Goal: Task Accomplishment & Management: Manage account settings

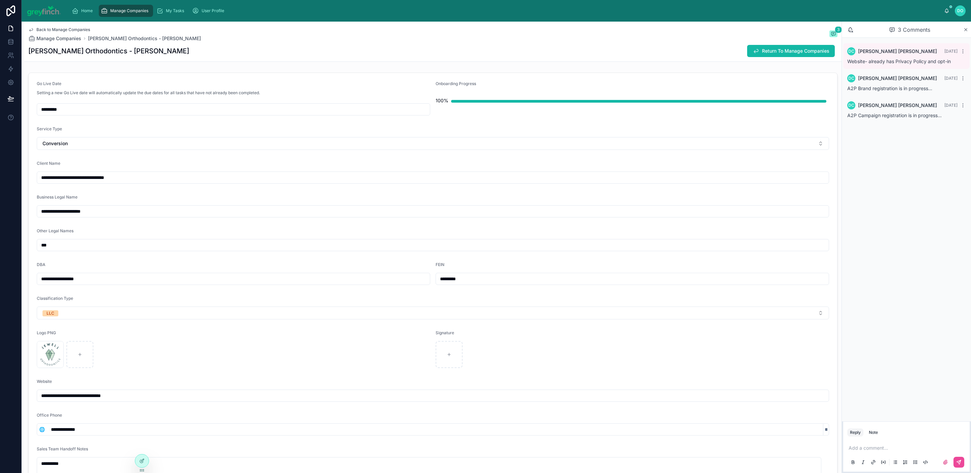
click at [130, 10] on span "Manage Companies" at bounding box center [129, 10] width 38 height 5
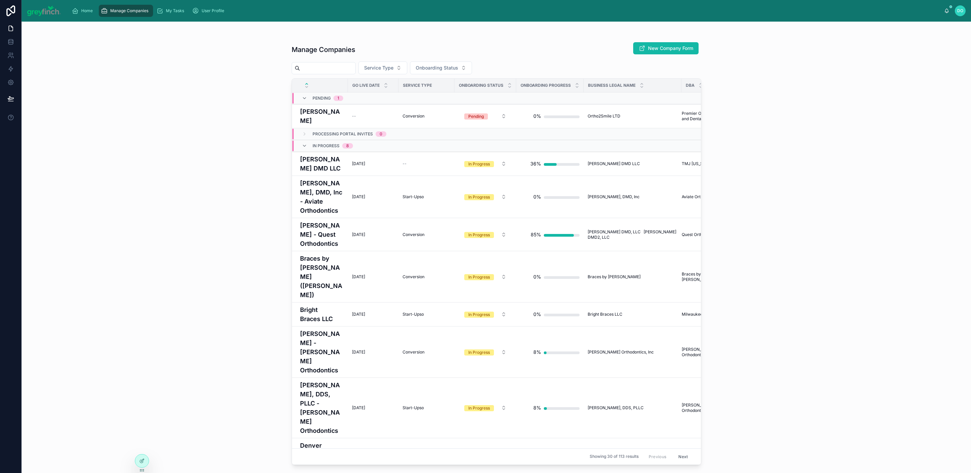
click at [337, 67] on input "text" at bounding box center [327, 67] width 55 height 9
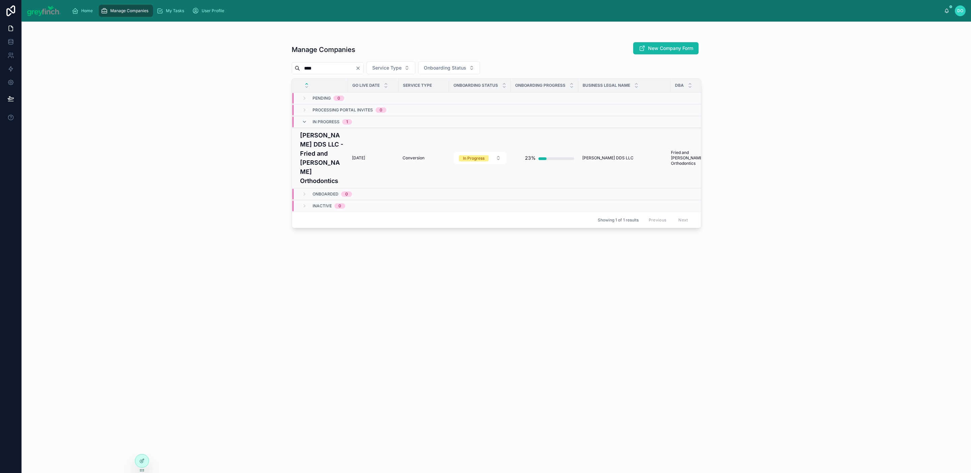
type input "****"
click at [376, 155] on div "11/3/2025 11/3/2025" at bounding box center [373, 157] width 42 height 5
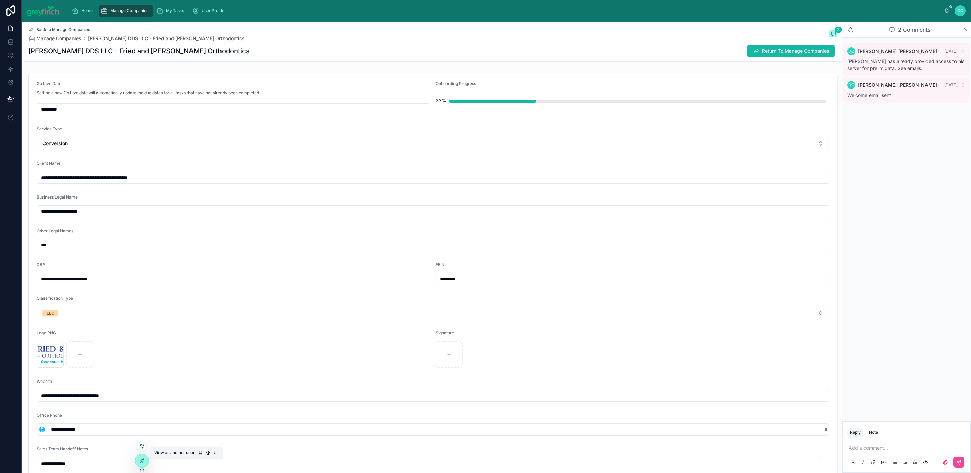
click at [143, 446] on icon at bounding box center [141, 445] width 5 height 5
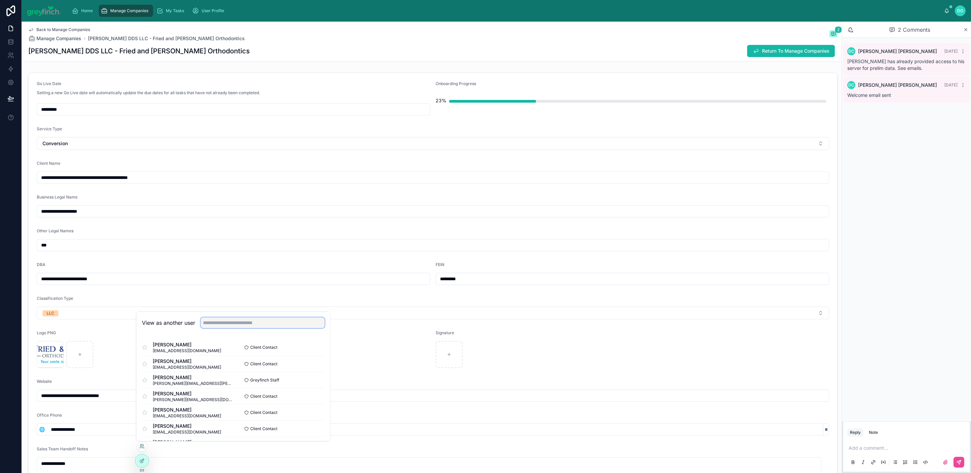
click at [219, 324] on input "text" at bounding box center [263, 322] width 124 height 11
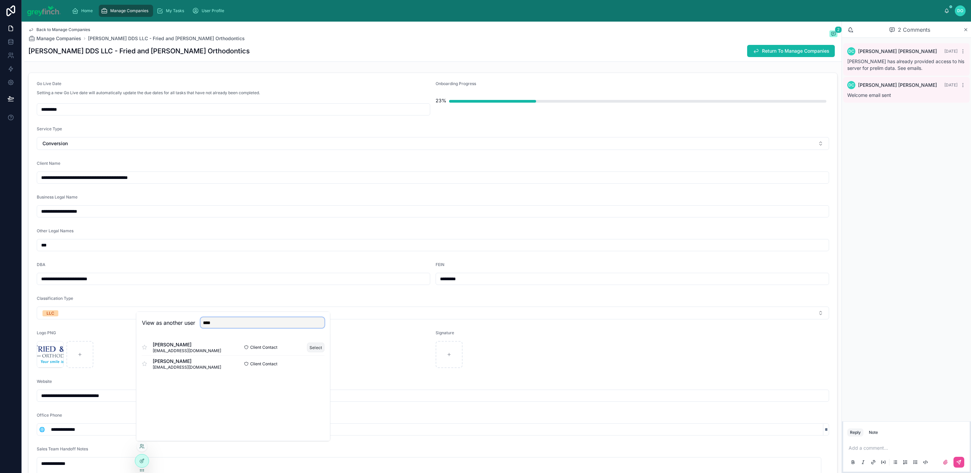
type input "****"
click at [320, 348] on button "Select" at bounding box center [316, 347] width 18 height 10
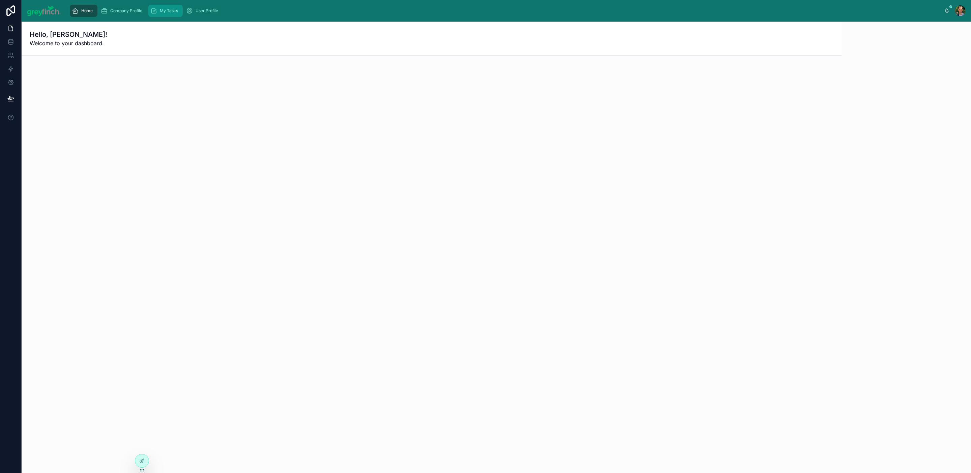
click at [167, 12] on span "My Tasks" at bounding box center [169, 10] width 18 height 5
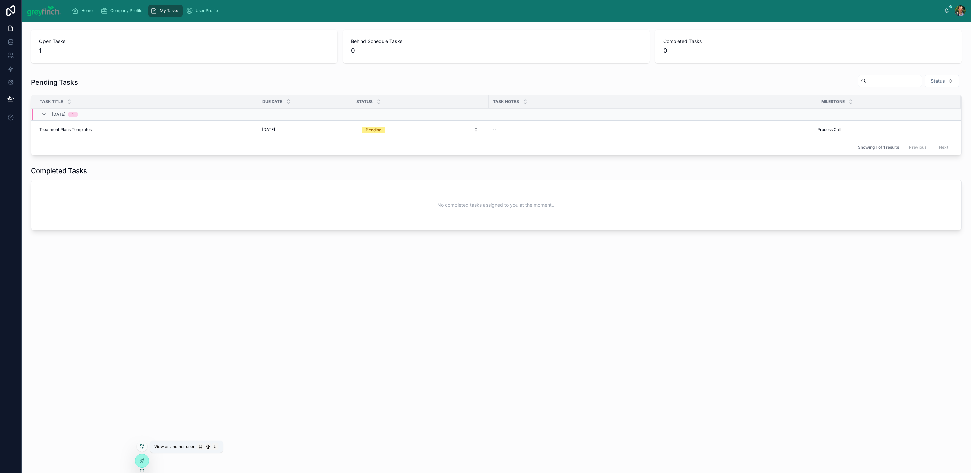
click at [143, 444] on icon at bounding box center [141, 445] width 5 height 5
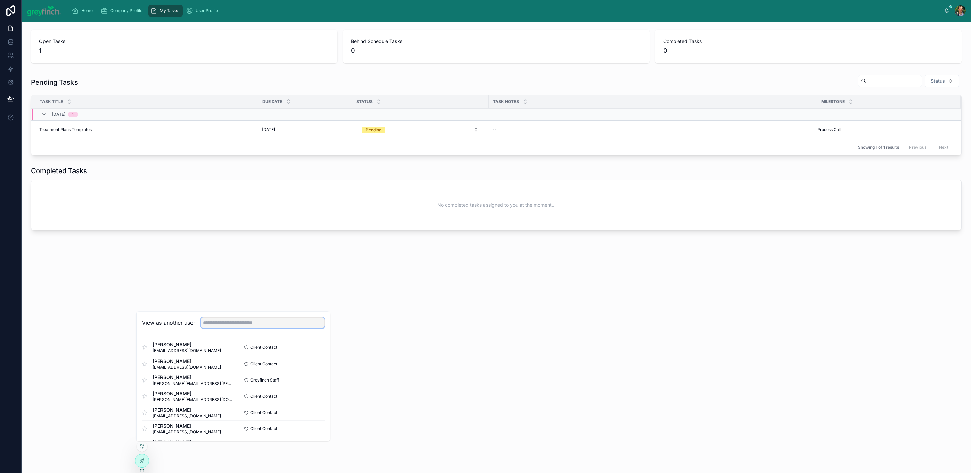
click at [212, 323] on input "text" at bounding box center [263, 322] width 124 height 11
type input "*******"
click at [316, 397] on button "Select" at bounding box center [316, 396] width 18 height 10
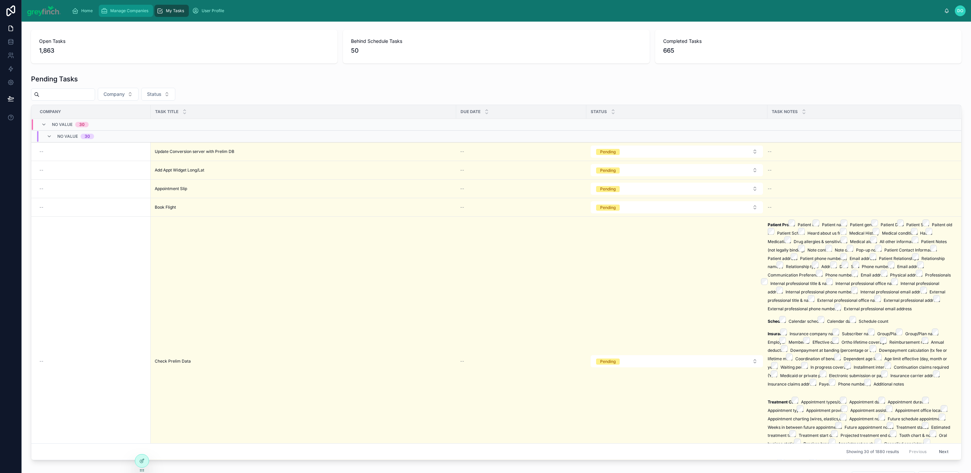
click at [131, 11] on span "Manage Companies" at bounding box center [129, 10] width 38 height 5
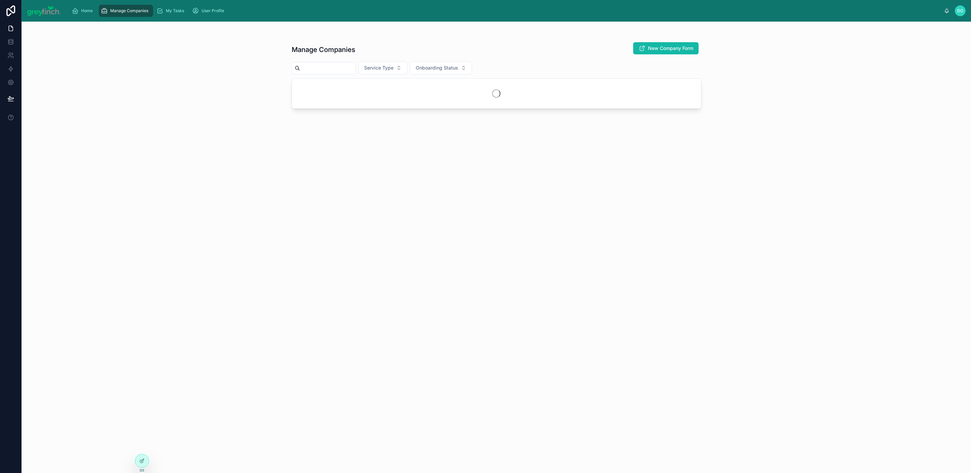
click at [330, 63] on input "text" at bounding box center [327, 67] width 55 height 9
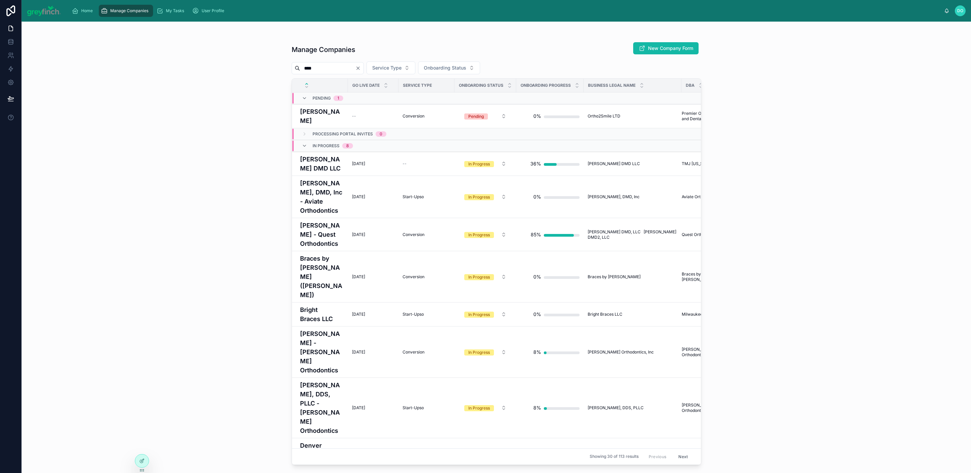
type input "****"
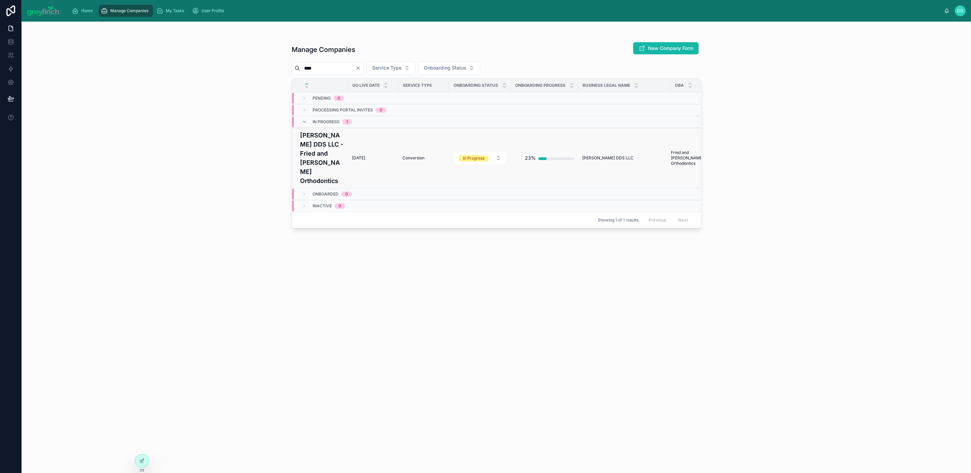
click at [348, 141] on td "11/3/2025 11/3/2025" at bounding box center [373, 158] width 51 height 60
click at [331, 154] on h4 "[PERSON_NAME] DDS LLC - Fried and [PERSON_NAME] Orthodontics" at bounding box center [322, 158] width 44 height 55
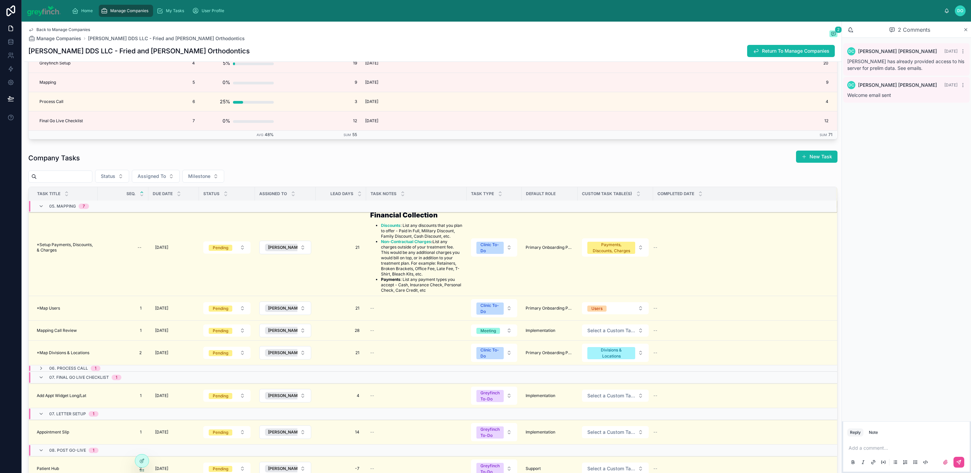
scroll to position [2216, 0]
click at [182, 130] on div "10/13/2025 10/13/2025" at bounding box center [173, 124] width 42 height 11
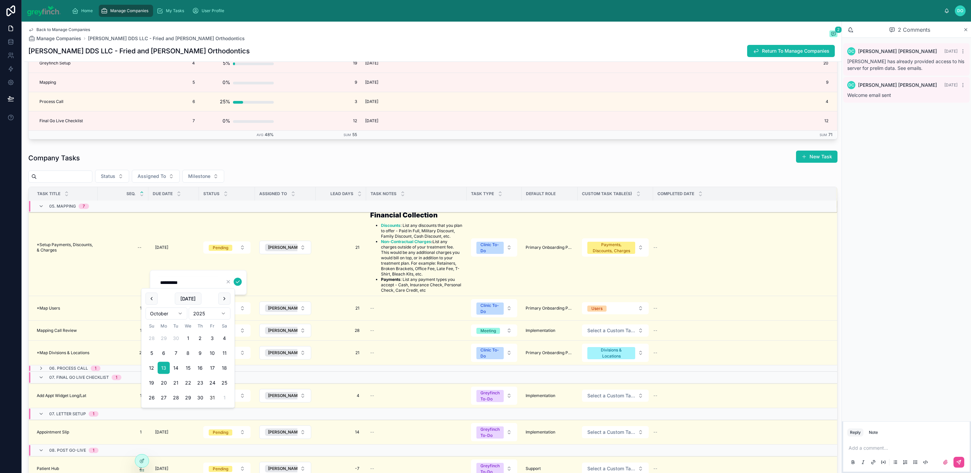
click at [211, 395] on button "31" at bounding box center [212, 397] width 12 height 12
type input "**********"
click at [237, 280] on icon "submit" at bounding box center [237, 281] width 5 height 5
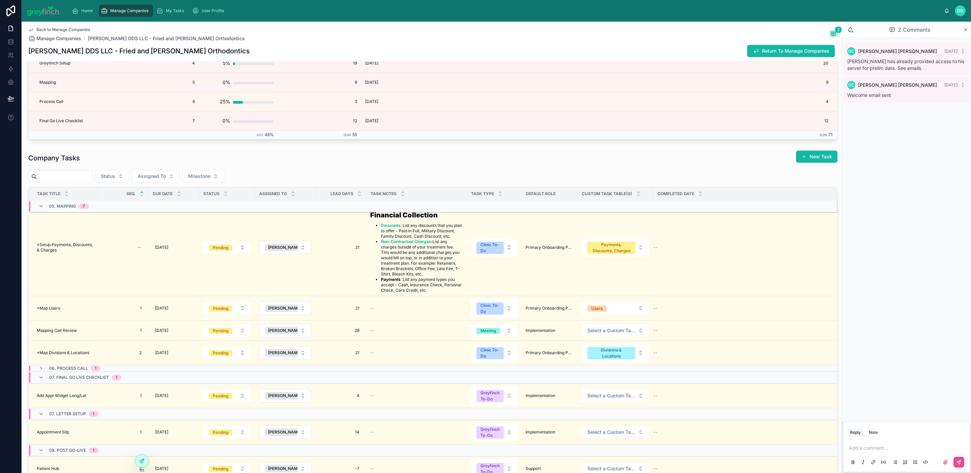
scroll to position [2155, 0]
click at [283, 128] on div "Traci" at bounding box center [288, 124] width 46 height 7
click at [283, 153] on div "Traci" at bounding box center [288, 148] width 46 height 7
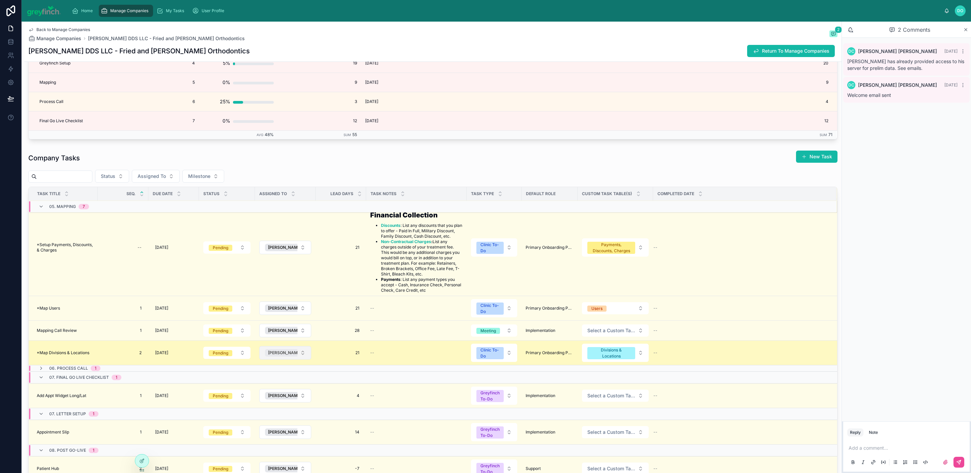
click at [283, 356] on div "Traci" at bounding box center [288, 352] width 46 height 7
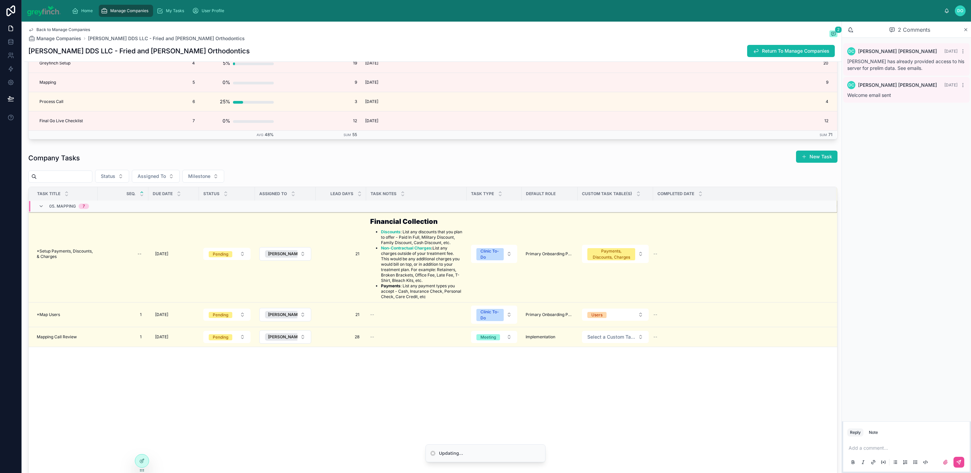
scroll to position [1070, 0]
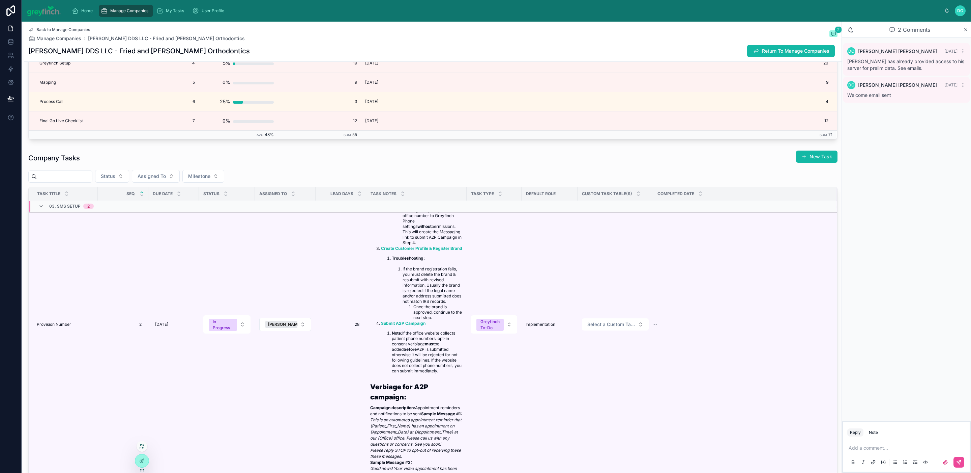
click at [143, 445] on icon at bounding box center [141, 445] width 5 height 5
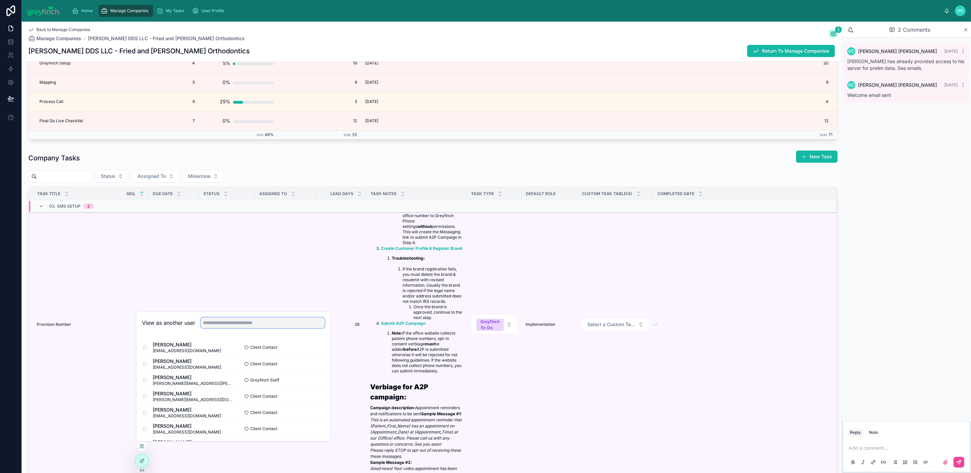
click at [224, 323] on input "text" at bounding box center [263, 322] width 124 height 11
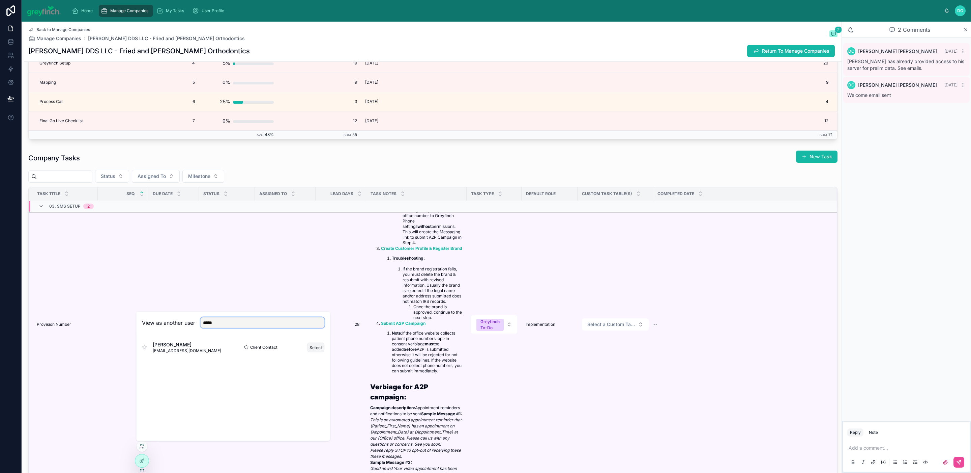
type input "*****"
click at [316, 346] on button "Select" at bounding box center [316, 347] width 18 height 10
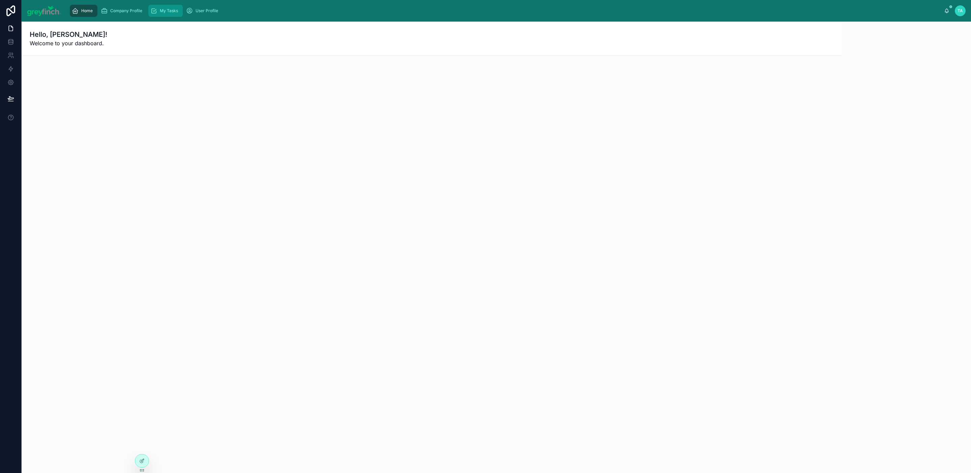
click at [170, 13] on span "My Tasks" at bounding box center [169, 10] width 18 height 5
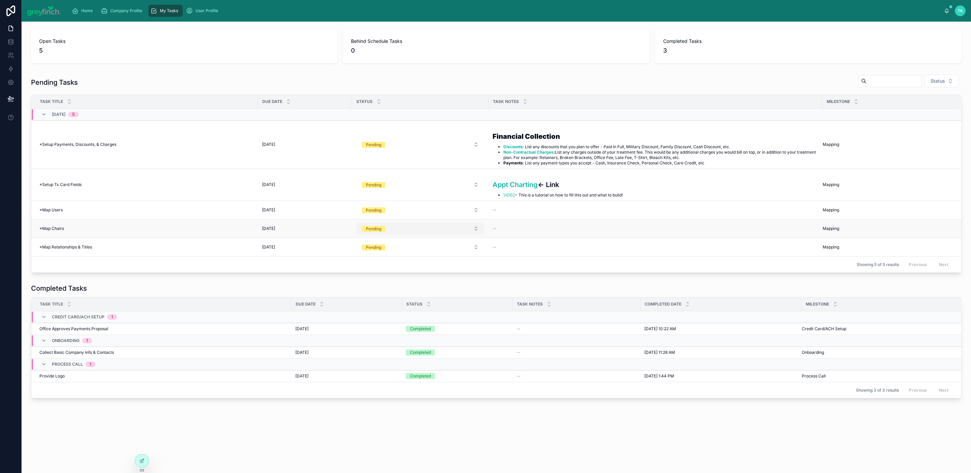
click at [413, 233] on button "Pending" at bounding box center [421, 228] width 128 height 12
click at [393, 300] on div "Completed" at bounding box center [421, 296] width 124 height 10
click at [400, 251] on button "Pending" at bounding box center [421, 247] width 128 height 12
click at [389, 311] on div "Completed" at bounding box center [421, 315] width 124 height 10
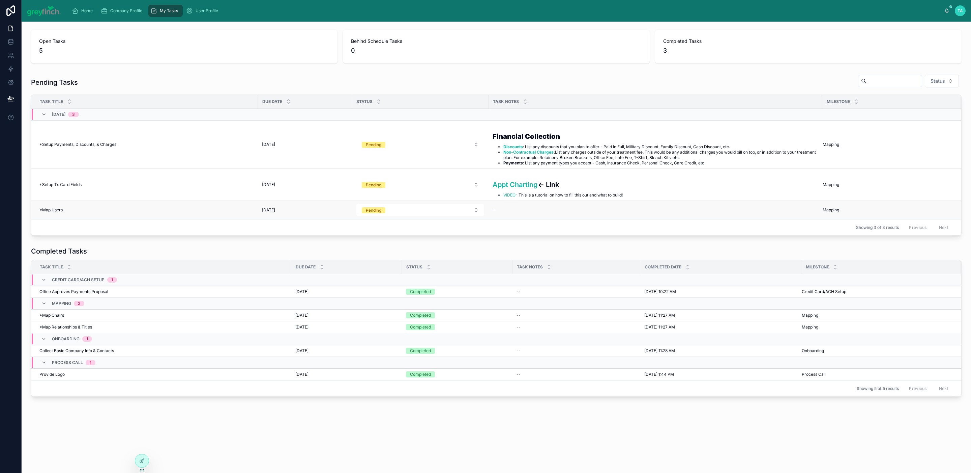
click at [501, 210] on div "--" at bounding box center [656, 209] width 326 height 5
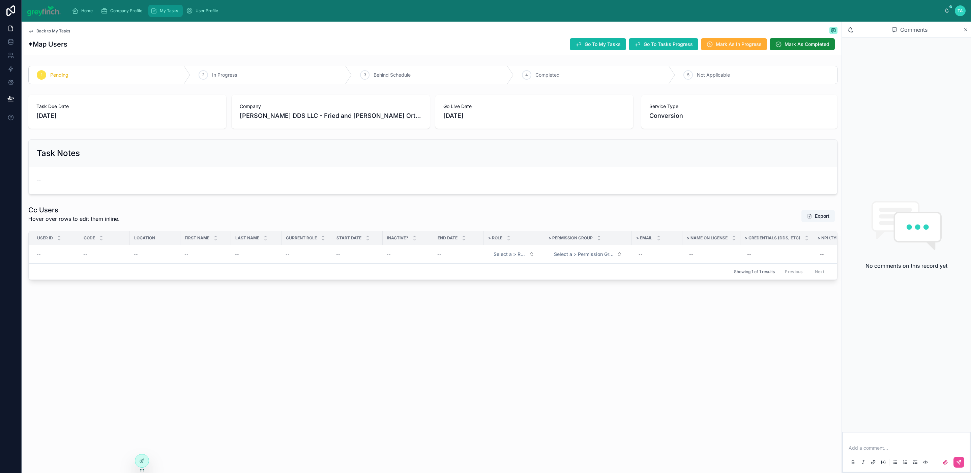
click at [165, 11] on span "My Tasks" at bounding box center [169, 10] width 18 height 5
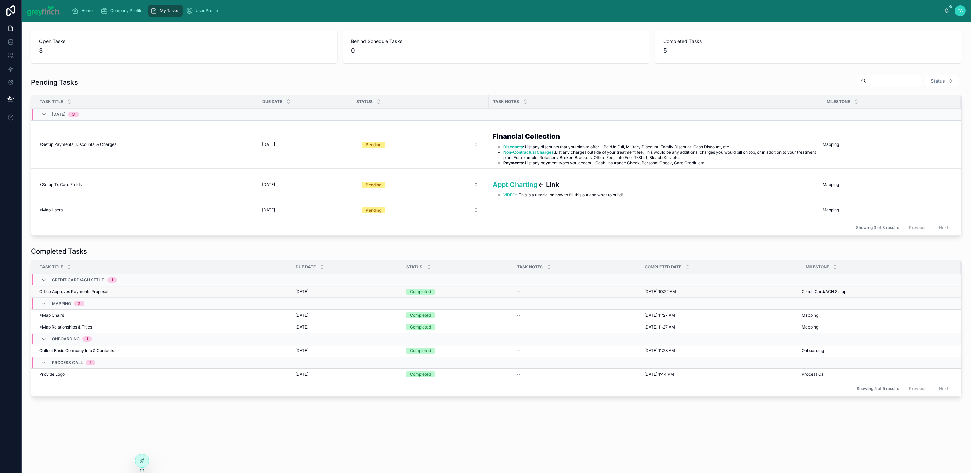
click at [435, 291] on div "Completed" at bounding box center [457, 291] width 103 height 6
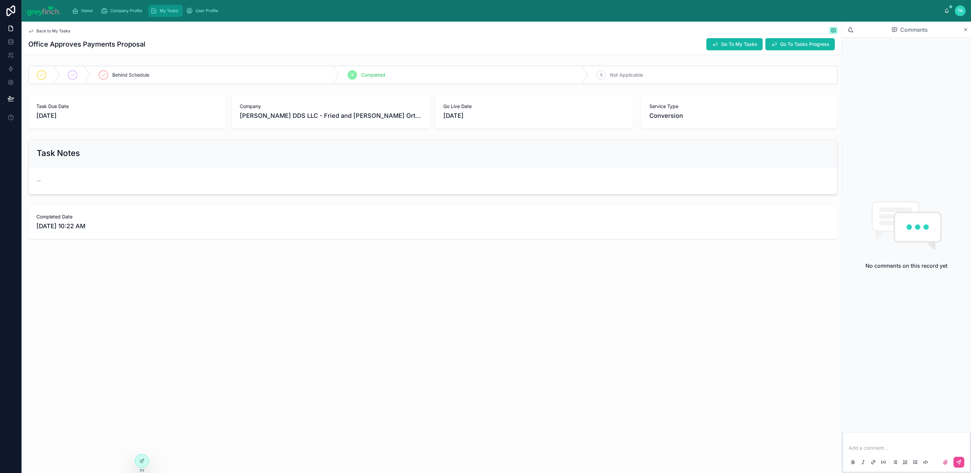
click at [175, 13] on span "My Tasks" at bounding box center [169, 10] width 18 height 5
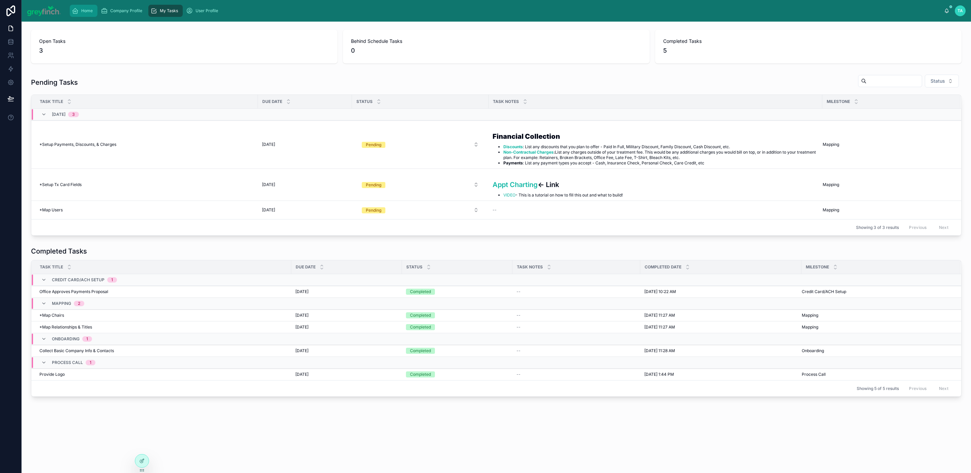
click at [83, 10] on span "Home" at bounding box center [86, 10] width 11 height 5
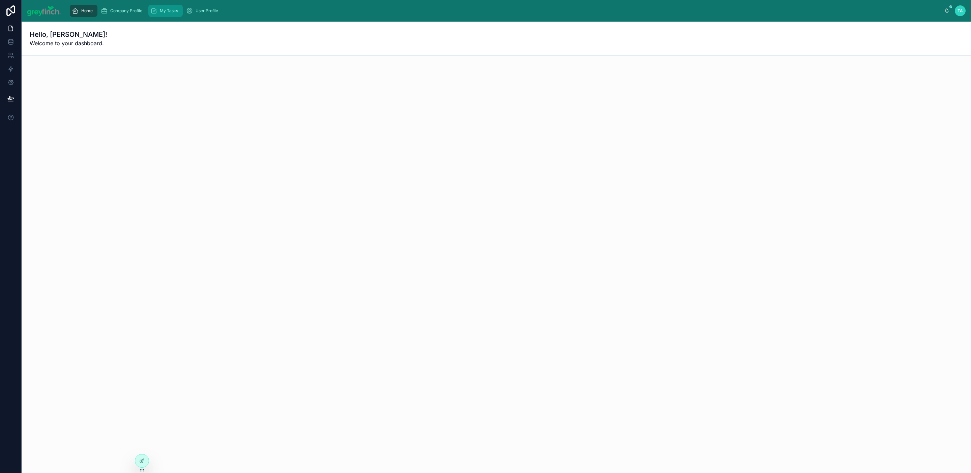
click at [167, 10] on span "My Tasks" at bounding box center [169, 10] width 18 height 5
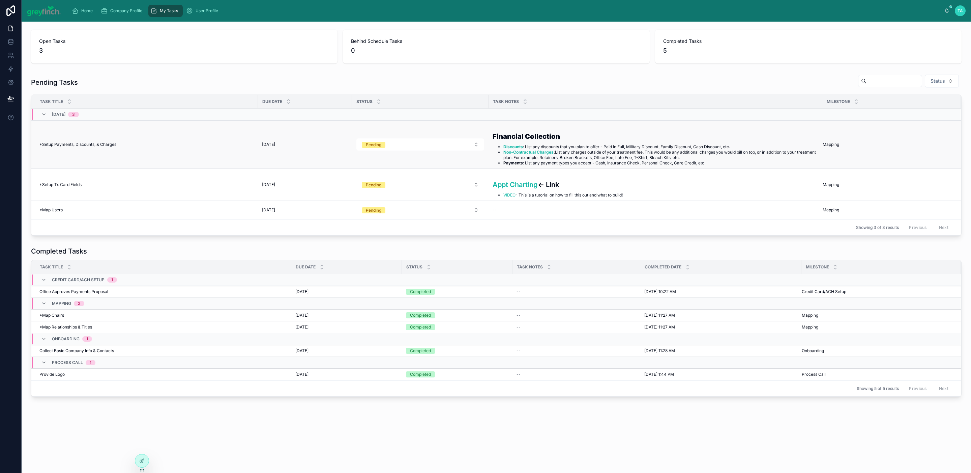
click at [110, 149] on td "*Setup Payments, Discounts, & Charges *Setup Payments, Discounts, & Charges" at bounding box center [144, 144] width 227 height 48
click at [118, 144] on div "*Setup Payments, Discounts, & Charges *Setup Payments, Discounts, & Charges" at bounding box center [146, 144] width 215 height 5
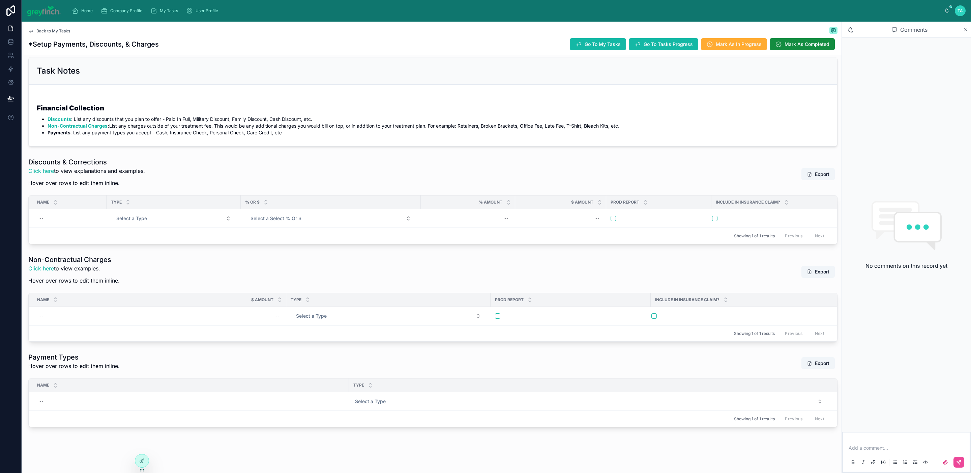
scroll to position [92, 0]
drag, startPoint x: 31, startPoint y: 151, endPoint x: 107, endPoint y: 154, distance: 76.3
click at [107, 157] on h1 "Discounts & Corrections" at bounding box center [86, 161] width 117 height 9
click at [59, 213] on div "--" at bounding box center [70, 218] width 66 height 11
type input "********"
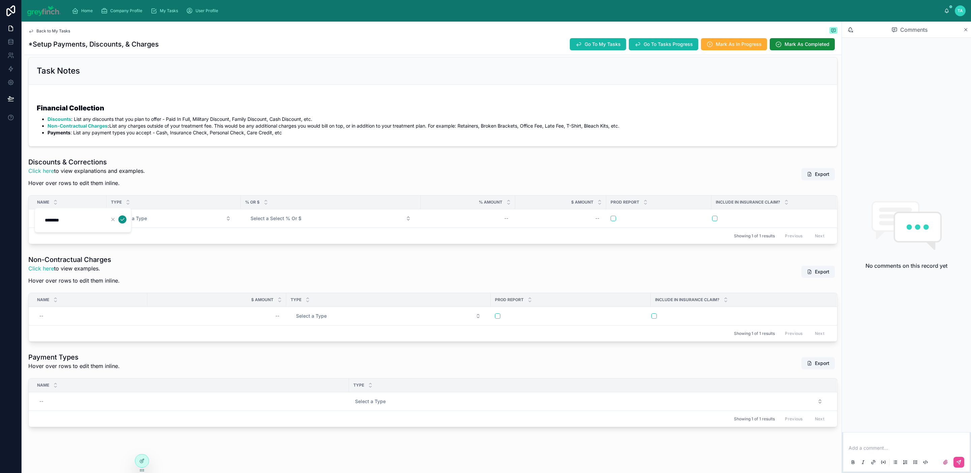
click at [120, 219] on icon "submit" at bounding box center [122, 219] width 5 height 5
click at [163, 212] on button "Select a Type" at bounding box center [173, 218] width 125 height 12
click at [186, 214] on button "Select a Type" at bounding box center [173, 218] width 125 height 12
click at [167, 239] on div "Discount - Contract" at bounding box center [174, 237] width 122 height 10
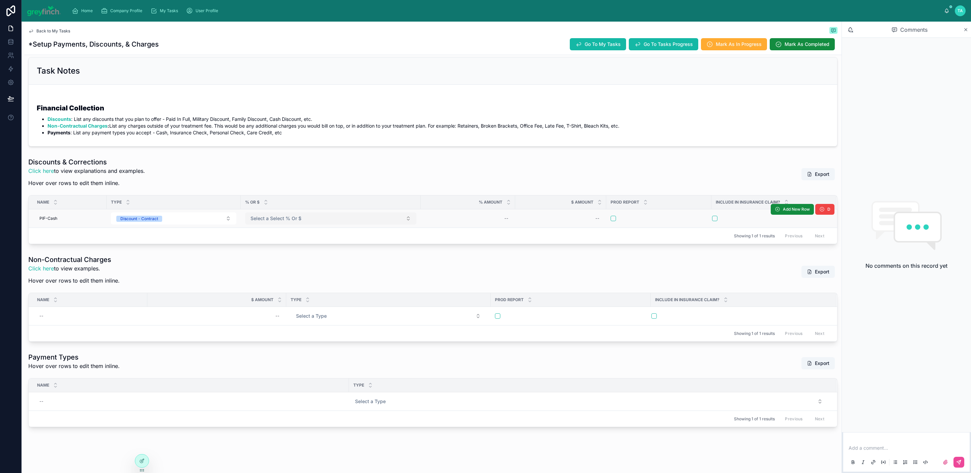
click at [280, 215] on span "Select a Select % Or $" at bounding box center [276, 218] width 51 height 7
click at [277, 214] on button "Select a Select % Or $" at bounding box center [330, 218] width 171 height 12
click at [277, 238] on div "%" at bounding box center [331, 237] width 168 height 10
click at [506, 216] on div "--" at bounding box center [507, 218] width 4 height 5
type input "****"
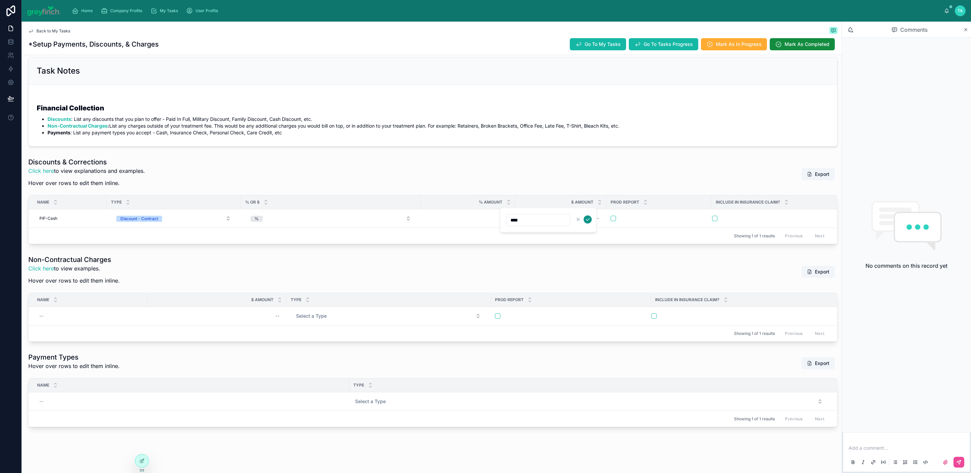
click at [589, 220] on icon "submit" at bounding box center [587, 219] width 5 height 5
click at [615, 216] on button "button" at bounding box center [613, 218] width 5 height 5
click at [613, 216] on button "button" at bounding box center [613, 218] width 5 height 5
click at [716, 216] on button "button" at bounding box center [714, 218] width 5 height 5
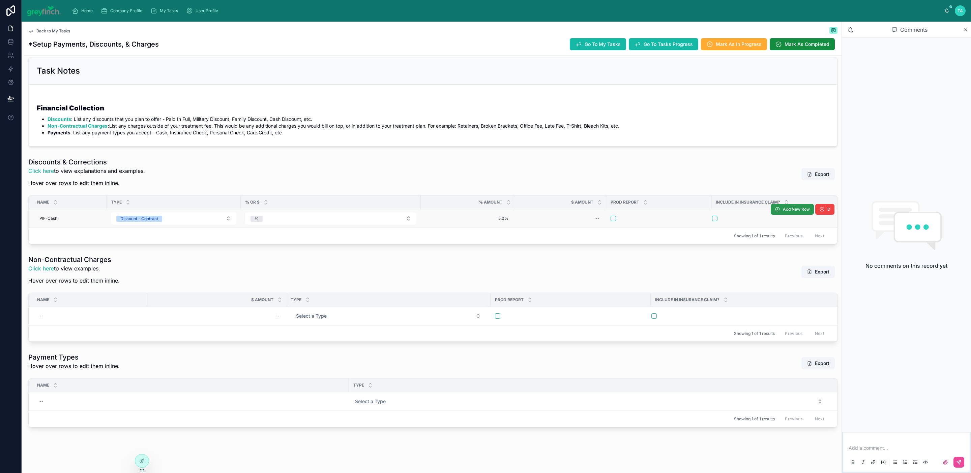
click at [786, 204] on button "Add New Row" at bounding box center [792, 209] width 43 height 11
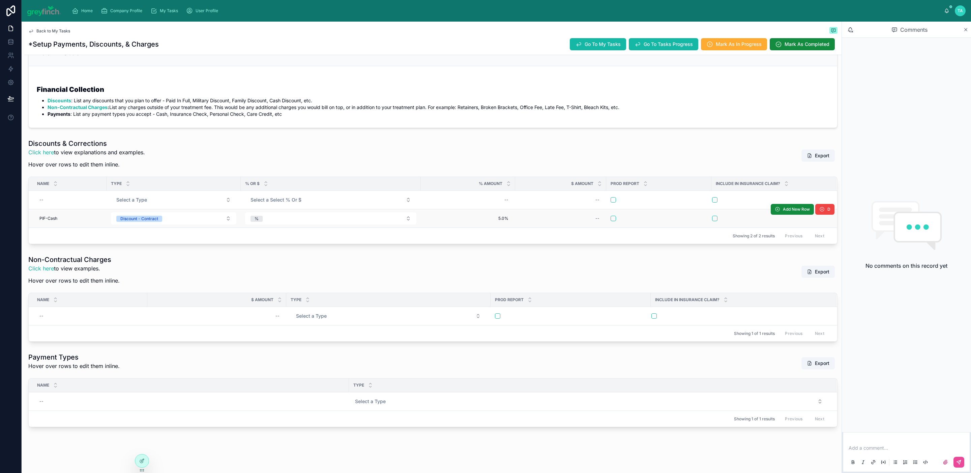
scroll to position [111, 0]
click at [55, 310] on div "--" at bounding box center [90, 315] width 107 height 11
type input "**********"
click at [124, 314] on icon "submit" at bounding box center [122, 316] width 5 height 5
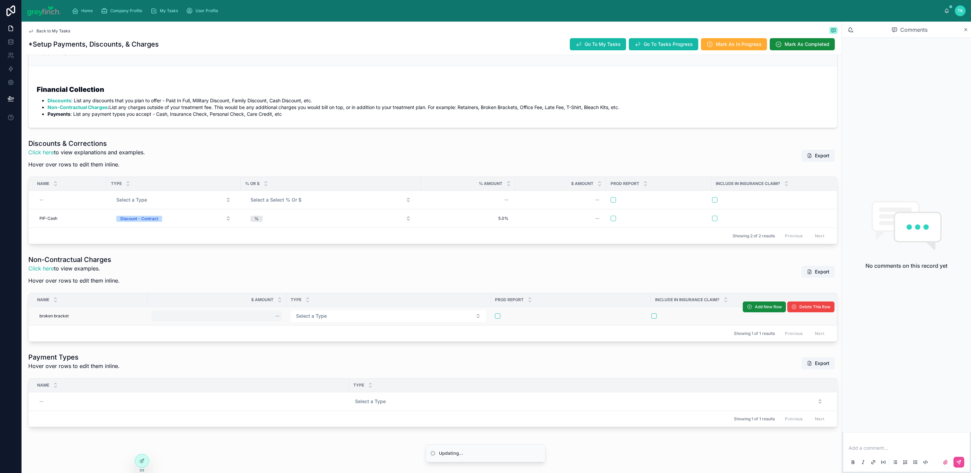
click at [263, 310] on div "--" at bounding box center [216, 315] width 131 height 11
click at [407, 314] on td "Select a Type" at bounding box center [388, 316] width 204 height 19
click at [408, 311] on button "Select a Type" at bounding box center [389, 316] width 196 height 12
drag, startPoint x: 336, startPoint y: 318, endPoint x: 330, endPoint y: 312, distance: 9.3
click at [331, 310] on button "Select a Type" at bounding box center [389, 316] width 196 height 12
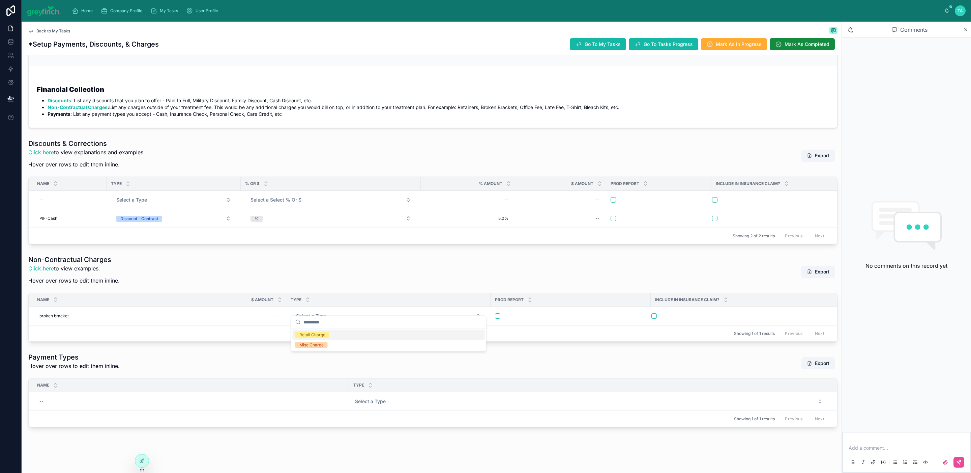
click at [494, 268] on div "Non-Contractual Charges Click here to view examples. Hover over rows to edit th…" at bounding box center [433, 272] width 810 height 34
click at [761, 304] on span "Add New Row" at bounding box center [768, 306] width 27 height 5
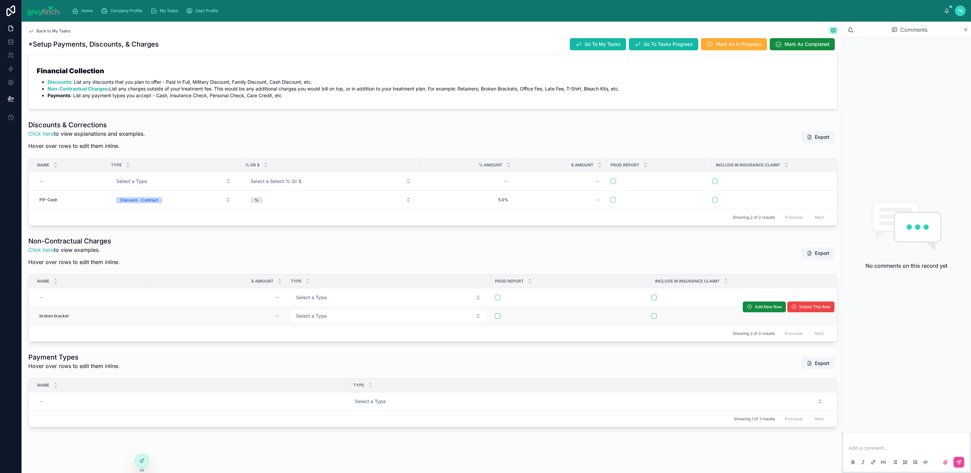
scroll to position [130, 0]
click at [60, 396] on div "--" at bounding box center [191, 401] width 308 height 11
type input "****"
click at [123, 402] on icon "submit" at bounding box center [122, 402] width 3 height 2
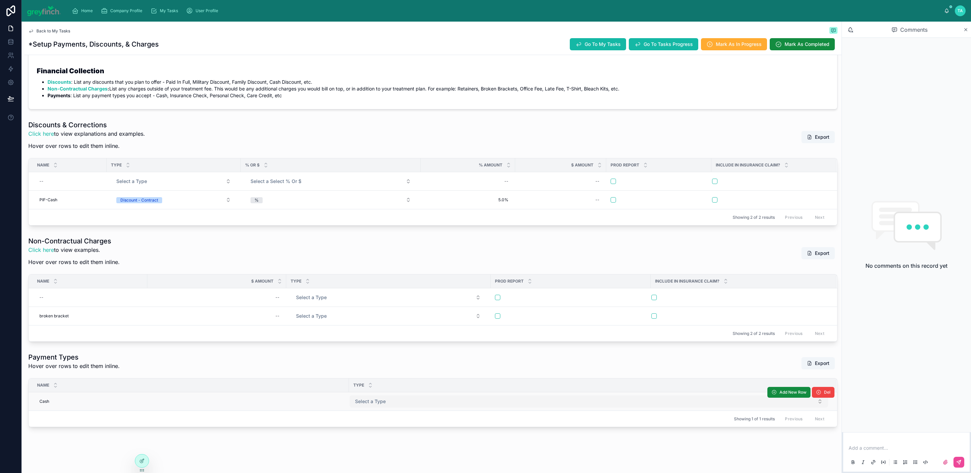
click at [386, 395] on button "Select a Type" at bounding box center [589, 401] width 479 height 12
click at [384, 398] on span "Select a Type" at bounding box center [370, 401] width 31 height 7
click at [383, 419] on div "Cash" at bounding box center [586, 420] width 468 height 10
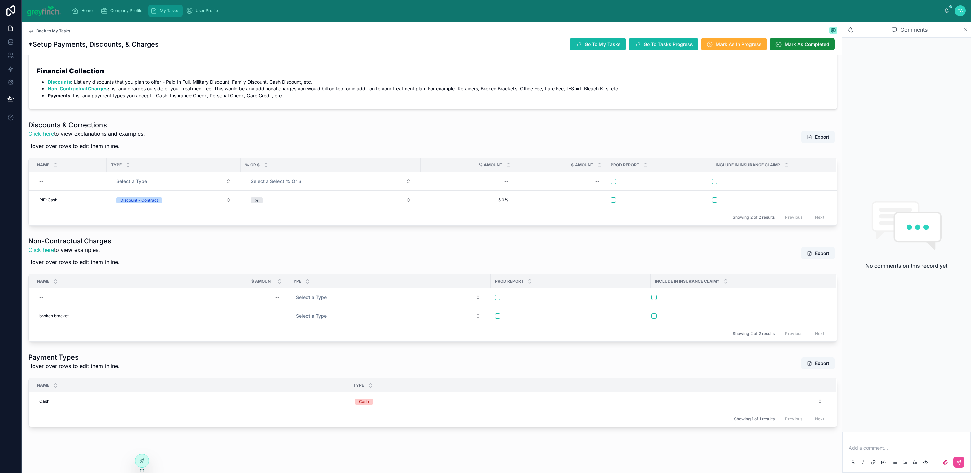
click at [164, 11] on span "My Tasks" at bounding box center [169, 10] width 18 height 5
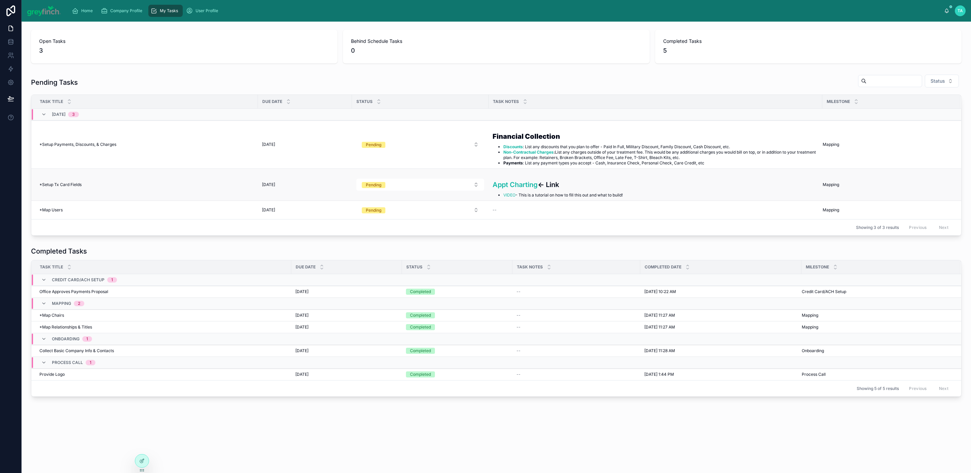
click at [66, 187] on span "*Setup Tx Card Fields" at bounding box center [60, 184] width 42 height 5
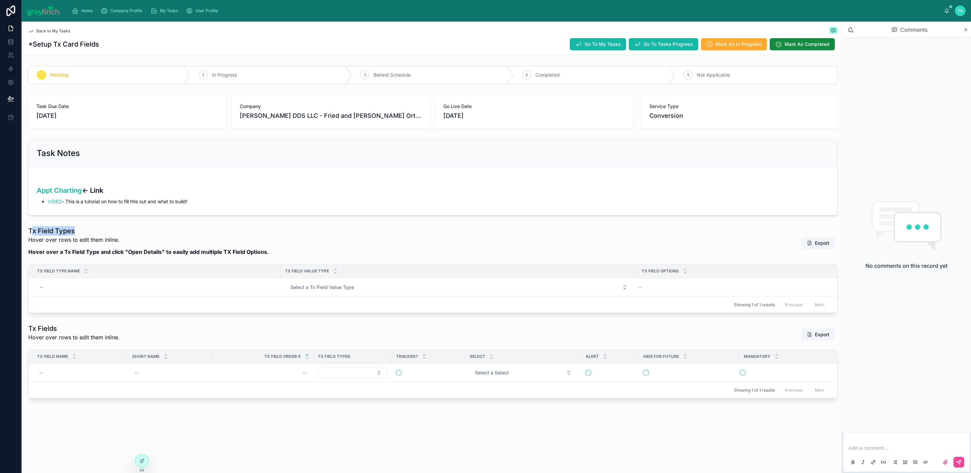
drag, startPoint x: 31, startPoint y: 233, endPoint x: 78, endPoint y: 233, distance: 46.5
click at [78, 233] on h1 "Tx Field Types" at bounding box center [148, 230] width 240 height 9
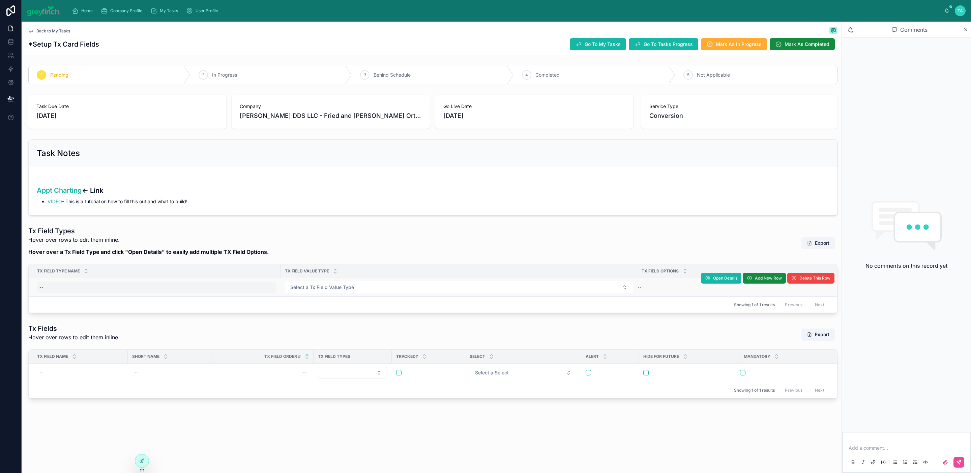
click at [49, 287] on div "--" at bounding box center [157, 287] width 240 height 11
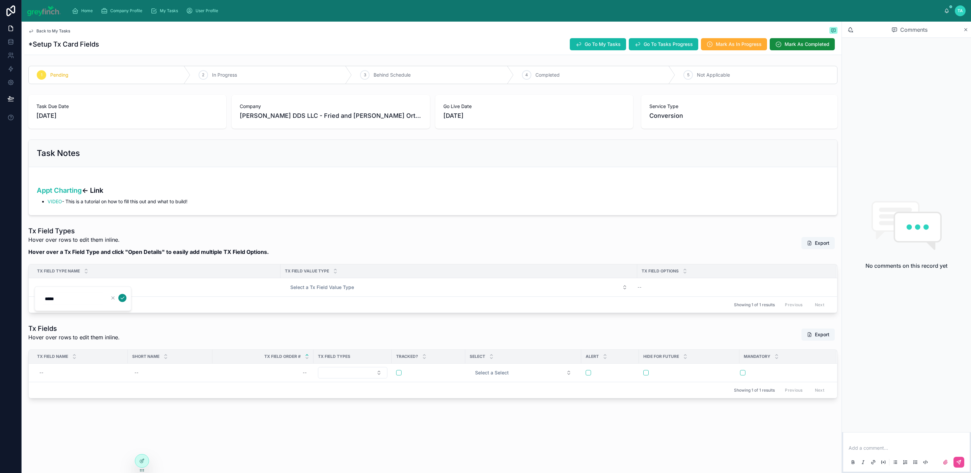
type input "*****"
click at [121, 299] on icon "submit" at bounding box center [122, 297] width 5 height 5
click at [761, 278] on span "Add New Row" at bounding box center [768, 277] width 27 height 5
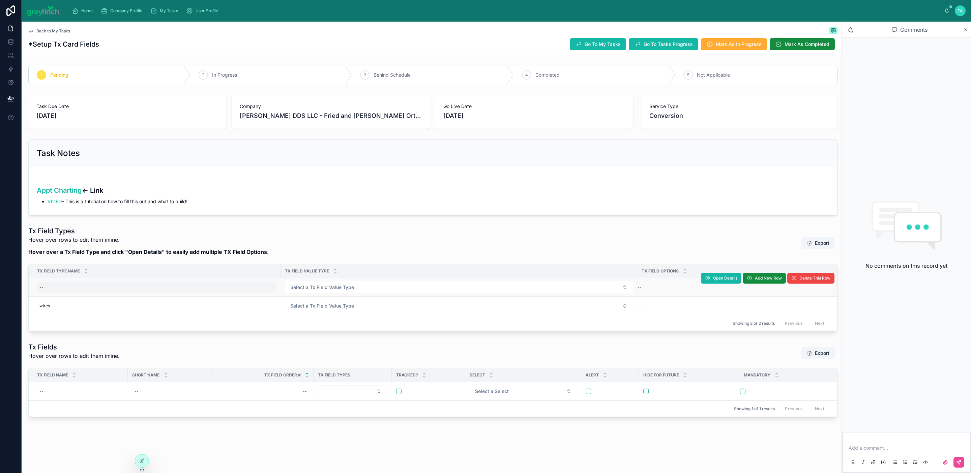
click at [46, 289] on div "--" at bounding box center [157, 287] width 240 height 11
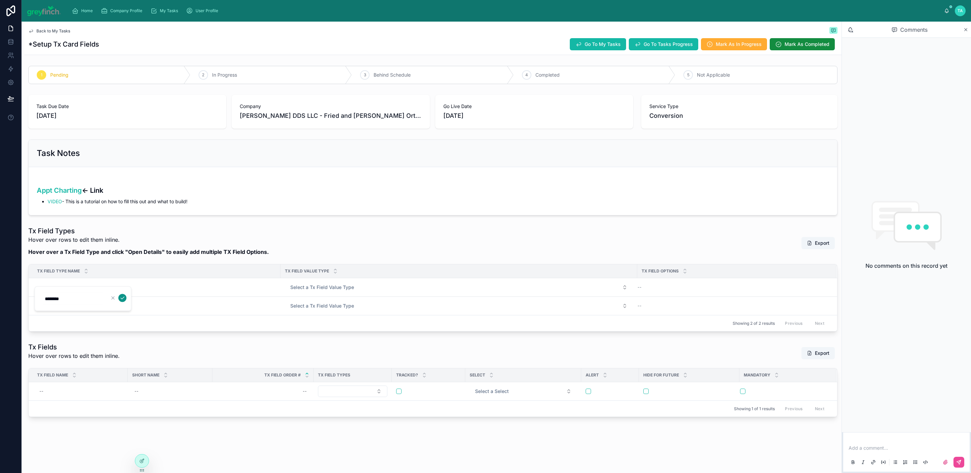
type input "********"
click at [122, 295] on icon "submit" at bounding box center [122, 297] width 5 height 5
click at [769, 279] on span "Add New Row" at bounding box center [768, 277] width 27 height 5
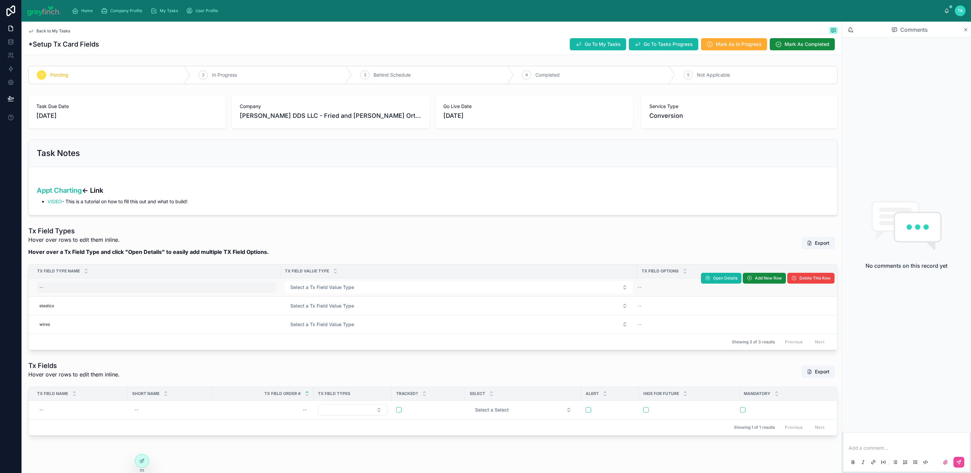
click at [73, 290] on div "--" at bounding box center [157, 287] width 240 height 11
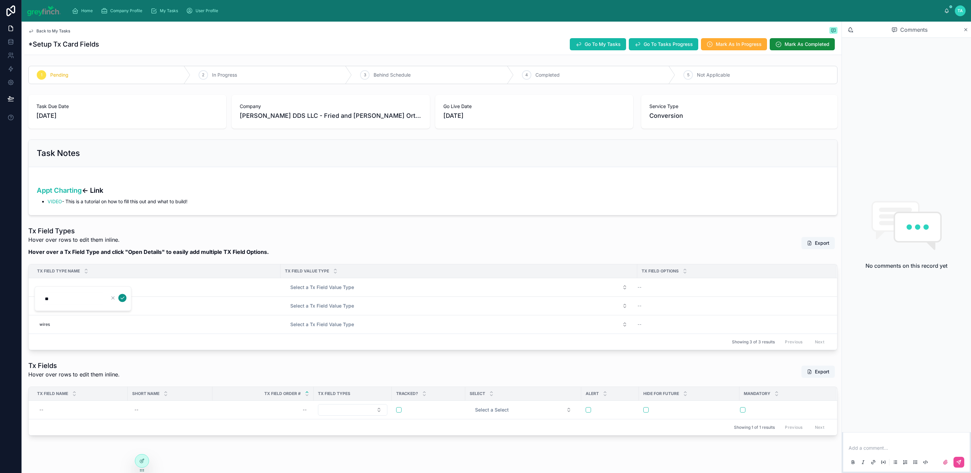
type input "**"
click at [121, 297] on icon "submit" at bounding box center [122, 297] width 3 height 2
click at [0, 0] on span "Add New Row" at bounding box center [0, 0] width 0 height 0
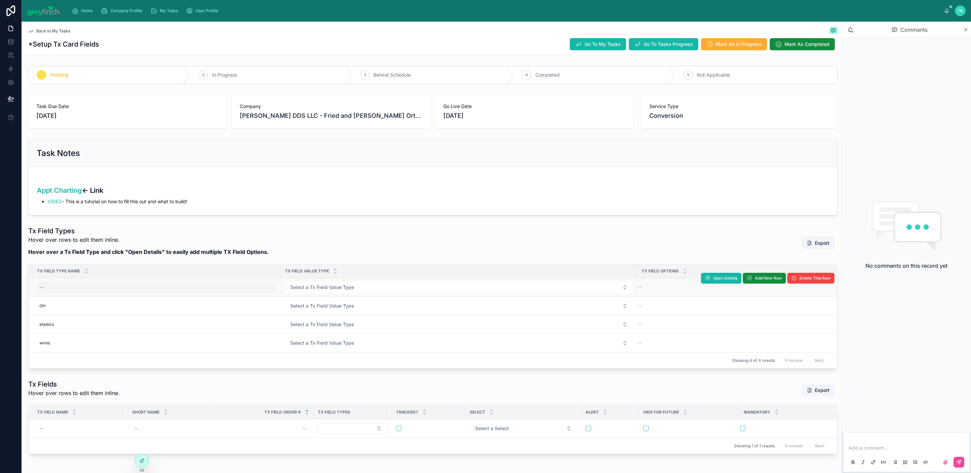
click at [48, 286] on div "--" at bounding box center [157, 287] width 240 height 11
type input "**"
click at [122, 297] on icon "submit" at bounding box center [122, 297] width 3 height 2
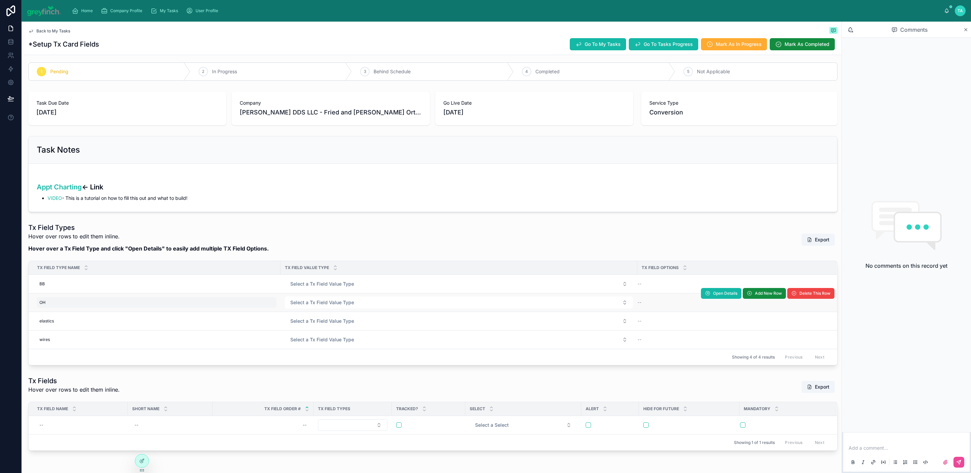
scroll to position [4, 0]
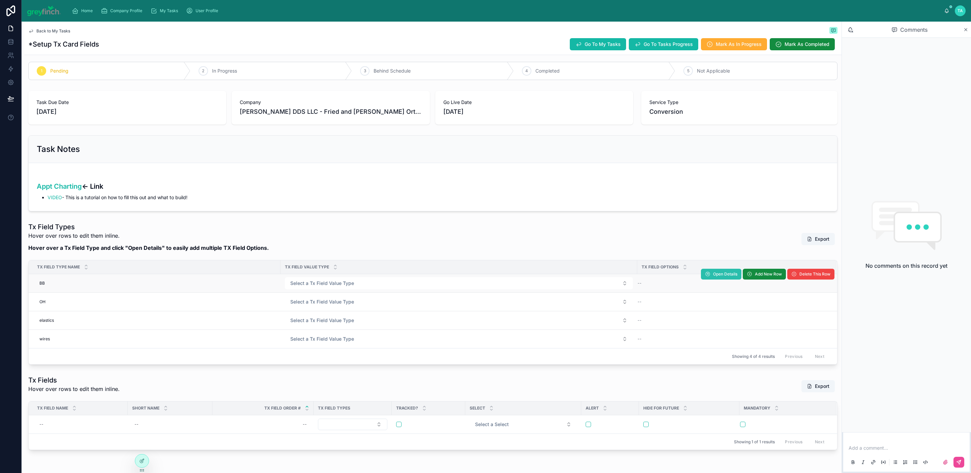
click at [718, 274] on span "Open Details" at bounding box center [725, 273] width 24 height 5
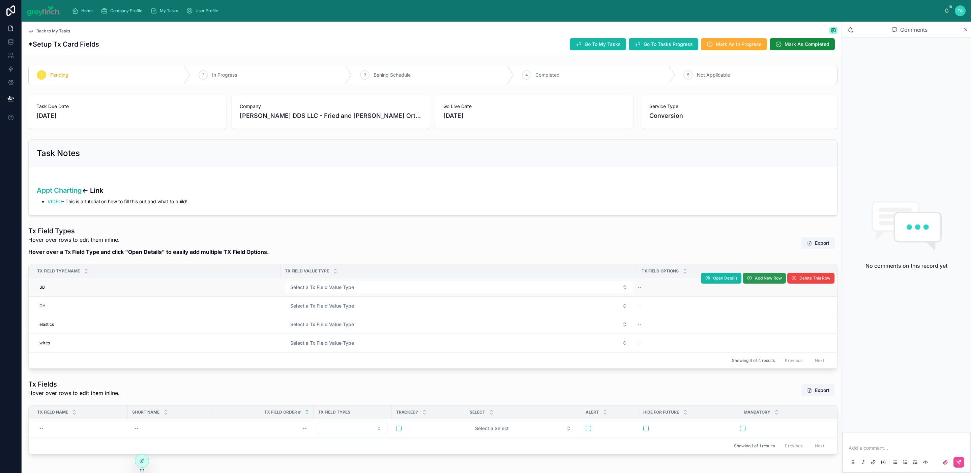
click at [755, 278] on span "Add New Row" at bounding box center [768, 277] width 27 height 5
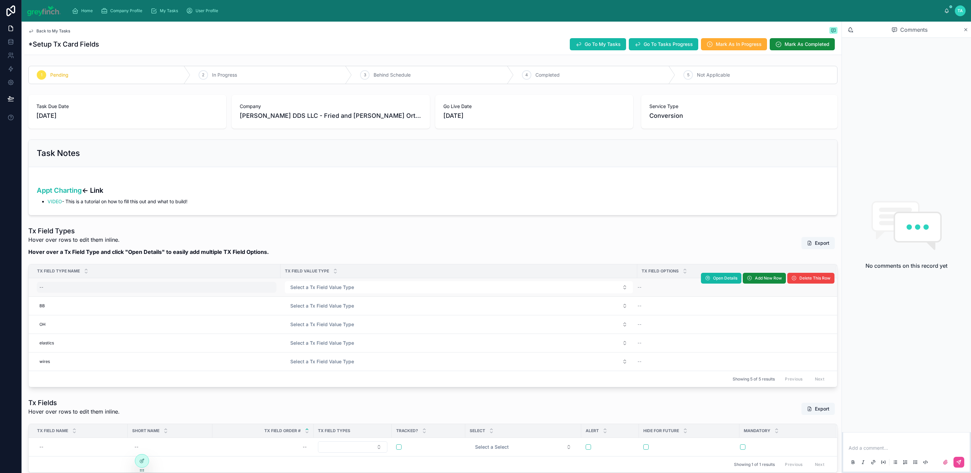
click at [84, 290] on div "--" at bounding box center [157, 287] width 240 height 11
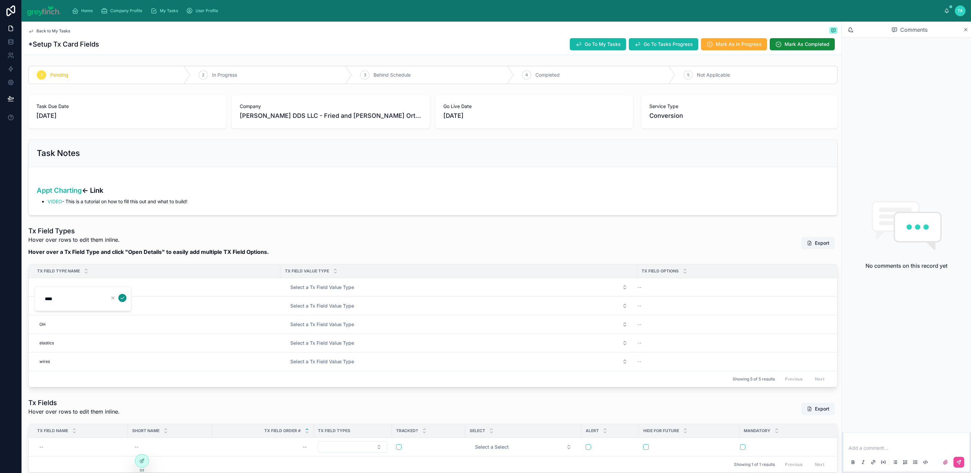
type input "****"
click at [121, 296] on icon "submit" at bounding box center [122, 297] width 5 height 5
click at [755, 279] on span "Add New Row" at bounding box center [768, 277] width 27 height 5
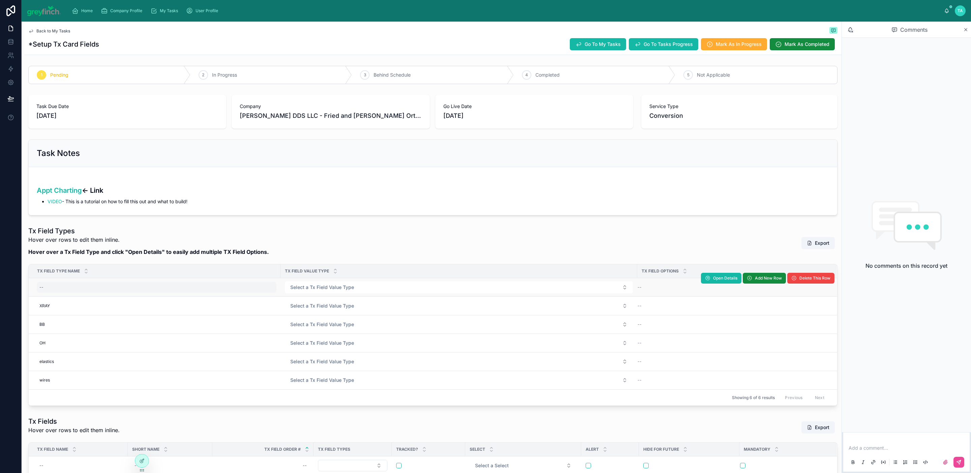
click at [92, 287] on div "--" at bounding box center [157, 287] width 240 height 11
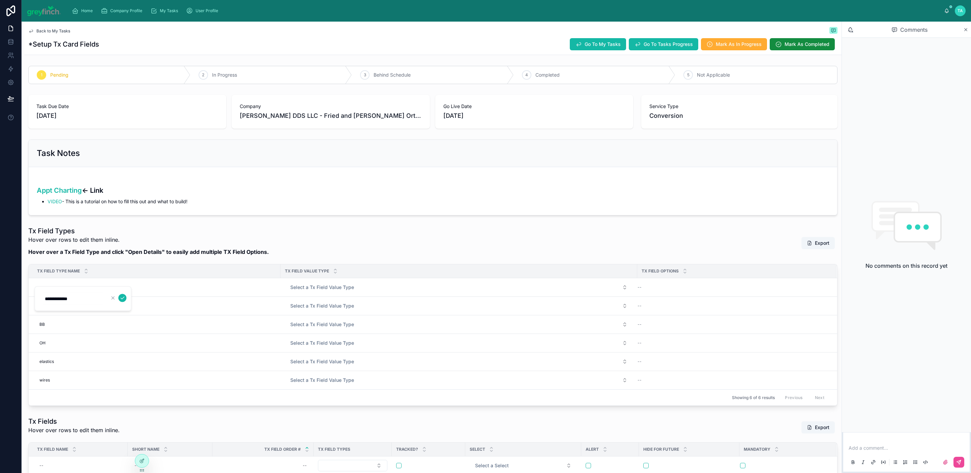
type input "**********"
click at [490, 253] on div "Tx Field Types Hover over rows to edit them inline. Hover over a Tx Field Type …" at bounding box center [433, 243] width 810 height 34
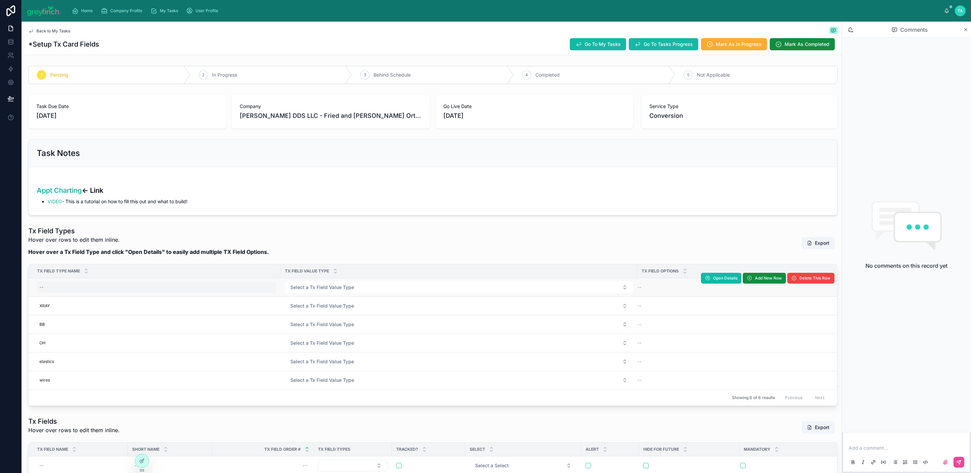
click at [57, 288] on div "--" at bounding box center [157, 287] width 240 height 11
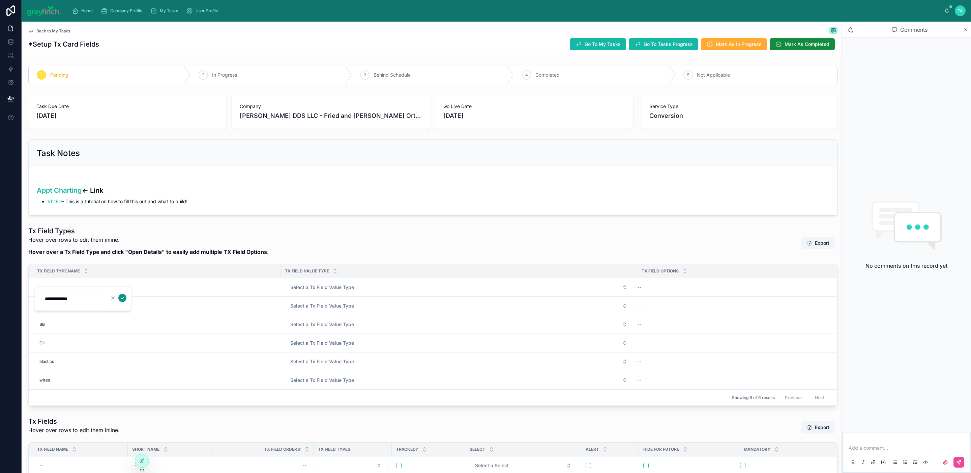
click at [123, 299] on icon "submit" at bounding box center [122, 297] width 5 height 5
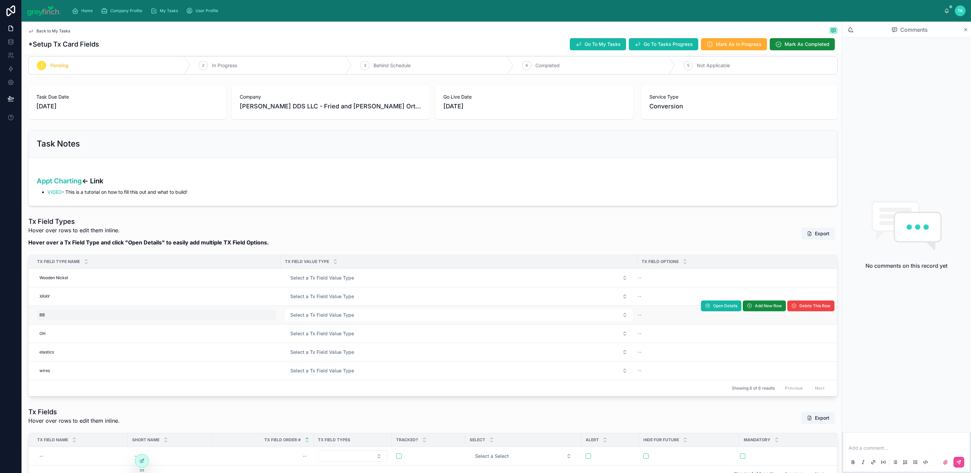
scroll to position [10, 0]
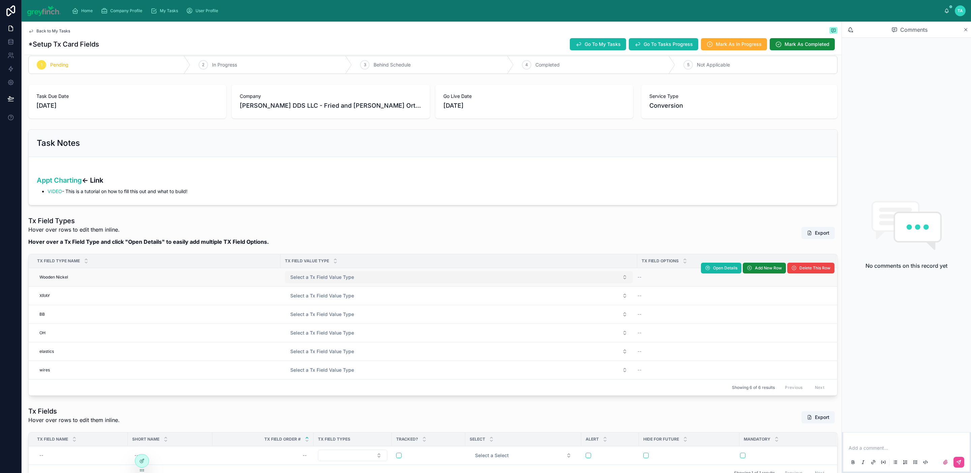
click at [308, 280] on span "Select a Tx Field Value Type" at bounding box center [322, 277] width 64 height 7
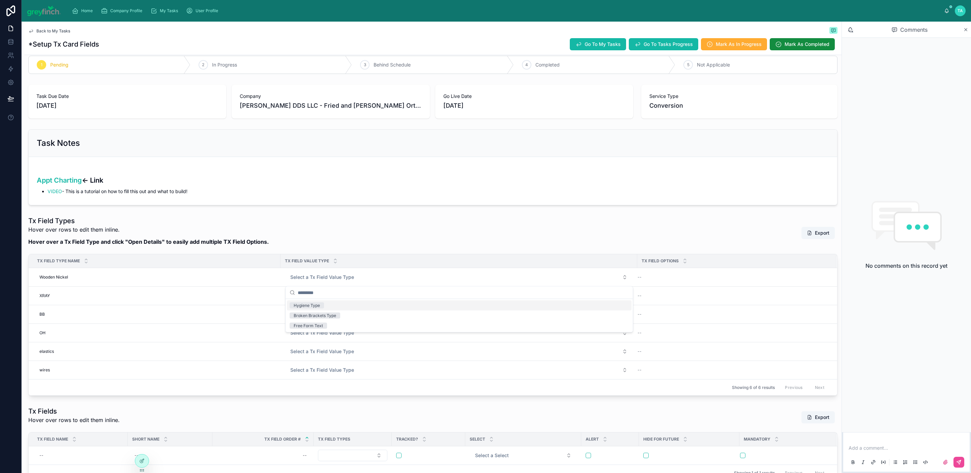
click at [373, 238] on div "Tx Field Types Hover over rows to edit them inline. Hover over a Tx Field Type …" at bounding box center [433, 233] width 810 height 34
click at [713, 268] on span "Open Details" at bounding box center [725, 267] width 24 height 5
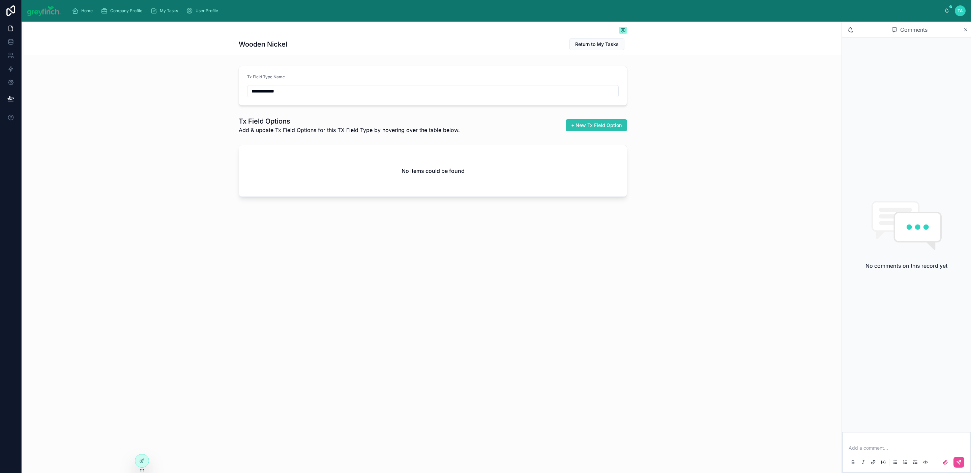
click at [595, 127] on span "+ New Tx Field Option" at bounding box center [596, 125] width 51 height 7
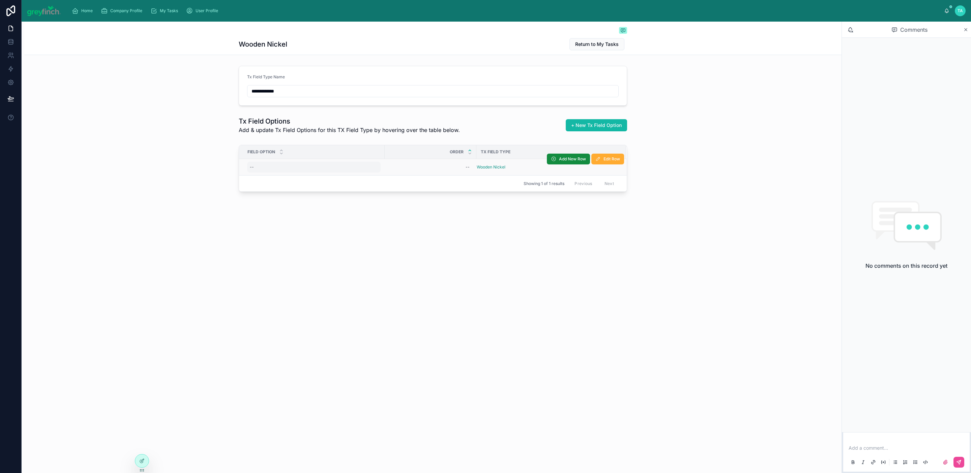
click at [250, 168] on div "--" at bounding box center [252, 166] width 4 height 5
click at [252, 167] on div "--" at bounding box center [252, 166] width 4 height 5
type input "*"
click at [332, 176] on icon "submit" at bounding box center [332, 177] width 5 height 5
drag, startPoint x: 466, startPoint y: 169, endPoint x: 460, endPoint y: 170, distance: 5.9
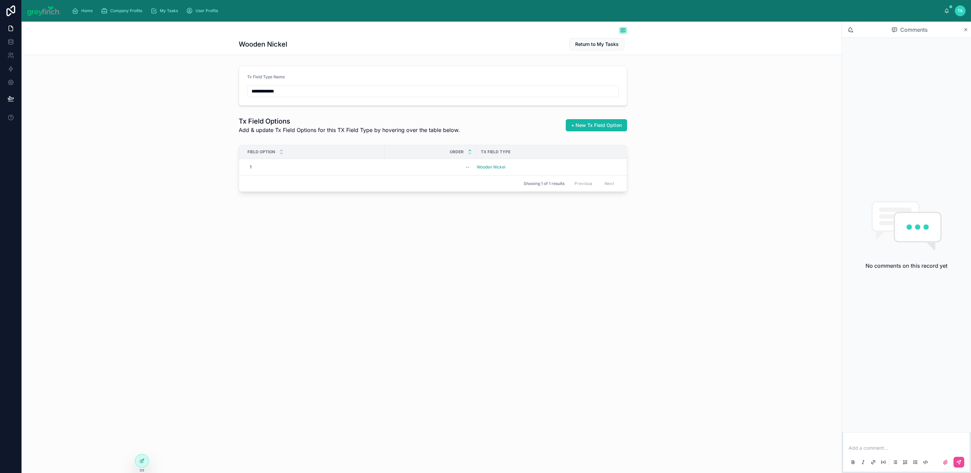
click at [460, 170] on div "--" at bounding box center [431, 167] width 84 height 11
type input "*"
click at [549, 177] on icon "submit" at bounding box center [548, 177] width 5 height 5
click at [255, 169] on div "--" at bounding box center [314, 167] width 134 height 11
click at [254, 168] on div "--" at bounding box center [314, 167] width 134 height 11
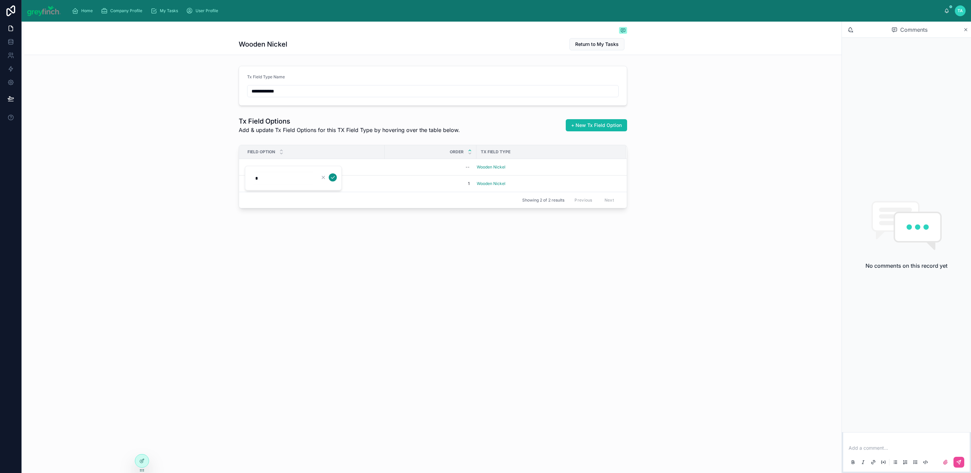
type input "*"
click at [333, 177] on icon "submit" at bounding box center [332, 177] width 5 height 5
click at [468, 170] on div "--" at bounding box center [468, 166] width 4 height 5
type input "*"
click at [550, 178] on icon "submit" at bounding box center [548, 177] width 5 height 5
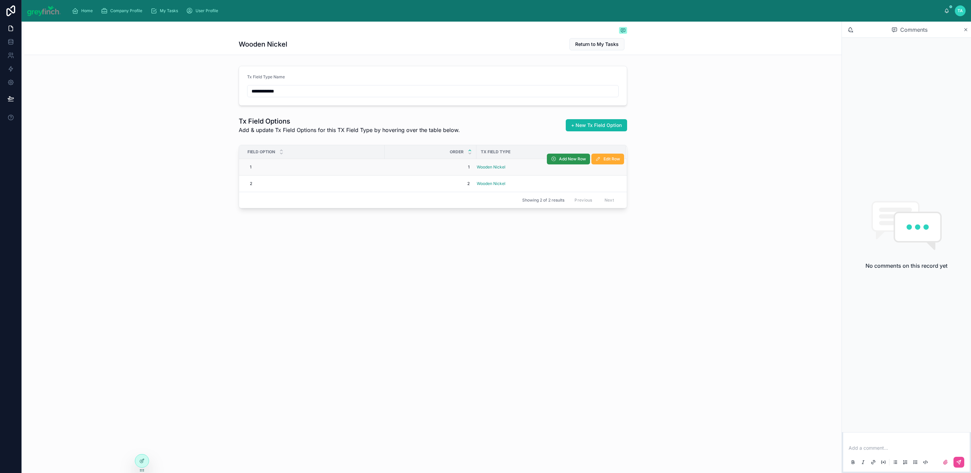
click at [577, 162] on span "Add New Row" at bounding box center [572, 158] width 27 height 5
click at [255, 168] on div "--" at bounding box center [314, 167] width 134 height 11
click at [256, 168] on div "--" at bounding box center [314, 167] width 134 height 11
type input "*"
click at [277, 170] on div "--" at bounding box center [314, 167] width 134 height 11
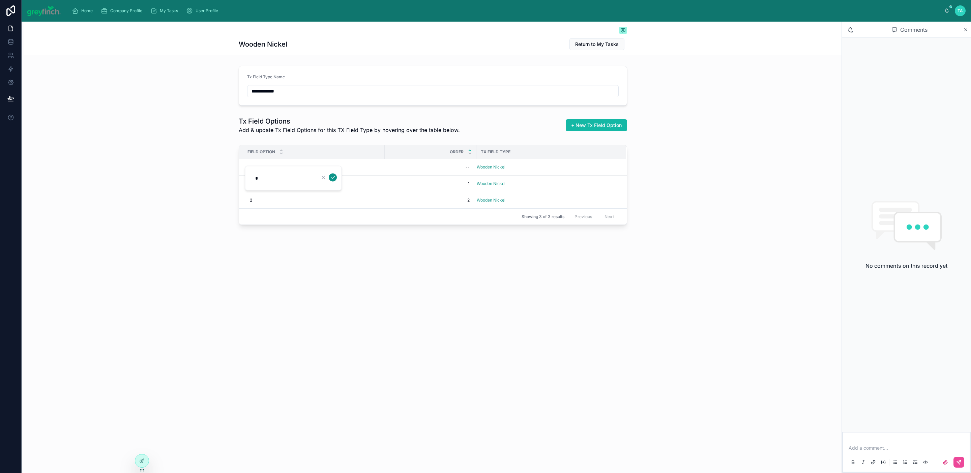
click at [334, 178] on icon "submit" at bounding box center [332, 177] width 5 height 5
click at [469, 169] on div "--" at bounding box center [468, 166] width 4 height 5
type input "*"
click at [462, 167] on div "--" at bounding box center [431, 167] width 84 height 11
type input "*"
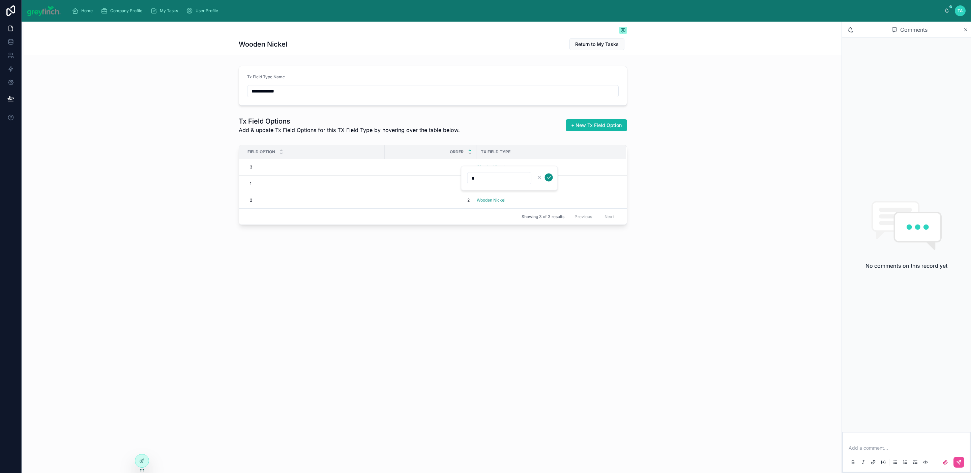
click at [547, 178] on icon "submit" at bounding box center [548, 177] width 5 height 5
click at [471, 187] on div "1 1" at bounding box center [431, 183] width 84 height 11
click at [467, 189] on div "1 1" at bounding box center [431, 183] width 84 height 11
click at [467, 186] on span "1" at bounding box center [431, 183] width 78 height 5
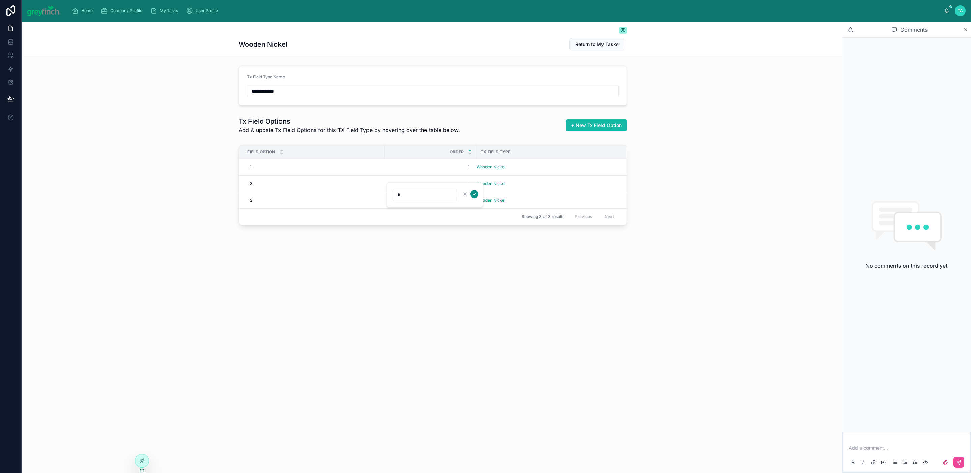
type input "*"
click at [473, 192] on icon "submit" at bounding box center [474, 193] width 5 height 5
click at [566, 159] on span "Add New Row" at bounding box center [572, 158] width 27 height 5
click at [284, 170] on div "--" at bounding box center [314, 167] width 134 height 11
type input "*"
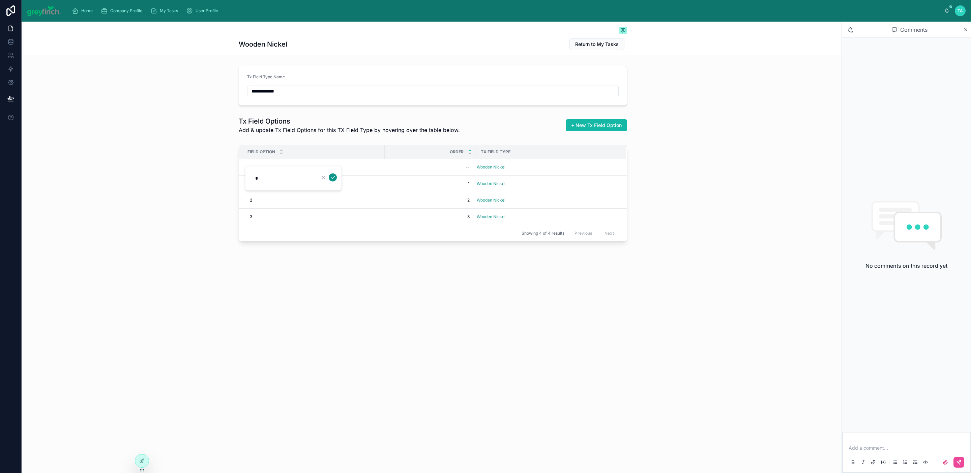
click at [332, 176] on icon "submit" at bounding box center [332, 177] width 5 height 5
click at [461, 167] on div "--" at bounding box center [431, 167] width 84 height 11
click at [464, 170] on div "--" at bounding box center [431, 167] width 84 height 11
type input "*"
click at [547, 177] on icon "submit" at bounding box center [548, 177] width 5 height 5
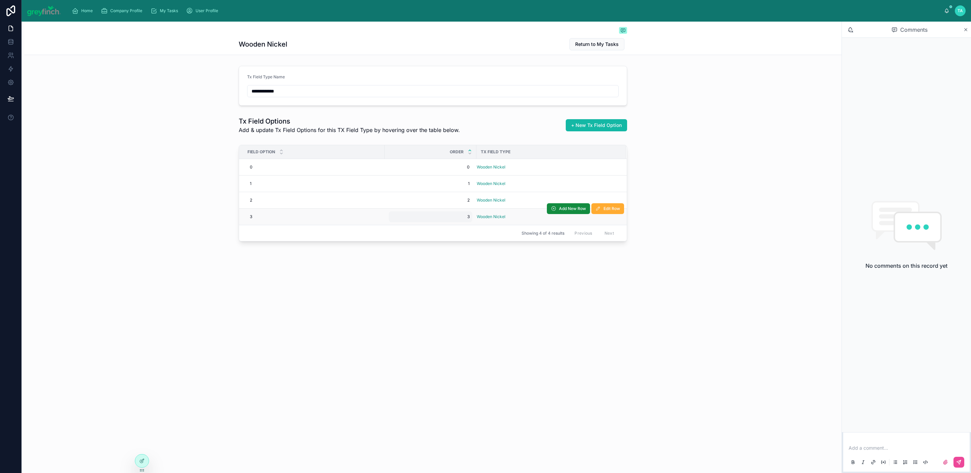
click at [466, 217] on span "3" at bounding box center [431, 216] width 78 height 5
type input "*"
click at [473, 227] on icon "submit" at bounding box center [474, 227] width 5 height 5
click at [471, 188] on div "1 1" at bounding box center [431, 183] width 84 height 11
click at [469, 183] on span "1" at bounding box center [431, 183] width 78 height 5
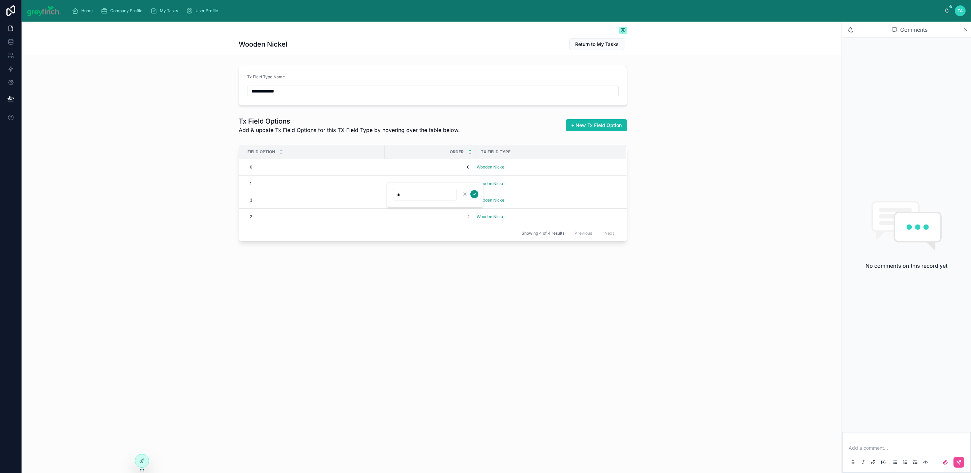
type input "*"
click at [477, 192] on button "submit" at bounding box center [475, 194] width 8 height 8
click at [469, 170] on span "0" at bounding box center [431, 166] width 78 height 5
type input "**"
click at [475, 175] on icon "submit" at bounding box center [474, 177] width 5 height 5
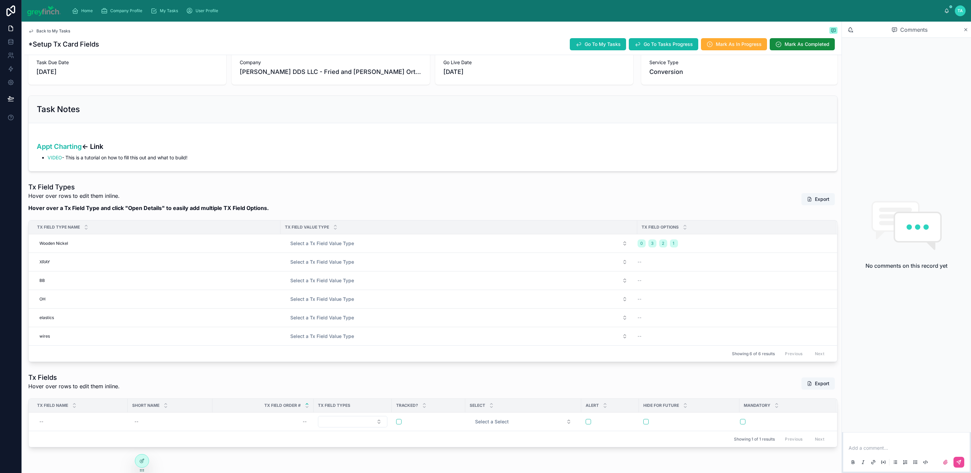
scroll to position [82, 0]
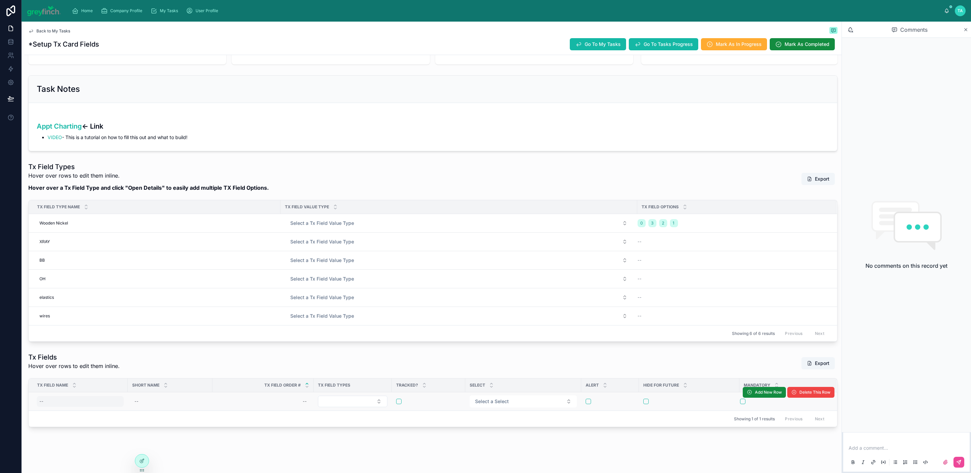
click at [57, 396] on div "--" at bounding box center [80, 401] width 87 height 11
type input "*"
type input "**********"
click at [123, 402] on icon "submit" at bounding box center [122, 402] width 5 height 5
click at [145, 396] on div "--" at bounding box center [170, 401] width 77 height 11
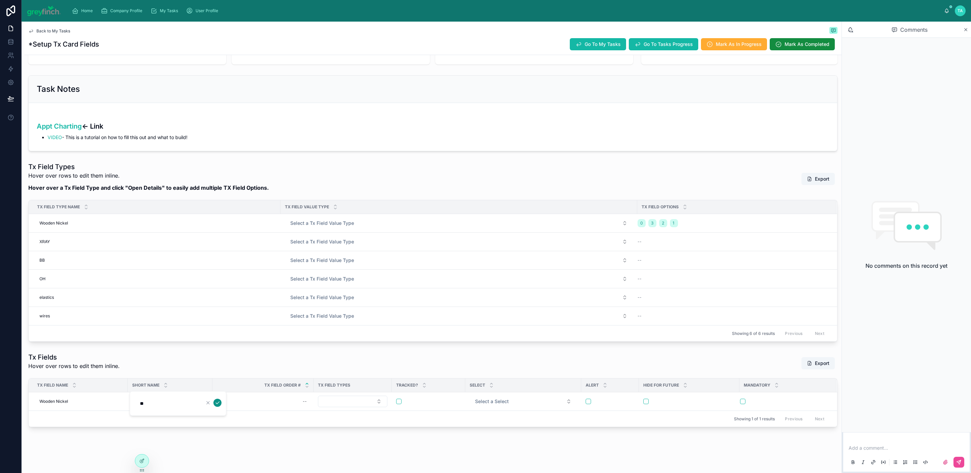
type input "**"
click at [216, 401] on icon "submit" at bounding box center [217, 402] width 5 height 5
click at [366, 395] on button "Select Button" at bounding box center [352, 400] width 69 height 11
click at [330, 444] on span "Wooden Nickel" at bounding box center [331, 441] width 33 height 7
click at [400, 398] on button "button" at bounding box center [398, 400] width 5 height 5
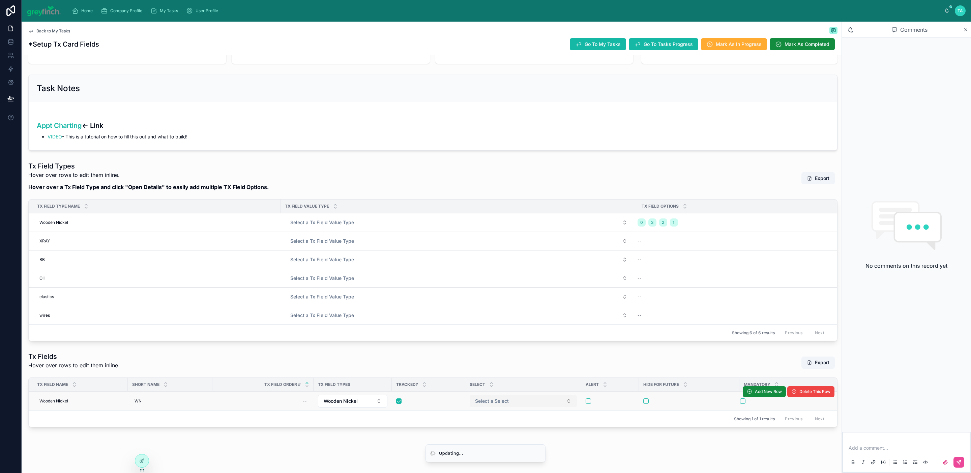
scroll to position [83, 0]
click at [498, 397] on span "Select a Select" at bounding box center [492, 400] width 34 height 7
click at [510, 395] on button "Select a Select" at bounding box center [523, 401] width 107 height 12
click at [524, 420] on div "Single select" at bounding box center [524, 420] width 104 height 10
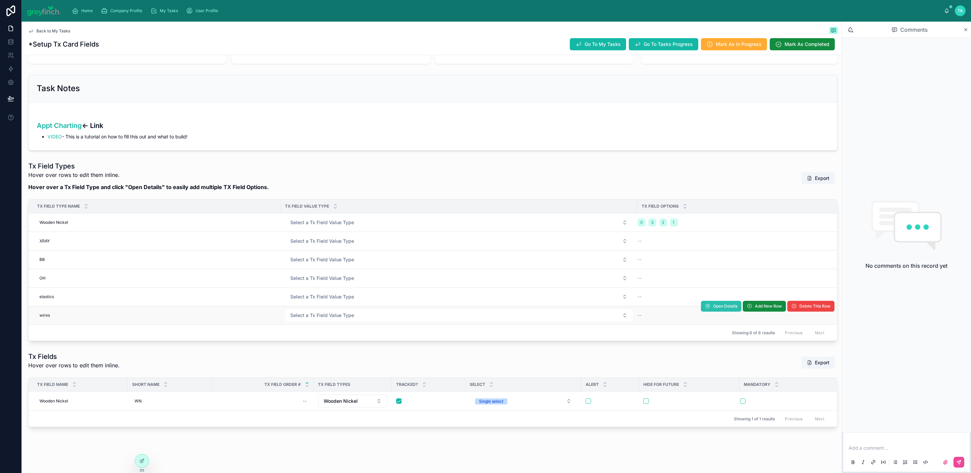
click at [715, 303] on span "Open Details" at bounding box center [725, 305] width 24 height 5
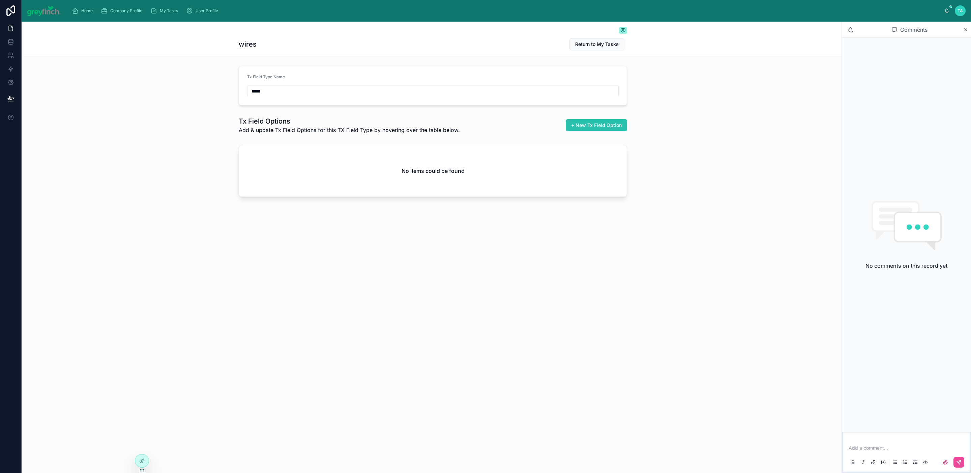
click at [609, 124] on span "+ New Tx Field Option" at bounding box center [596, 125] width 51 height 7
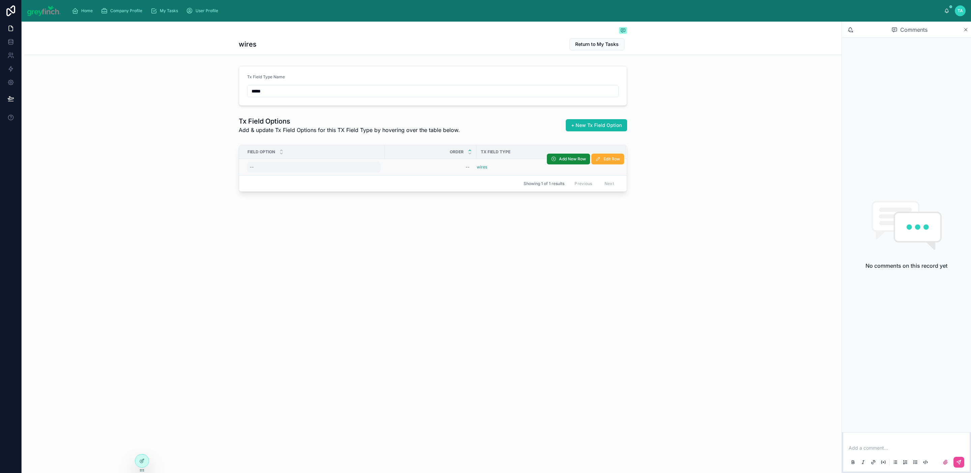
click at [262, 169] on div "--" at bounding box center [314, 167] width 134 height 11
click at [297, 176] on input "*******" at bounding box center [283, 177] width 64 height 9
type input "*"
click at [495, 183] on div "Showing 1 of 1 results Previous Next" at bounding box center [433, 183] width 388 height 16
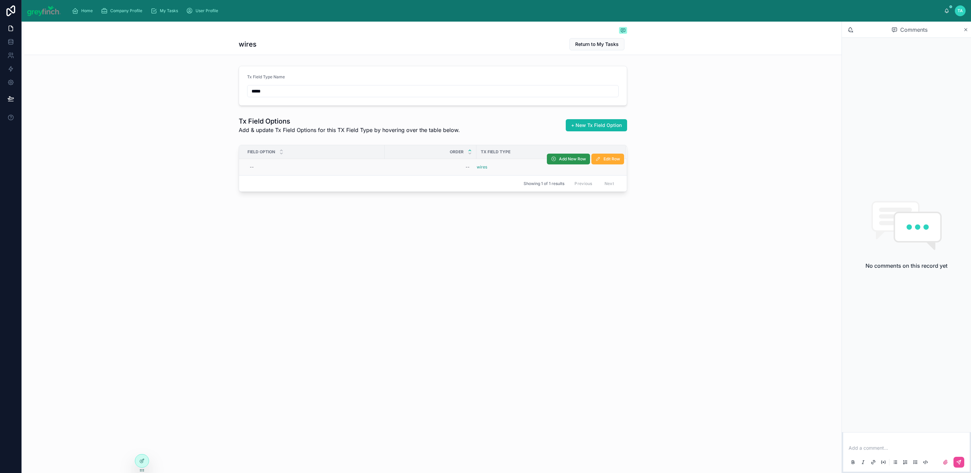
click at [561, 159] on span "Add New Row" at bounding box center [572, 158] width 27 height 5
click at [566, 160] on span "Add New Row" at bounding box center [572, 158] width 27 height 5
click at [0, 0] on span "Add New Row" at bounding box center [0, 0] width 0 height 0
click at [567, 161] on span "Add New Row" at bounding box center [572, 158] width 27 height 5
click at [567, 160] on tr "-- -- wires Add New Row Edit Row" at bounding box center [433, 167] width 388 height 17
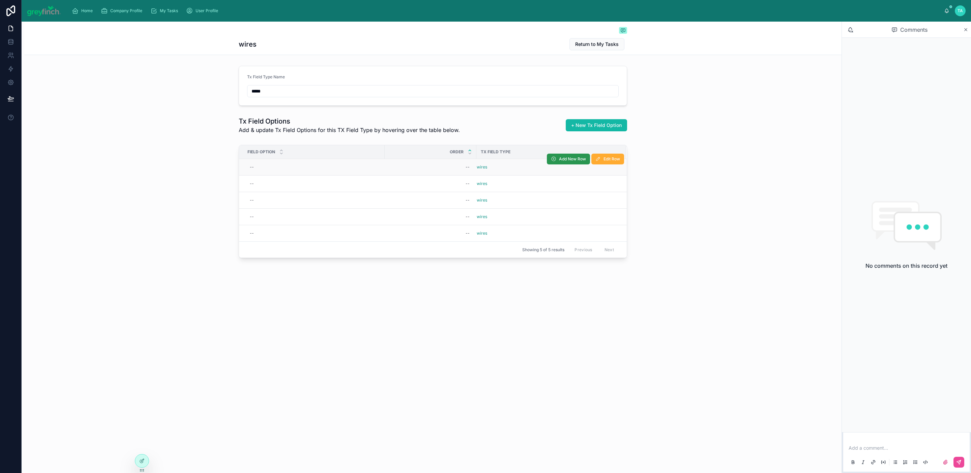
click at [566, 161] on span "Add New Row" at bounding box center [572, 158] width 27 height 5
click at [257, 167] on div "--" at bounding box center [314, 167] width 134 height 11
click at [261, 167] on div "--" at bounding box center [314, 167] width 134 height 11
type input "****"
click at [334, 176] on icon "submit" at bounding box center [332, 177] width 3 height 2
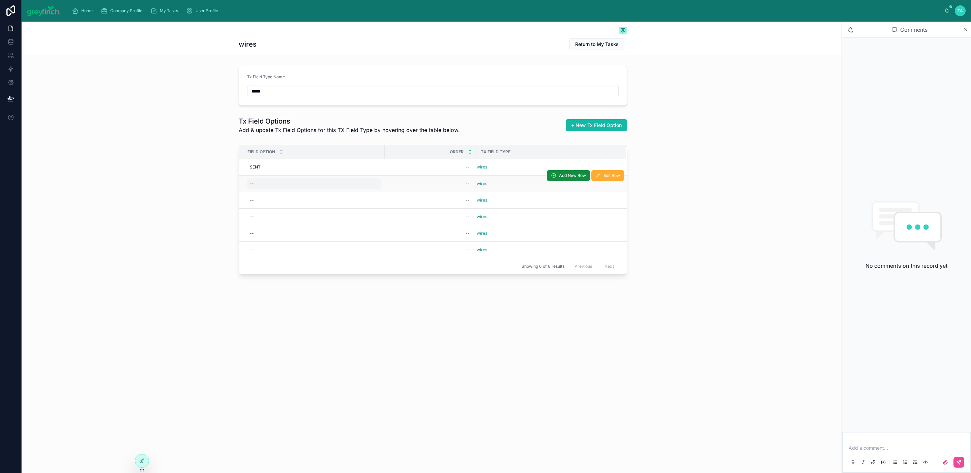
click at [278, 187] on div "--" at bounding box center [314, 183] width 134 height 11
type input "*******"
click at [333, 194] on icon "submit" at bounding box center [332, 194] width 3 height 2
click at [272, 202] on div "--" at bounding box center [314, 200] width 134 height 11
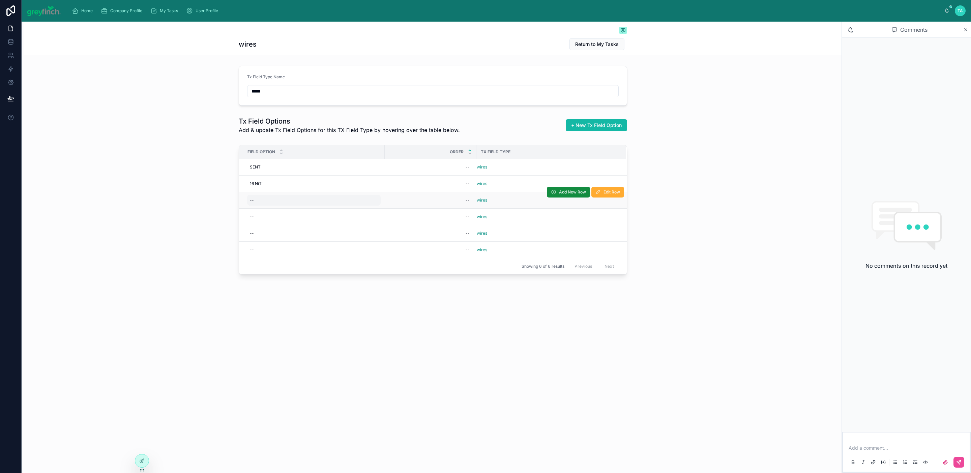
click at [273, 204] on div "--" at bounding box center [314, 200] width 134 height 11
type input "*******"
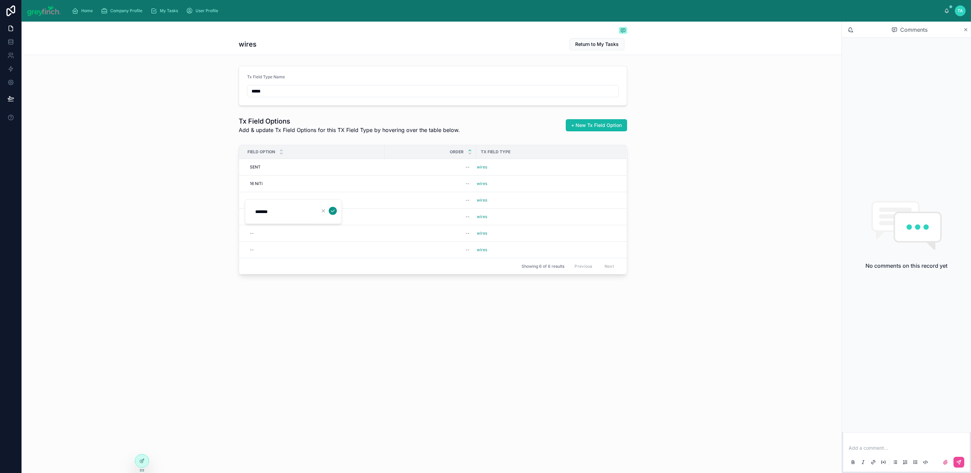
click at [332, 208] on icon "submit" at bounding box center [332, 210] width 5 height 5
click at [279, 218] on div "--" at bounding box center [314, 216] width 134 height 11
click at [260, 220] on div "--" at bounding box center [314, 216] width 134 height 11
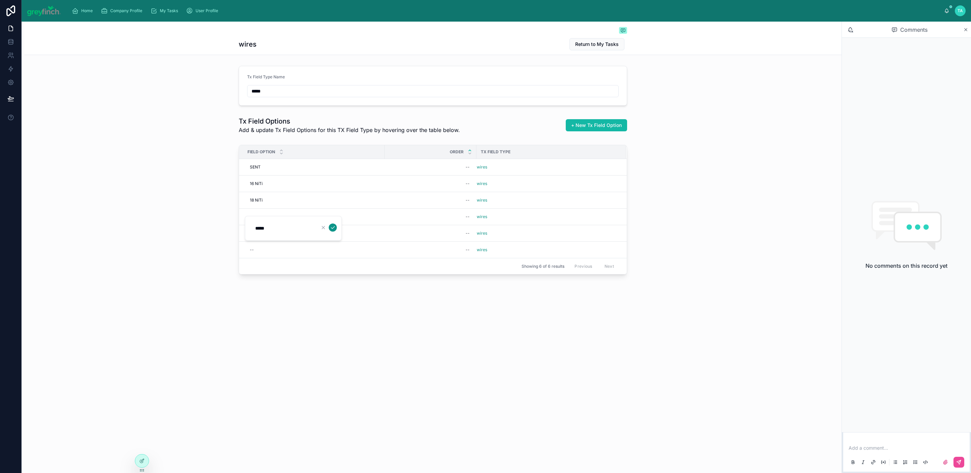
type input "*****"
click at [331, 228] on icon "submit" at bounding box center [332, 227] width 5 height 5
click at [264, 235] on div "--" at bounding box center [314, 233] width 134 height 11
type input "*****"
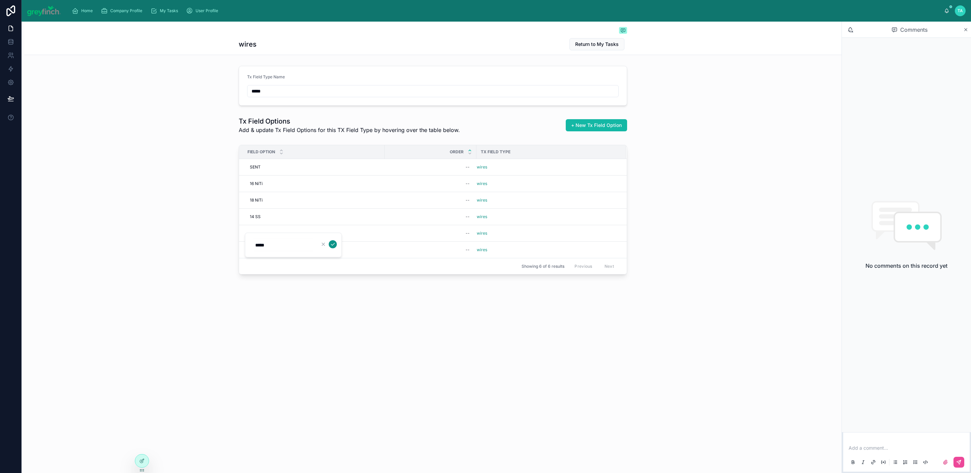
click at [336, 244] on button "submit" at bounding box center [333, 244] width 8 height 8
click at [271, 248] on div "--" at bounding box center [314, 249] width 134 height 11
click at [278, 252] on div "--" at bounding box center [314, 249] width 134 height 11
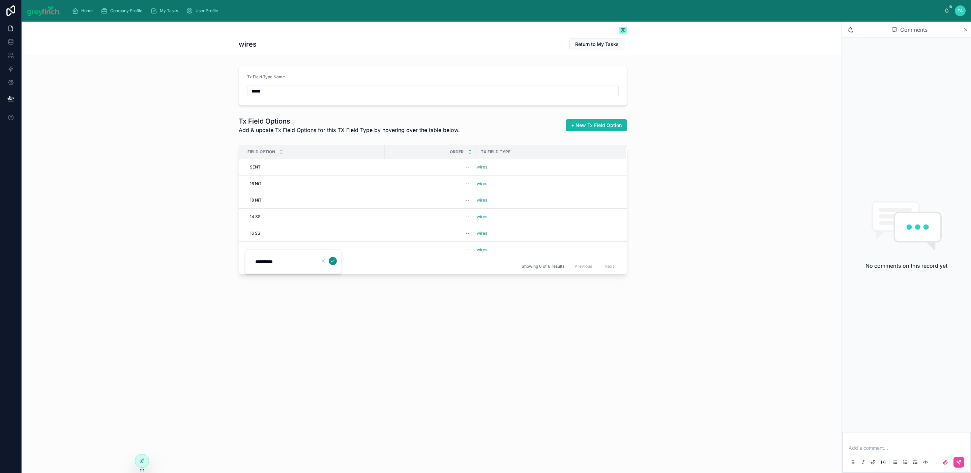
type input "**********"
click at [334, 261] on icon "submit" at bounding box center [332, 260] width 5 height 5
click at [0, 0] on span "Add New Row" at bounding box center [0, 0] width 0 height 0
click at [573, 161] on tr "SENT SENT -- wires Add New Row Edit Row" at bounding box center [433, 167] width 388 height 17
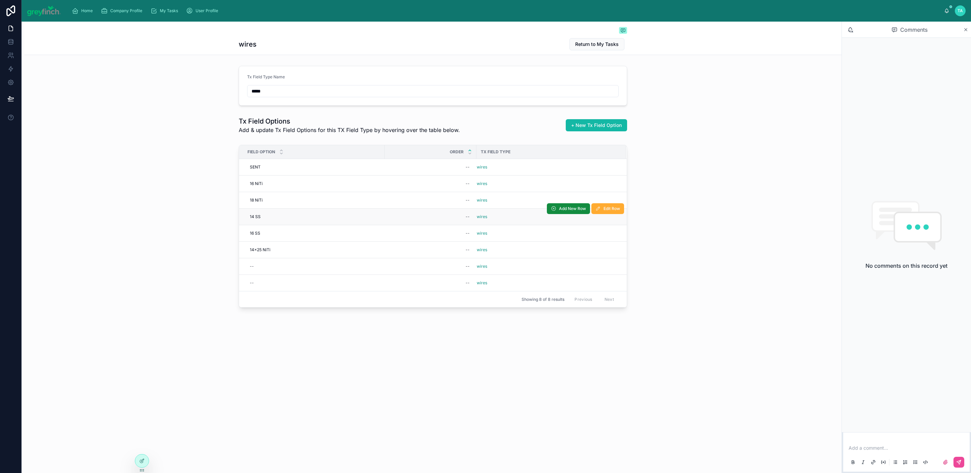
click at [533, 219] on div "wires" at bounding box center [547, 216] width 141 height 5
click at [0, 0] on button "Edit Row" at bounding box center [0, 0] width 0 height 0
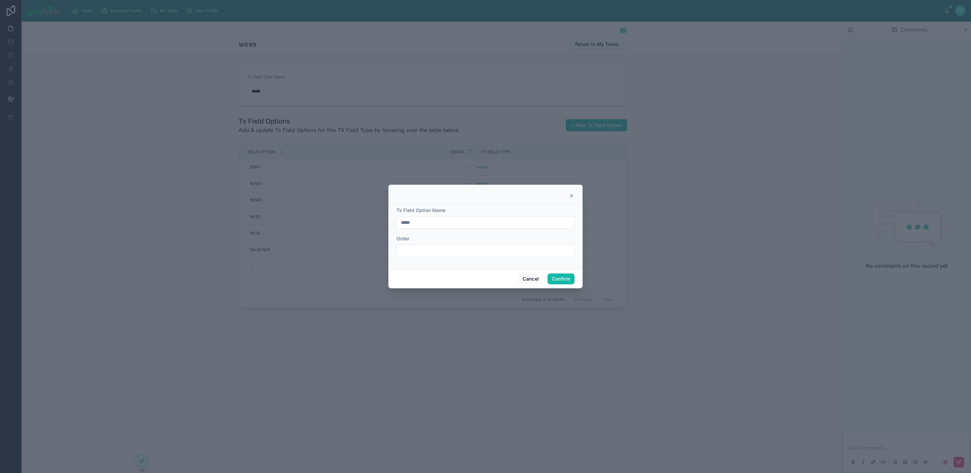
click at [460, 256] on div at bounding box center [486, 251] width 178 height 12
drag, startPoint x: 570, startPoint y: 195, endPoint x: 561, endPoint y: 196, distance: 9.2
click at [570, 195] on icon at bounding box center [571, 195] width 5 height 5
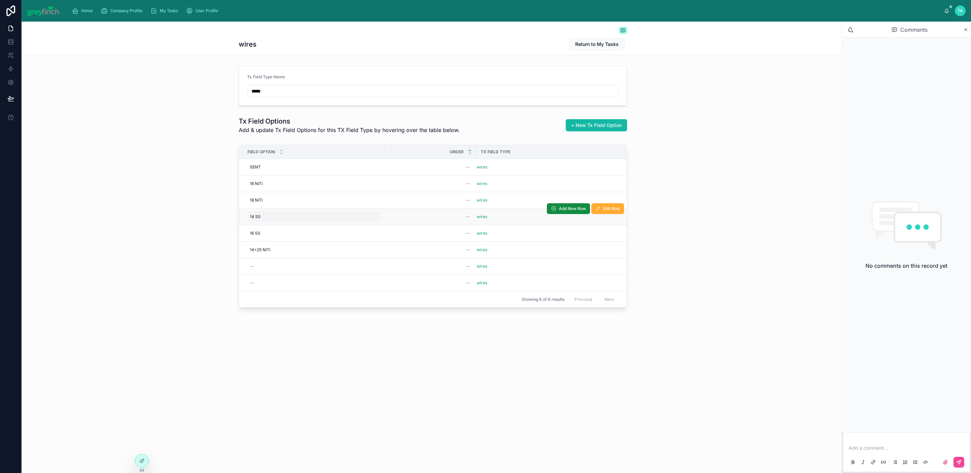
click at [307, 222] on div "14 SS 14 SS" at bounding box center [314, 216] width 134 height 11
click at [325, 228] on icon "button" at bounding box center [323, 227] width 5 height 5
click at [277, 222] on div "14 SS 14 SS" at bounding box center [314, 216] width 134 height 11
type input "*"
click at [333, 227] on icon "submit" at bounding box center [332, 227] width 5 height 5
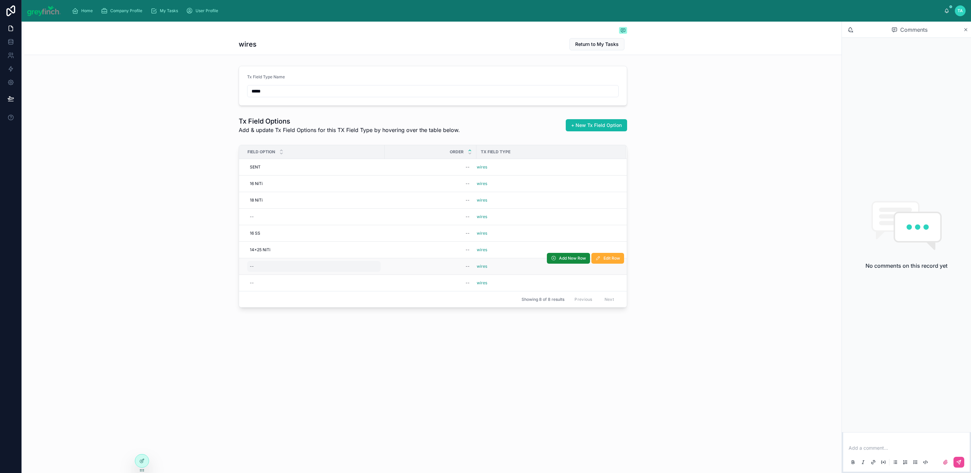
click at [266, 269] on div "--" at bounding box center [314, 266] width 134 height 11
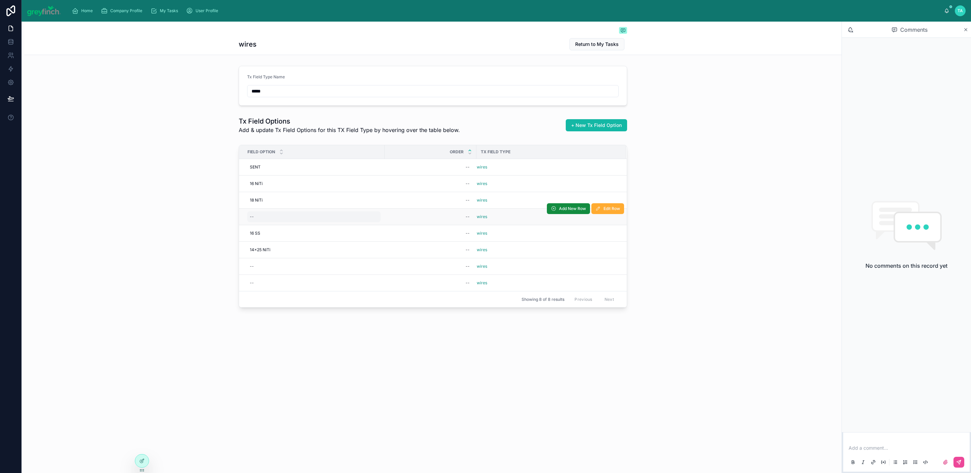
click at [259, 217] on div "--" at bounding box center [314, 216] width 134 height 11
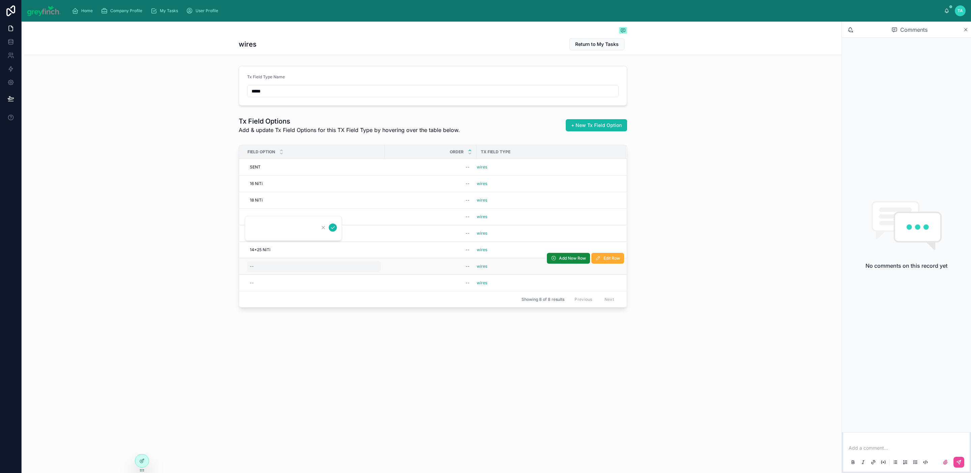
click at [261, 265] on div "--" at bounding box center [314, 266] width 134 height 11
click at [269, 280] on input "*********" at bounding box center [283, 278] width 64 height 9
type input "**********"
click at [334, 275] on icon "submit" at bounding box center [332, 277] width 5 height 5
click at [257, 284] on div "--" at bounding box center [314, 282] width 134 height 11
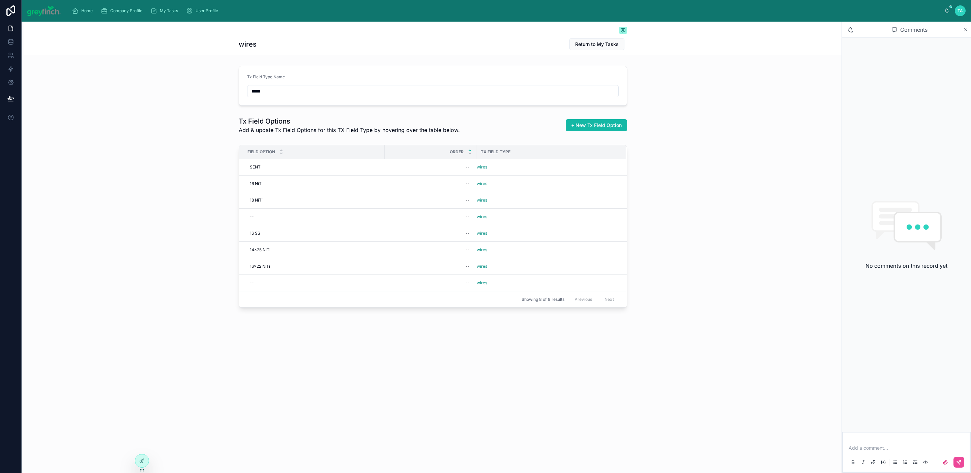
click at [256, 288] on div "--" at bounding box center [314, 282] width 134 height 11
click at [259, 287] on div "--" at bounding box center [314, 282] width 134 height 11
type input "********"
click at [335, 292] on icon "submit" at bounding box center [332, 293] width 5 height 5
click at [679, 156] on div "Field Option Order Tx Field Type SENT SENT -- wires Add New Row Edit Row 16 NiT…" at bounding box center [433, 227] width 818 height 171
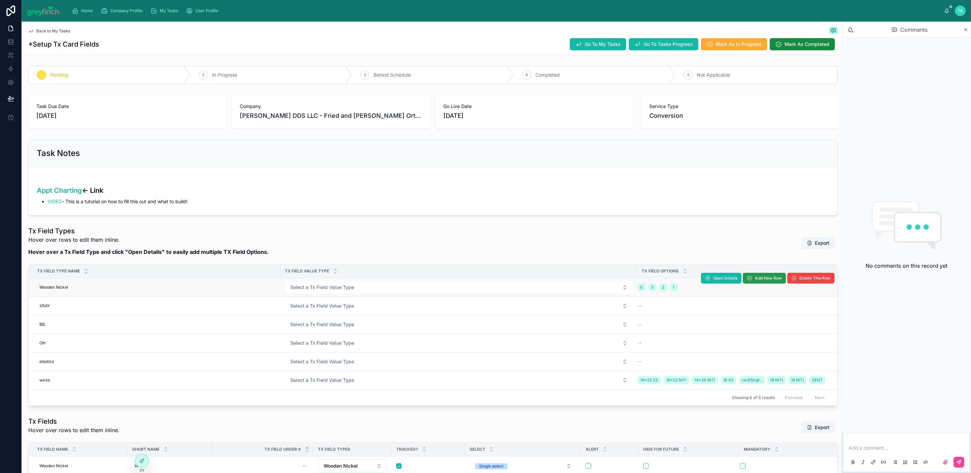
click at [747, 280] on icon at bounding box center [749, 277] width 5 height 5
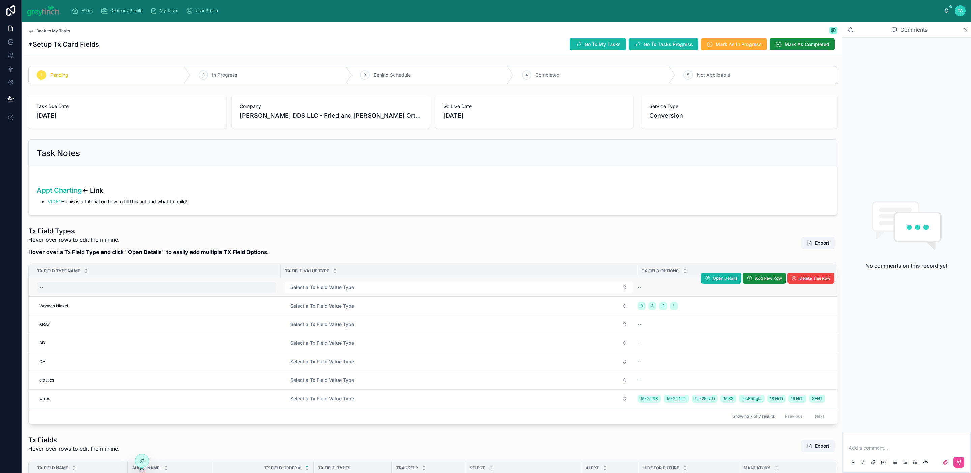
click at [48, 289] on div "--" at bounding box center [157, 287] width 240 height 11
type input "***"
click at [90, 285] on div "--" at bounding box center [157, 287] width 240 height 11
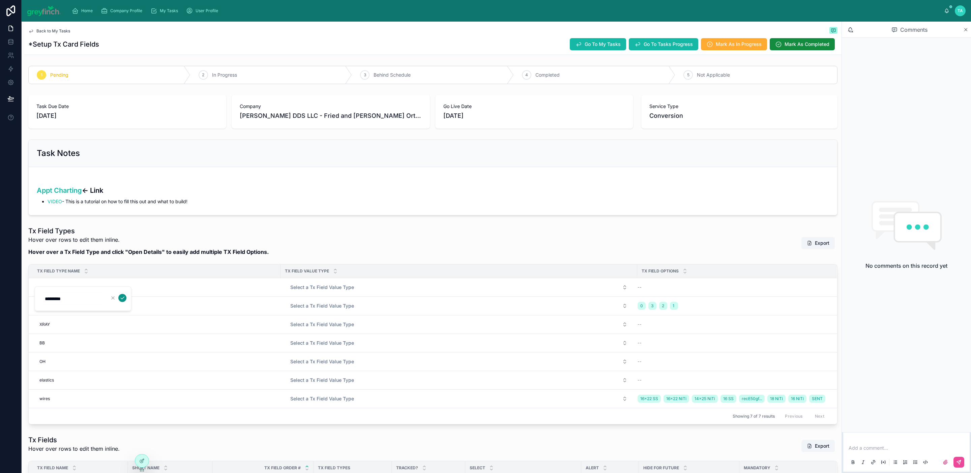
type input "*********"
click at [120, 298] on icon "submit" at bounding box center [122, 297] width 5 height 5
click at [715, 278] on span "Open Details" at bounding box center [725, 277] width 24 height 5
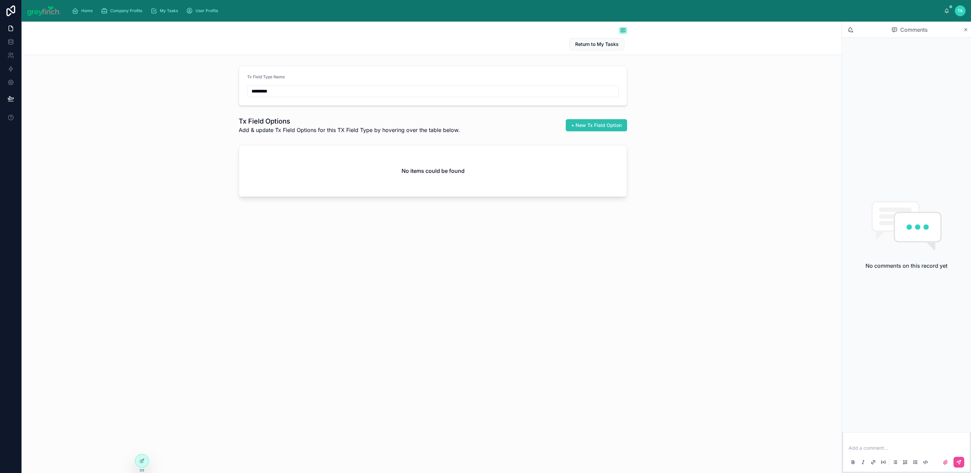
click at [608, 127] on span "+ New Tx Field Option" at bounding box center [596, 125] width 51 height 7
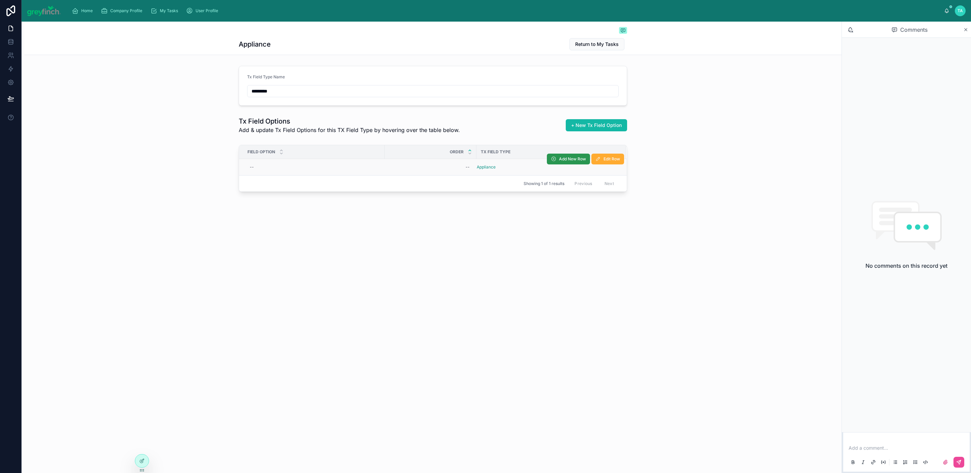
click at [564, 162] on span "Add New Row" at bounding box center [572, 158] width 27 height 5
click at [0, 0] on span "Add New Row" at bounding box center [0, 0] width 0 height 0
click at [569, 163] on button "Add New Row" at bounding box center [568, 158] width 43 height 11
click at [0, 0] on span "Add New Row" at bounding box center [0, 0] width 0 height 0
click at [572, 161] on tr "-- -- Appliance Add New Row Edit Row" at bounding box center [433, 167] width 388 height 17
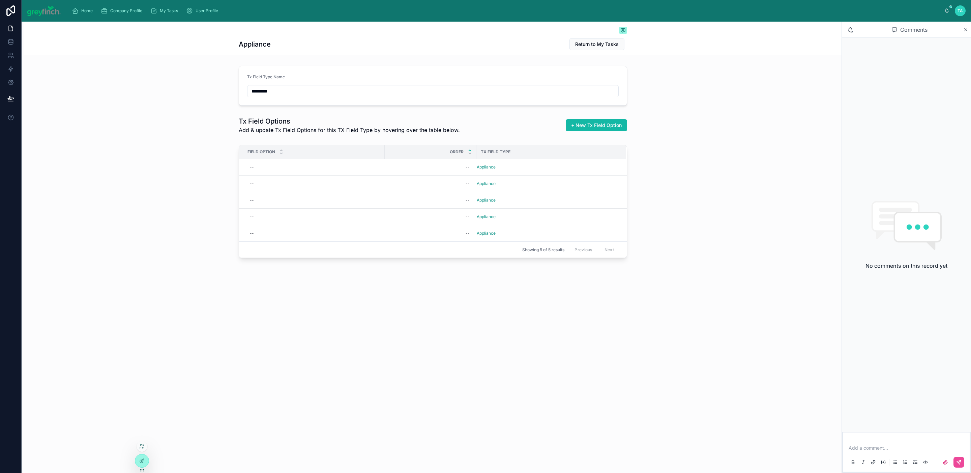
click at [145, 446] on div at bounding box center [142, 446] width 11 height 11
drag, startPoint x: 215, startPoint y: 424, endPoint x: 159, endPoint y: 448, distance: 61.5
click at [212, 424] on div "Appliance Return to My Tasks Tx Field Type Name ********* Tx Field Options Add …" at bounding box center [432, 247] width 820 height 451
click at [141, 448] on icon at bounding box center [141, 445] width 5 height 5
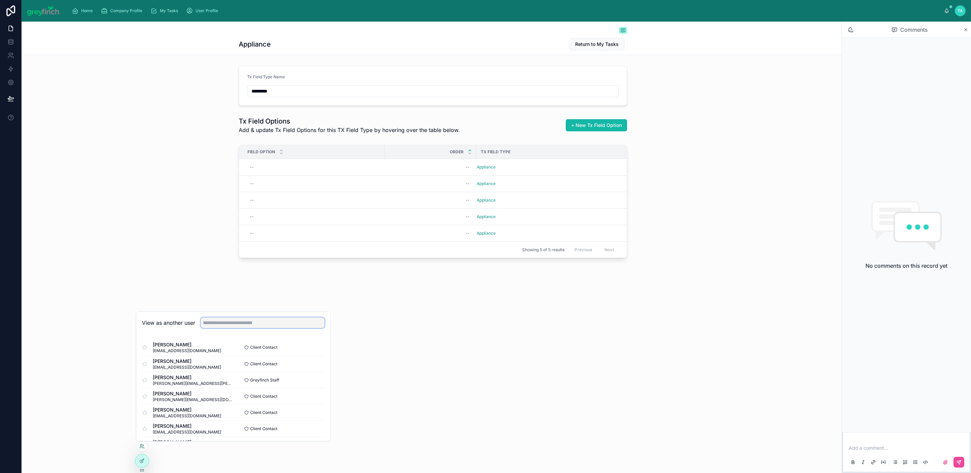
click at [218, 325] on input "text" at bounding box center [263, 322] width 124 height 11
type input "****"
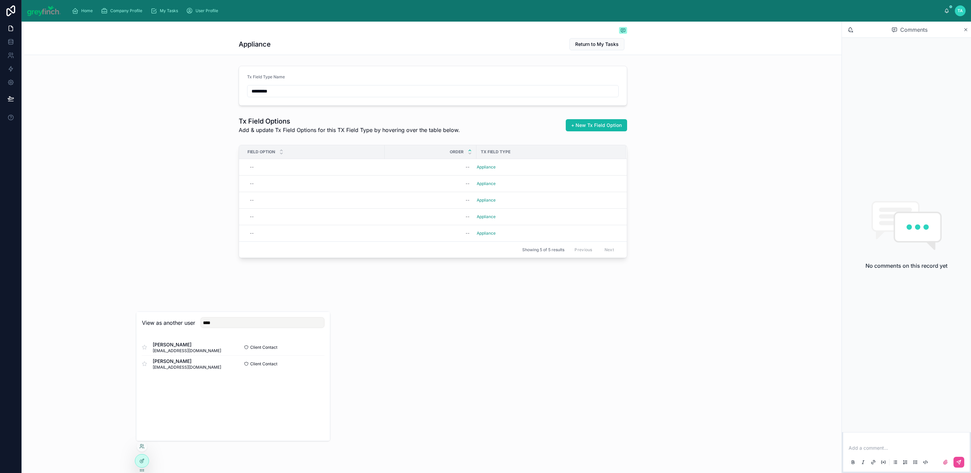
click at [370, 326] on div "Appliance Return to My Tasks Tx Field Type Name ********* Tx Field Options Add …" at bounding box center [432, 247] width 820 height 451
click at [561, 157] on span "Add New Row" at bounding box center [572, 158] width 27 height 5
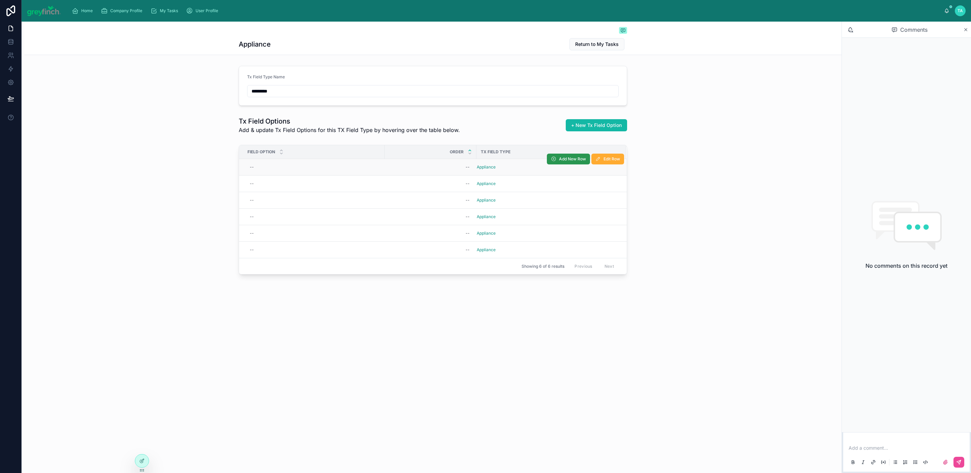
click at [557, 161] on button "Add New Row" at bounding box center [568, 158] width 43 height 11
click at [290, 165] on div "--" at bounding box center [314, 167] width 134 height 11
click at [273, 168] on div "--" at bounding box center [314, 167] width 134 height 11
type input "******"
click at [335, 177] on icon "submit" at bounding box center [332, 177] width 5 height 5
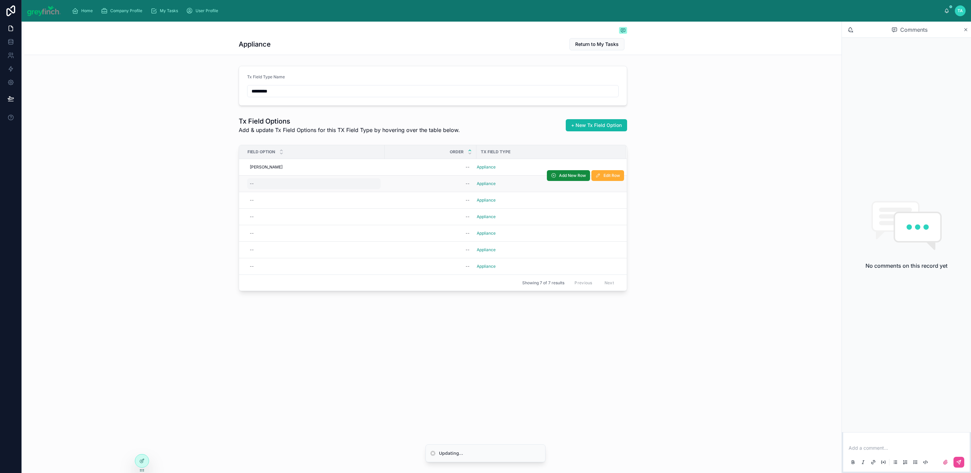
click at [270, 185] on div "--" at bounding box center [314, 183] width 134 height 11
type input "*****"
click at [333, 193] on icon "submit" at bounding box center [332, 193] width 5 height 5
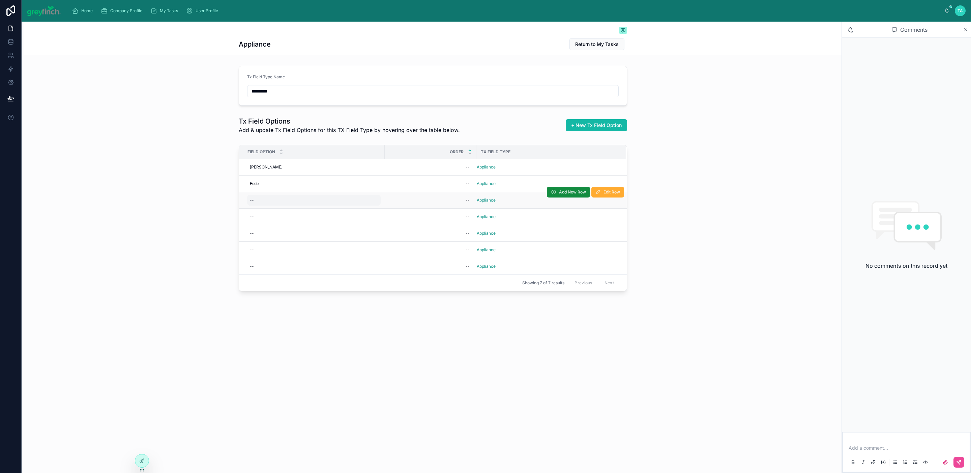
click at [306, 202] on div "--" at bounding box center [314, 200] width 134 height 11
type input "*****"
click at [331, 210] on icon "submit" at bounding box center [332, 210] width 5 height 5
click at [273, 219] on div "--" at bounding box center [314, 216] width 134 height 11
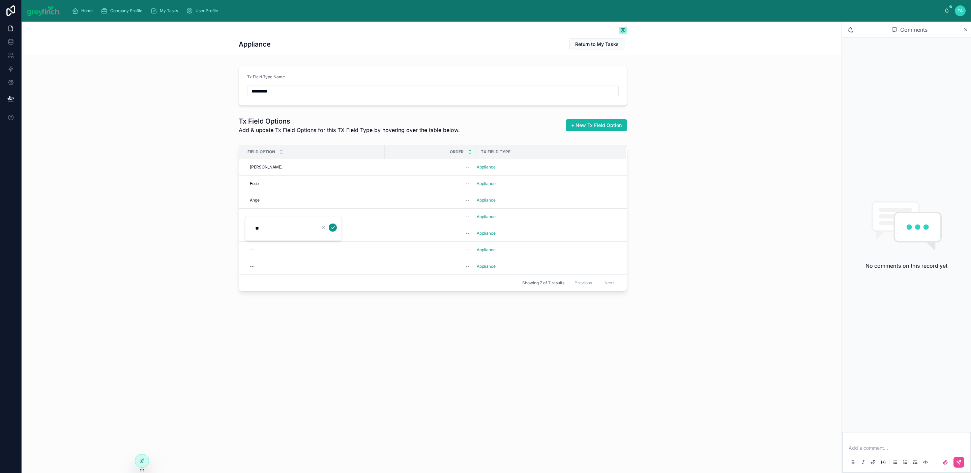
type input "**"
click at [331, 226] on icon "submit" at bounding box center [332, 227] width 5 height 5
click at [285, 237] on div "--" at bounding box center [314, 233] width 134 height 11
click at [286, 236] on div "--" at bounding box center [314, 233] width 134 height 11
type input "*******"
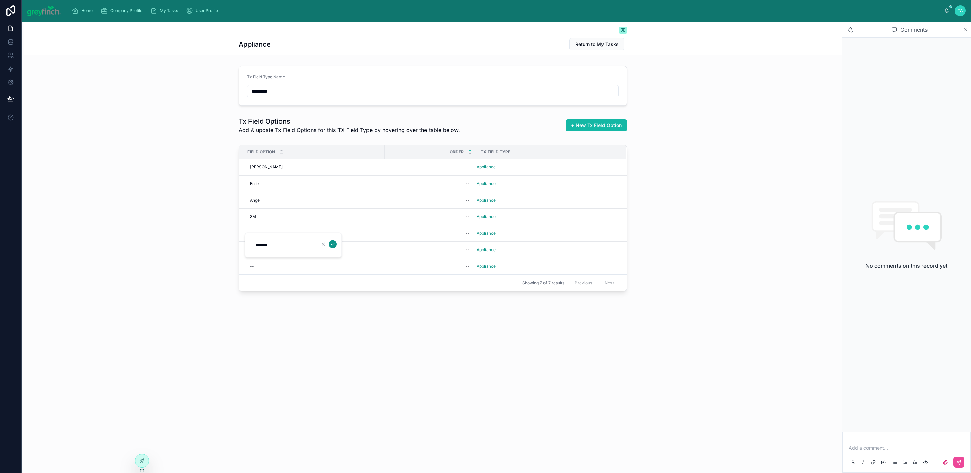
click at [335, 243] on button "submit" at bounding box center [333, 244] width 8 height 8
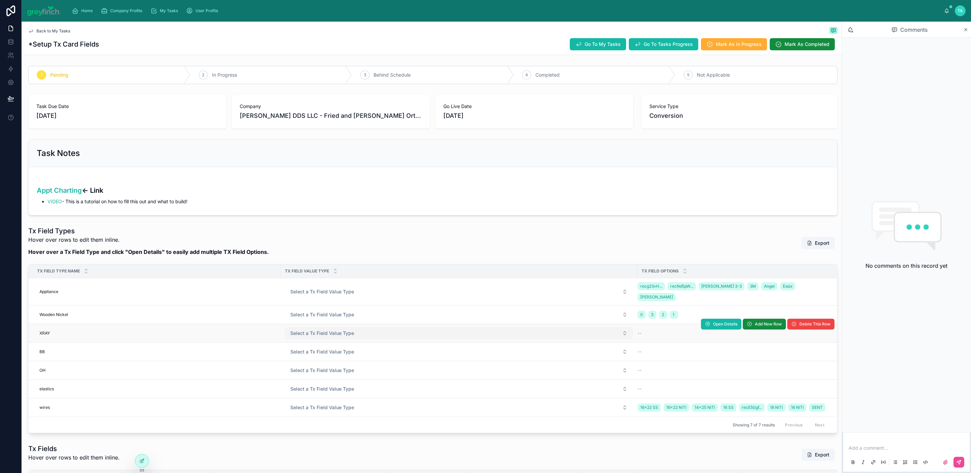
scroll to position [6, 0]
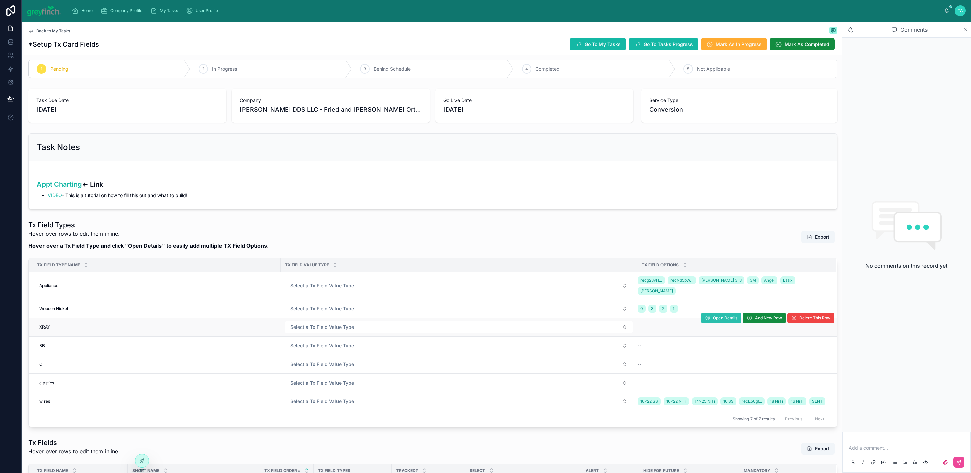
click at [713, 315] on span "Open Details" at bounding box center [725, 317] width 24 height 5
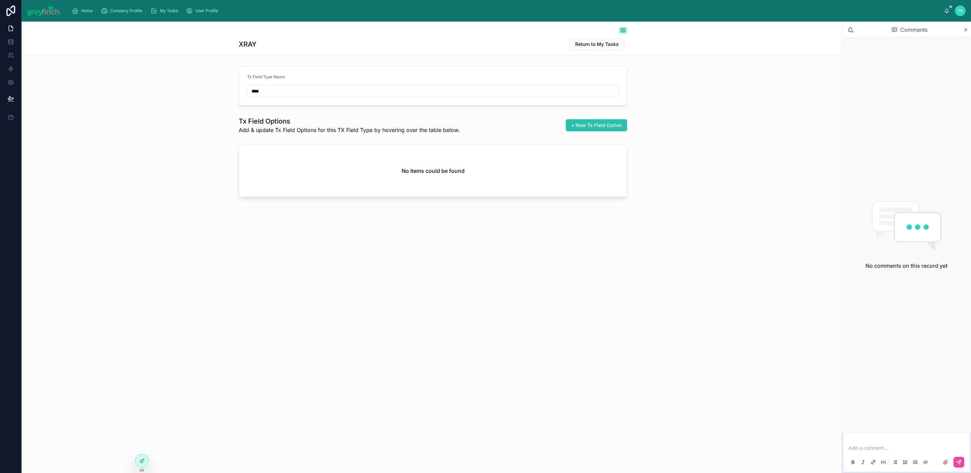
click at [601, 126] on span "+ New Tx Field Option" at bounding box center [596, 125] width 51 height 7
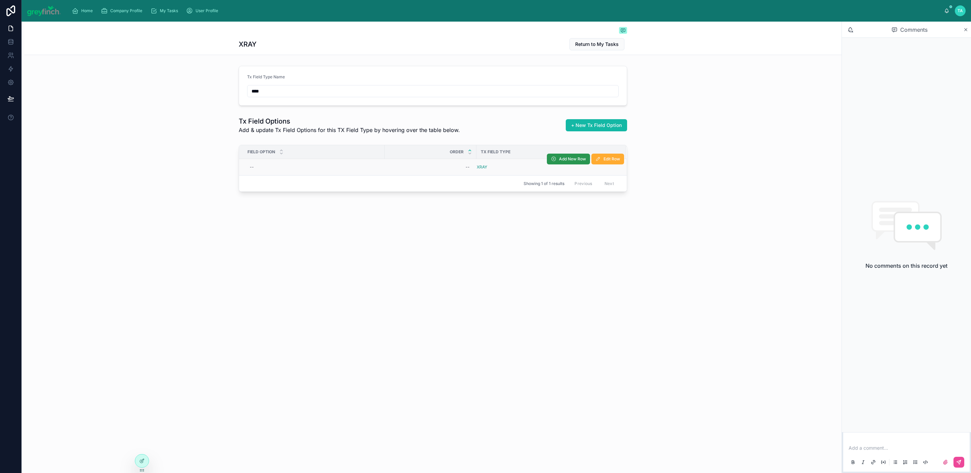
click at [575, 161] on span "Add New Row" at bounding box center [572, 158] width 27 height 5
click at [271, 170] on div "--" at bounding box center [314, 167] width 134 height 11
type input "****"
click at [252, 170] on div "--" at bounding box center [252, 166] width 4 height 5
click at [332, 175] on icon "submit" at bounding box center [332, 177] width 5 height 5
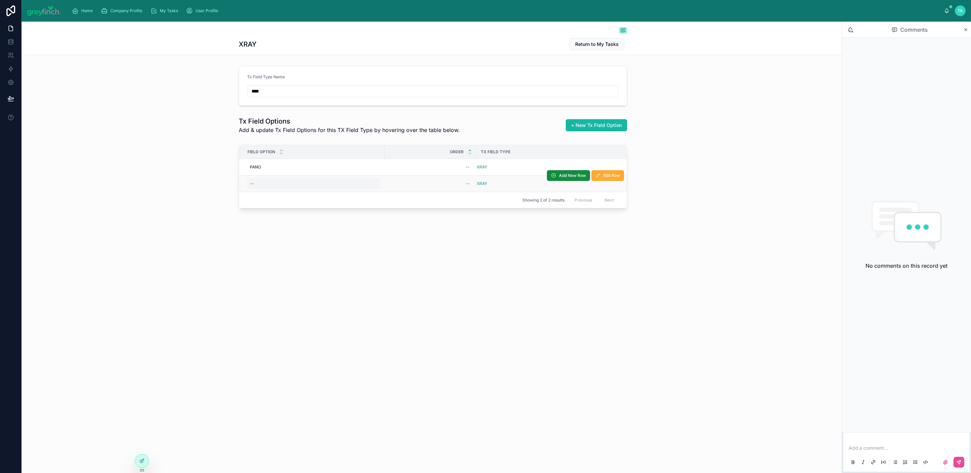
click at [277, 188] on div "--" at bounding box center [314, 183] width 134 height 11
type input "****"
click at [335, 192] on icon "submit" at bounding box center [332, 193] width 5 height 5
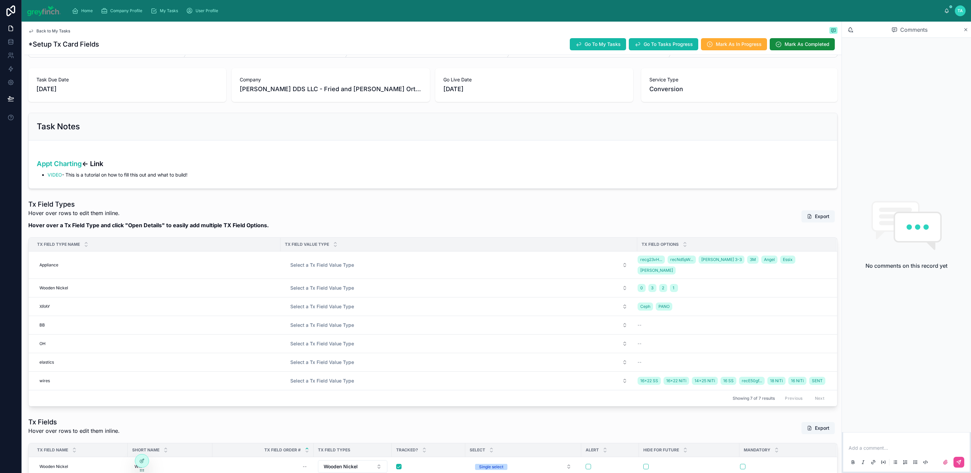
scroll to position [27, 0]
click at [714, 251] on span "Open Details" at bounding box center [725, 250] width 24 height 5
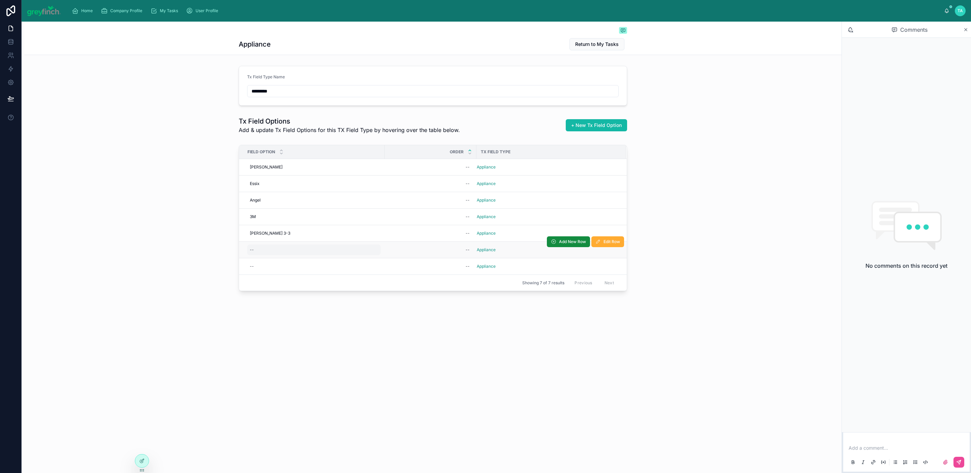
click at [265, 252] on div "--" at bounding box center [314, 249] width 134 height 11
type input "***"
click at [333, 259] on icon "submit" at bounding box center [332, 260] width 5 height 5
click at [262, 270] on div "--" at bounding box center [314, 266] width 134 height 11
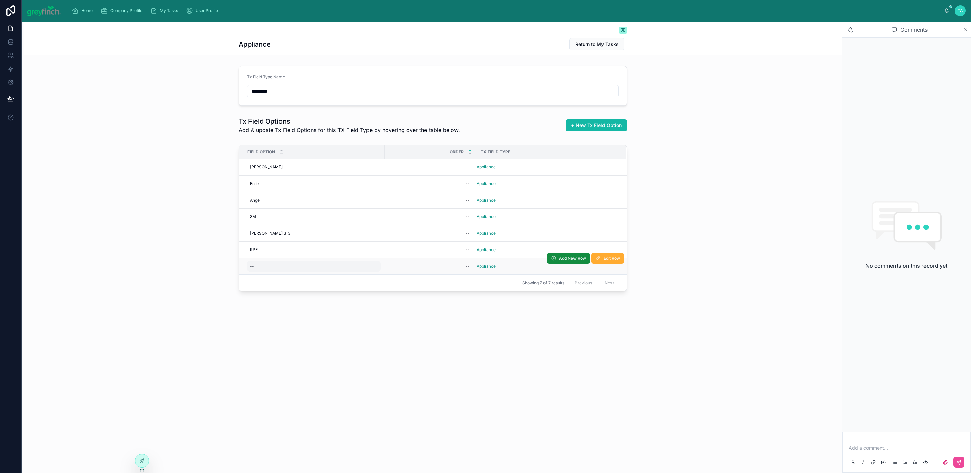
click at [264, 266] on div "--" at bounding box center [314, 266] width 134 height 11
type input "******"
click at [331, 277] on icon "submit" at bounding box center [332, 277] width 5 height 5
click at [579, 162] on span "Add New Row" at bounding box center [572, 158] width 27 height 5
click at [284, 285] on div "--" at bounding box center [314, 282] width 134 height 11
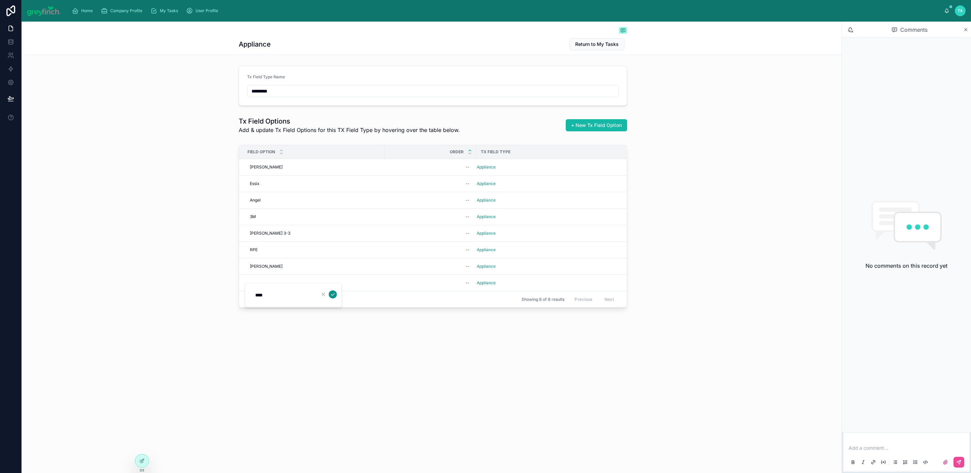
type input "****"
click at [332, 295] on icon "submit" at bounding box center [332, 293] width 5 height 5
click at [0, 0] on span "Add New Row" at bounding box center [0, 0] width 0 height 0
click at [257, 302] on div "--" at bounding box center [314, 299] width 134 height 11
type input "***"
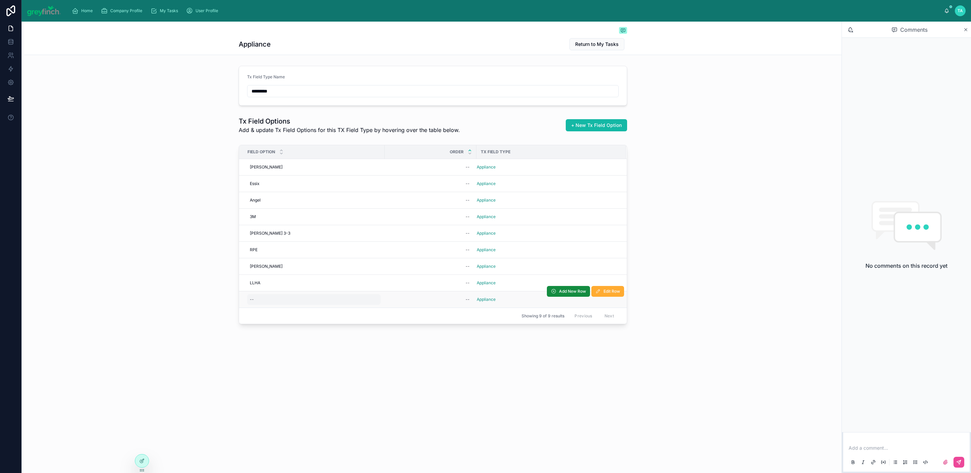
click at [279, 305] on div "--" at bounding box center [314, 299] width 134 height 11
type input "*****"
click at [332, 310] on icon "submit" at bounding box center [332, 310] width 5 height 5
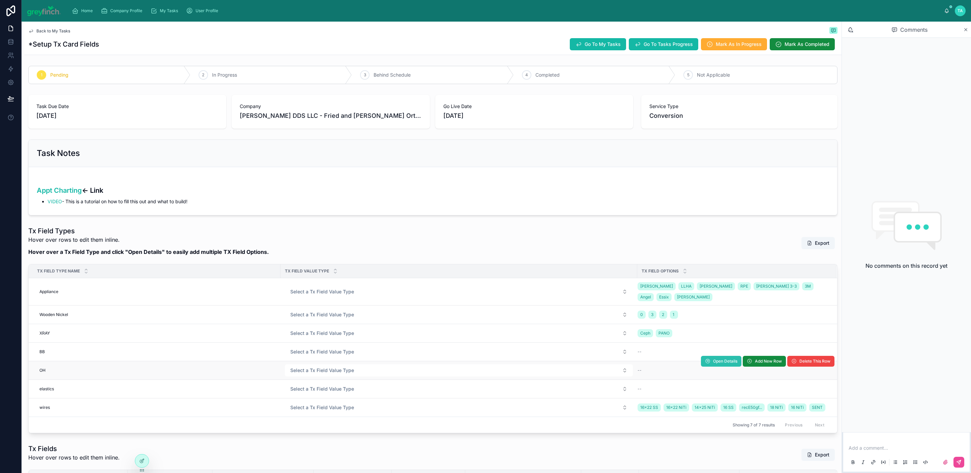
click at [732, 356] on button "Open Details" at bounding box center [721, 361] width 40 height 11
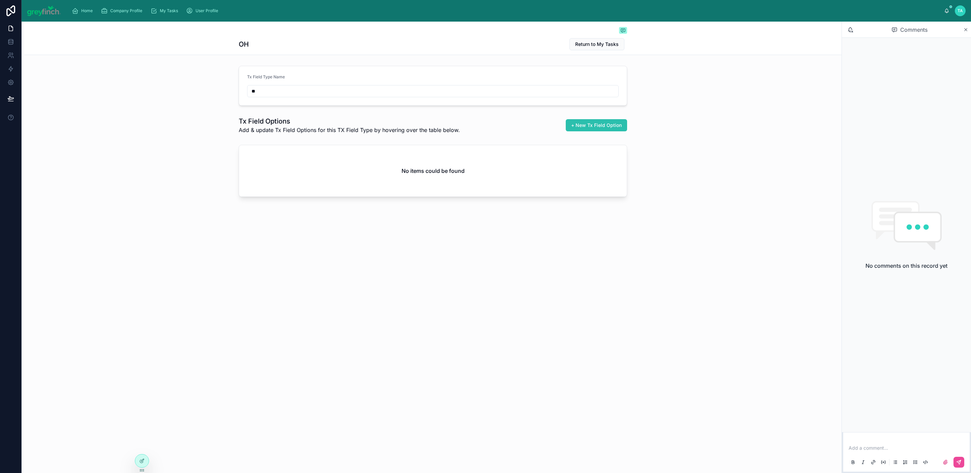
click at [588, 124] on span "+ New Tx Field Option" at bounding box center [596, 125] width 51 height 7
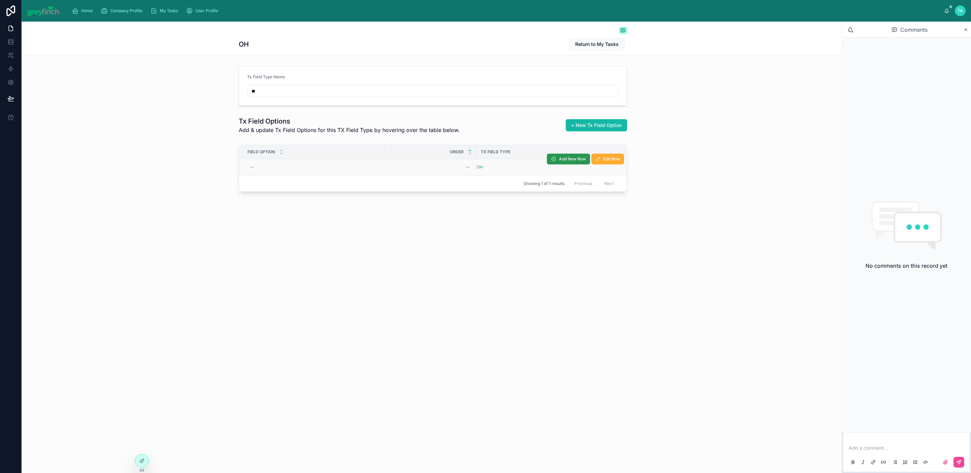
click at [561, 162] on span "Add New Row" at bounding box center [572, 158] width 27 height 5
click at [564, 159] on th "Tx Field Type" at bounding box center [552, 152] width 150 height 14
click at [577, 158] on span "Add New Row" at bounding box center [572, 158] width 27 height 5
click at [268, 166] on div "--" at bounding box center [314, 167] width 134 height 11
click at [267, 164] on div "--" at bounding box center [314, 167] width 134 height 11
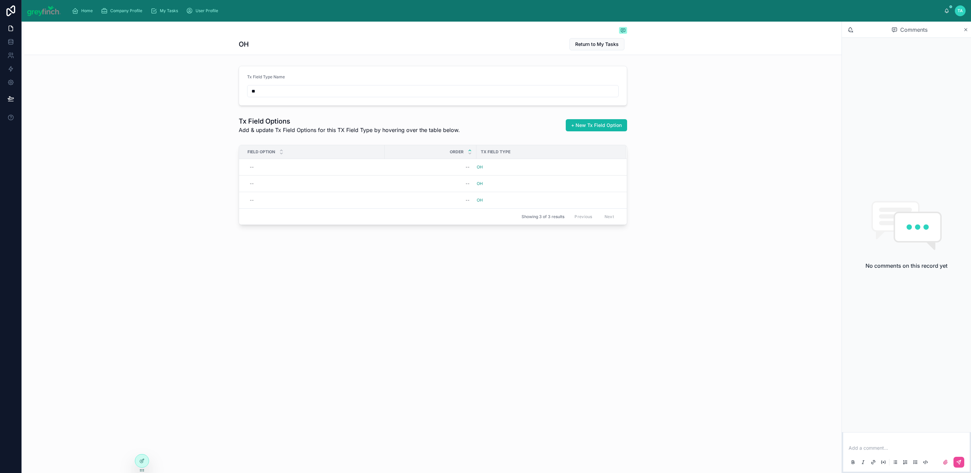
click at [265, 165] on div "--" at bounding box center [314, 167] width 134 height 11
type input "*"
click at [283, 166] on div "--" at bounding box center [314, 167] width 134 height 11
click at [331, 176] on icon "submit" at bounding box center [332, 177] width 5 height 5
click at [278, 183] on div "--" at bounding box center [314, 183] width 134 height 11
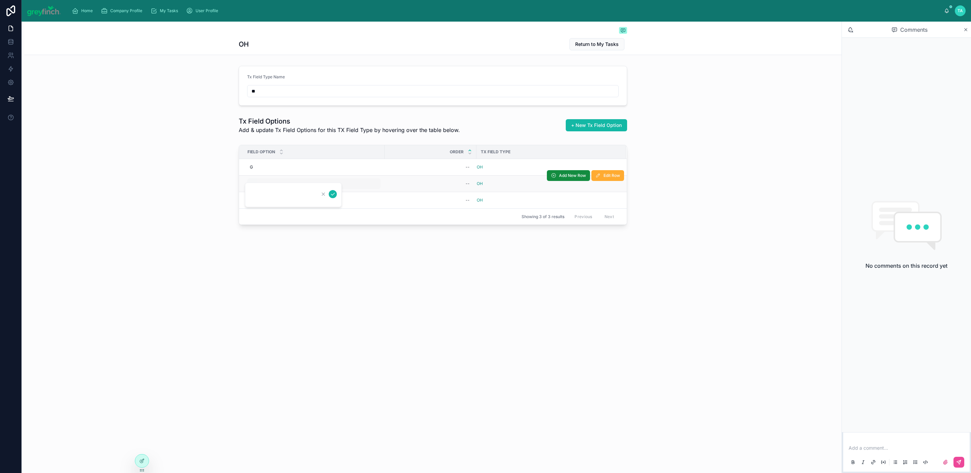
type input "*"
click at [319, 187] on div "--" at bounding box center [314, 183] width 134 height 11
click at [332, 193] on td "--" at bounding box center [312, 200] width 146 height 17
click at [301, 186] on div "--" at bounding box center [314, 183] width 134 height 11
click at [332, 193] on icon "submit" at bounding box center [332, 193] width 5 height 5
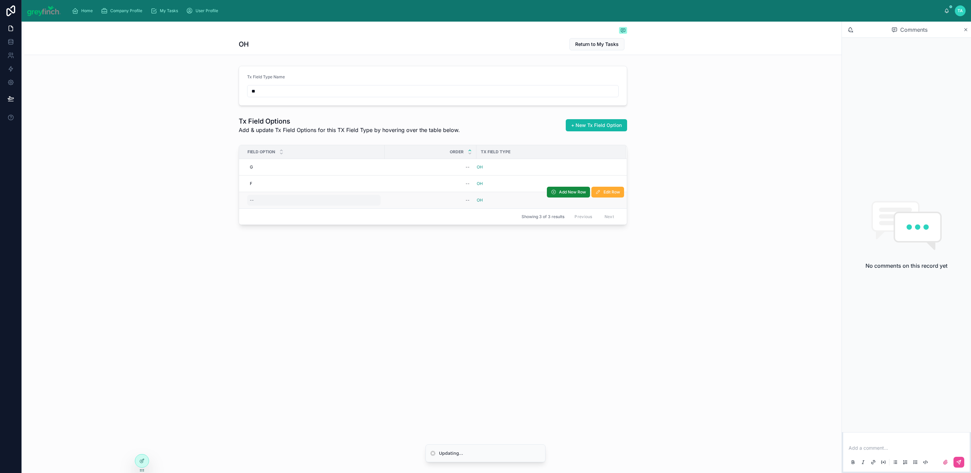
click at [289, 198] on div "--" at bounding box center [314, 200] width 134 height 11
type input "*"
click at [294, 201] on div "--" at bounding box center [314, 200] width 134 height 11
click at [320, 204] on div "--" at bounding box center [314, 200] width 134 height 11
click at [335, 211] on icon "submit" at bounding box center [332, 210] width 5 height 5
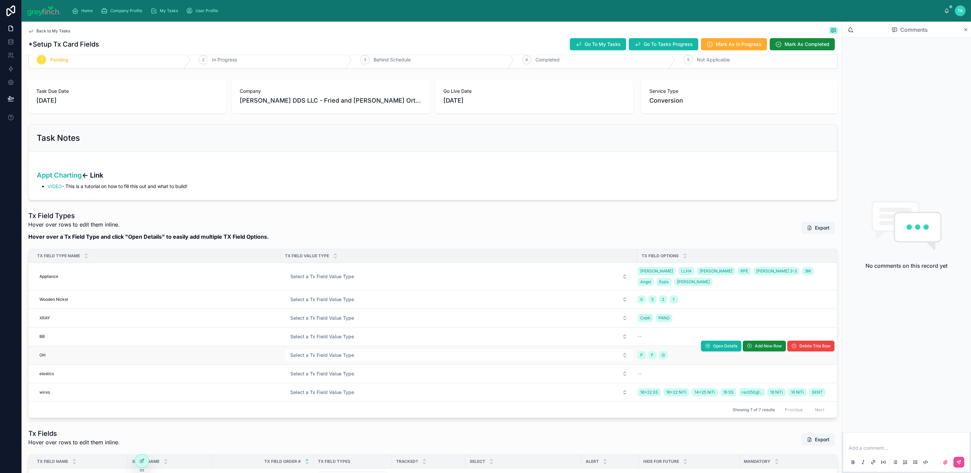
scroll to position [24, 0]
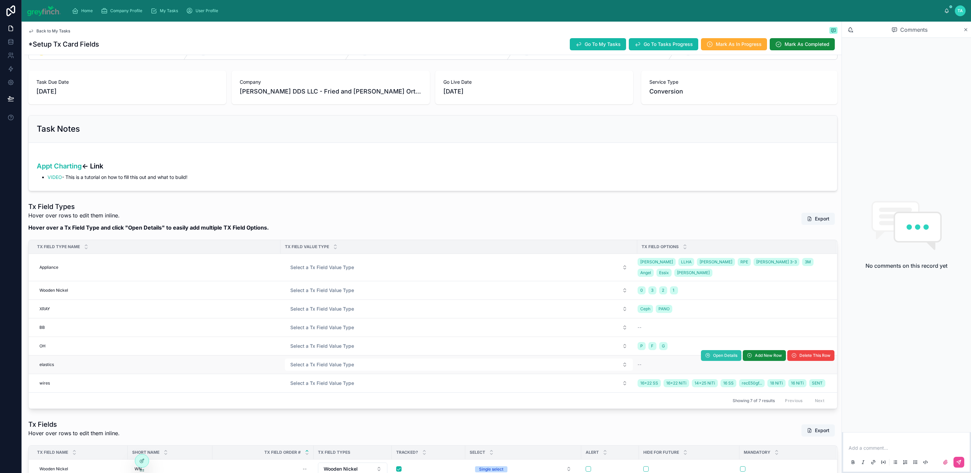
click at [714, 352] on span "Open Details" at bounding box center [725, 354] width 24 height 5
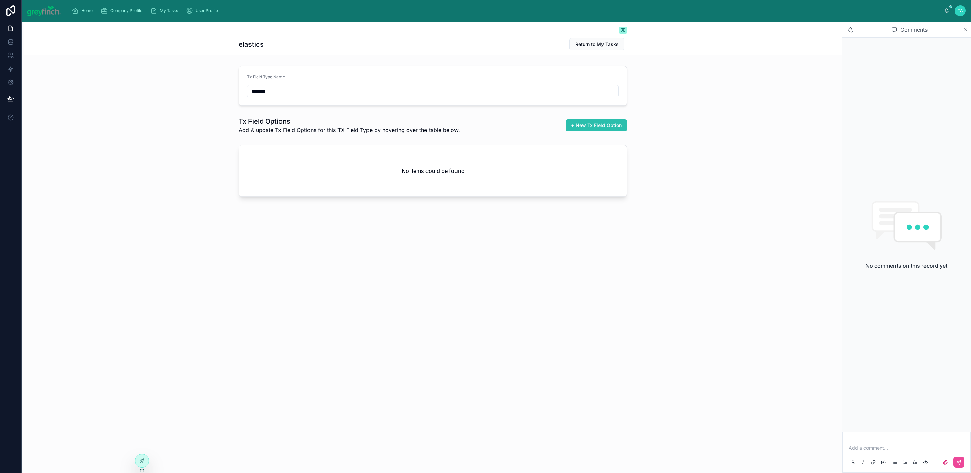
click at [580, 126] on span "+ New Tx Field Option" at bounding box center [596, 125] width 51 height 7
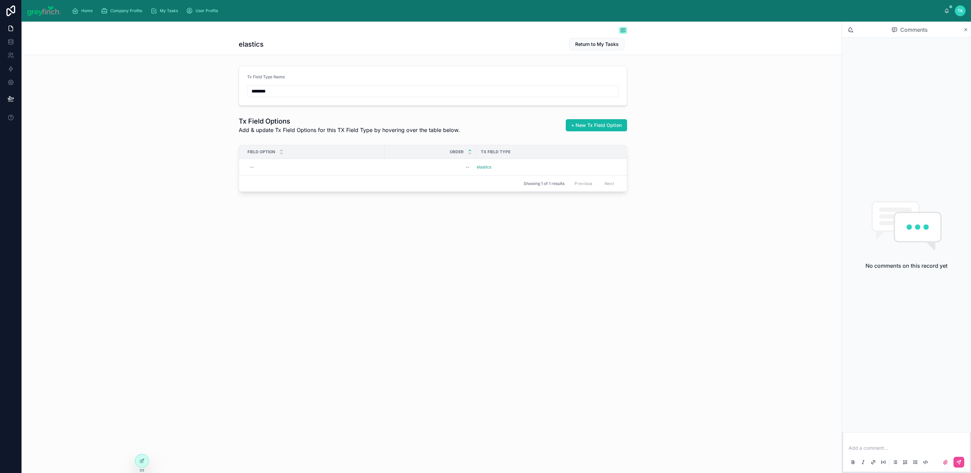
click at [0, 0] on span "Add New Row" at bounding box center [0, 0] width 0 height 0
click at [575, 160] on span "Add New Row" at bounding box center [572, 158] width 27 height 5
click at [0, 0] on span "Add New Row" at bounding box center [0, 0] width 0 height 0
click at [574, 161] on span "Add New Row" at bounding box center [572, 158] width 27 height 5
click at [573, 161] on span "Add New Row" at bounding box center [572, 158] width 27 height 5
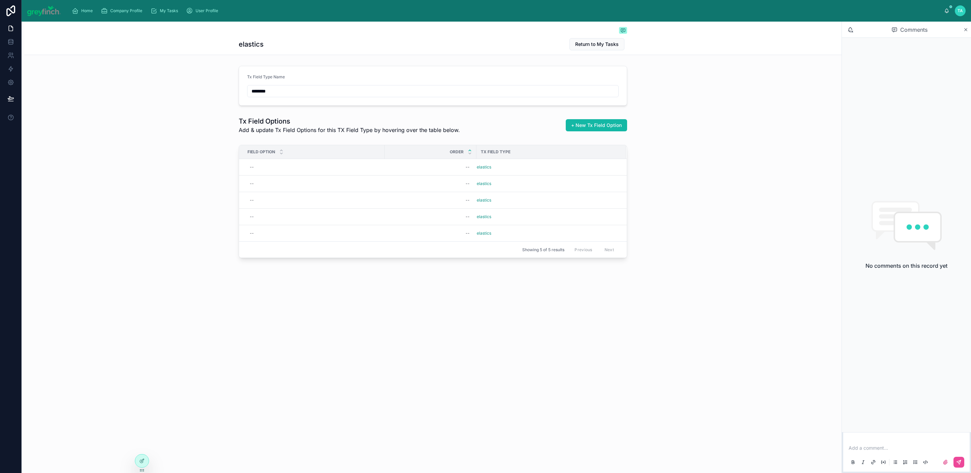
click at [0, 0] on span "Add New Row" at bounding box center [0, 0] width 0 height 0
click at [573, 160] on tr "-- -- elastics Add New Row Edit Row" at bounding box center [433, 167] width 388 height 17
click at [572, 159] on span "Add New Row" at bounding box center [572, 158] width 27 height 5
click at [573, 161] on span "Add New Row" at bounding box center [572, 158] width 27 height 5
click at [0, 0] on span "Add New Row" at bounding box center [0, 0] width 0 height 0
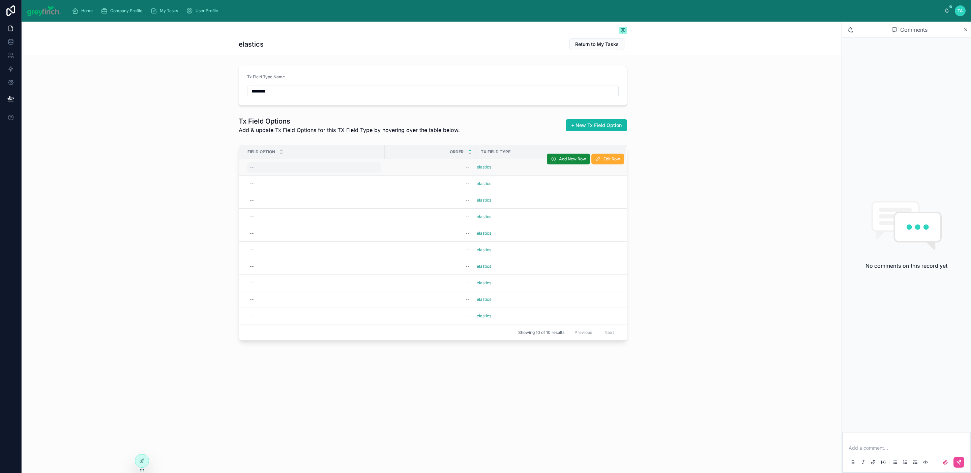
click at [267, 168] on div "--" at bounding box center [314, 167] width 134 height 11
click at [265, 178] on input "**********" at bounding box center [283, 177] width 64 height 9
click at [286, 178] on input "*******" at bounding box center [283, 177] width 64 height 9
type input "*******"
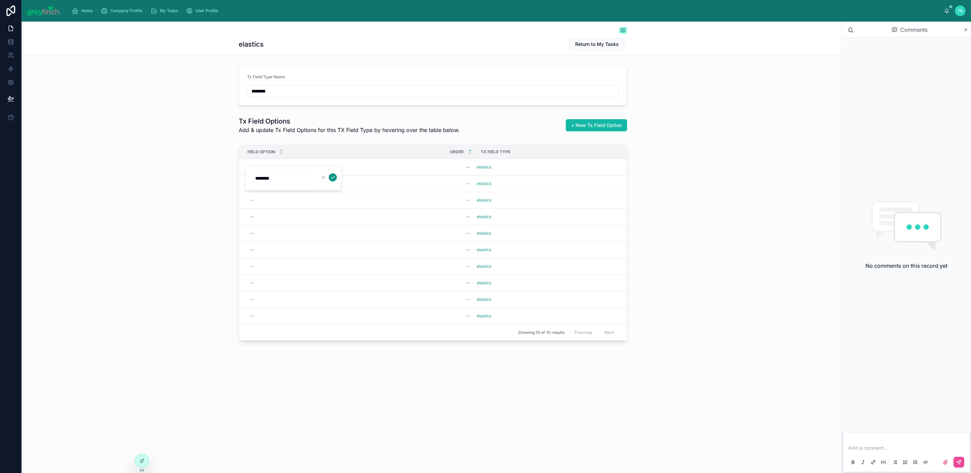
click at [333, 175] on icon "submit" at bounding box center [332, 177] width 5 height 5
click at [269, 186] on div "--" at bounding box center [314, 183] width 134 height 11
type input "********"
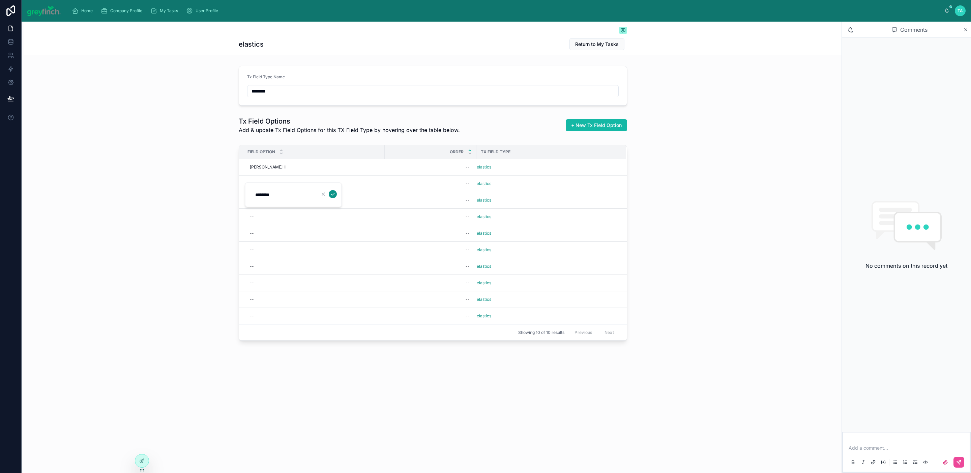
click at [332, 193] on icon "submit" at bounding box center [332, 193] width 5 height 5
click at [286, 203] on div "--" at bounding box center [314, 200] width 134 height 11
click at [270, 203] on div "--" at bounding box center [314, 200] width 134 height 11
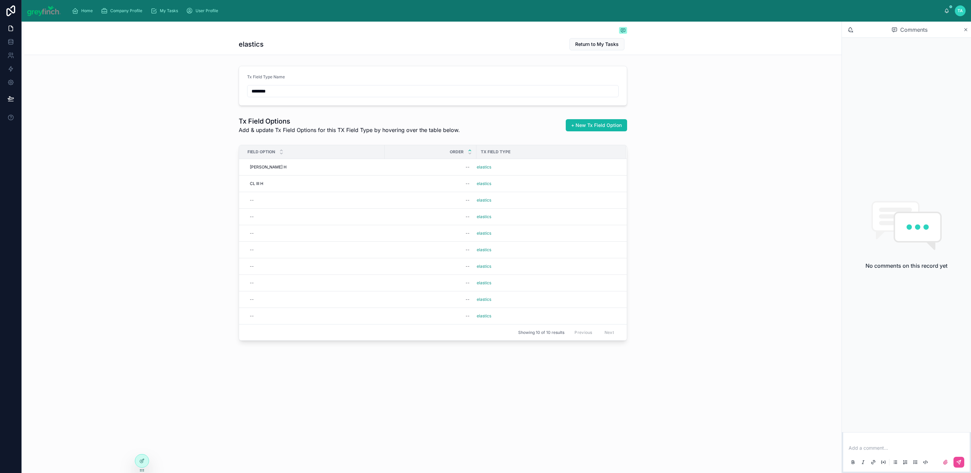
click at [270, 203] on div "--" at bounding box center [314, 200] width 134 height 11
type input "*"
type input "*****"
click at [334, 211] on icon "submit" at bounding box center [332, 210] width 5 height 5
click at [271, 220] on div "--" at bounding box center [314, 216] width 134 height 11
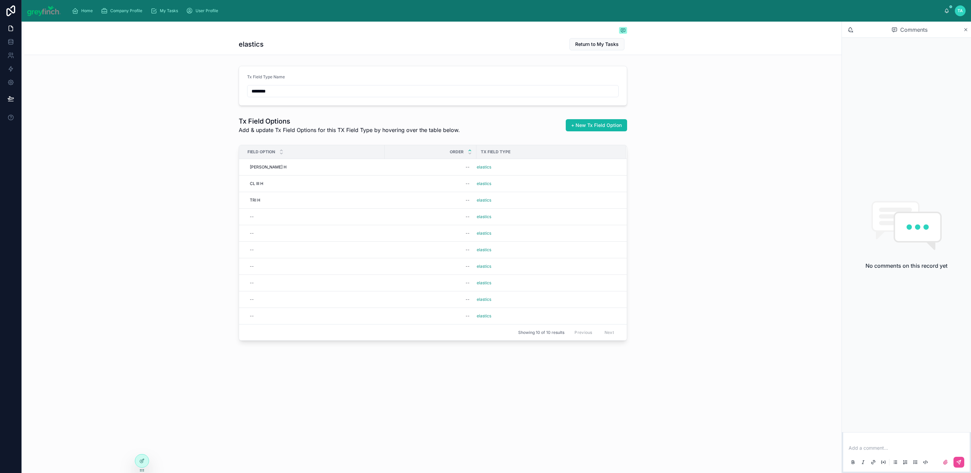
click at [271, 220] on div "--" at bounding box center [314, 216] width 134 height 11
click at [276, 220] on div "--" at bounding box center [314, 216] width 134 height 11
type input "*******"
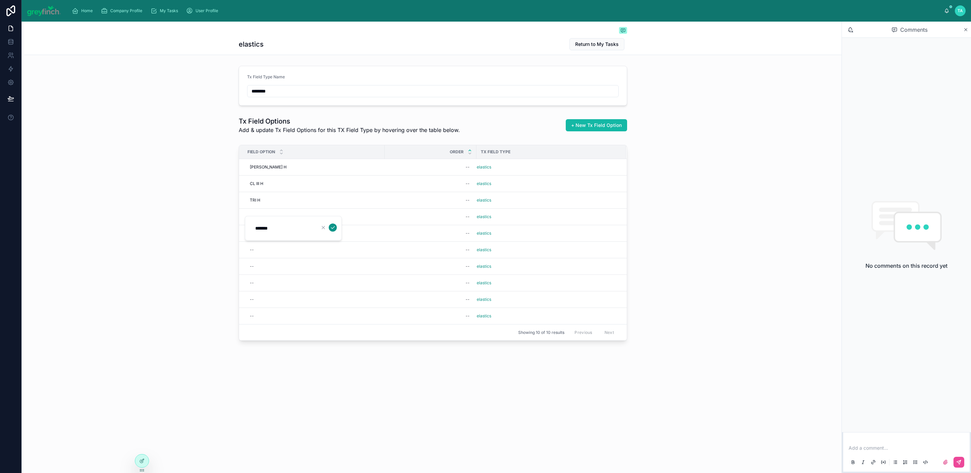
click at [332, 227] on icon "submit" at bounding box center [332, 227] width 5 height 5
click at [267, 234] on div "--" at bounding box center [314, 233] width 134 height 11
type input "********"
click at [332, 245] on icon "submit" at bounding box center [332, 244] width 5 height 5
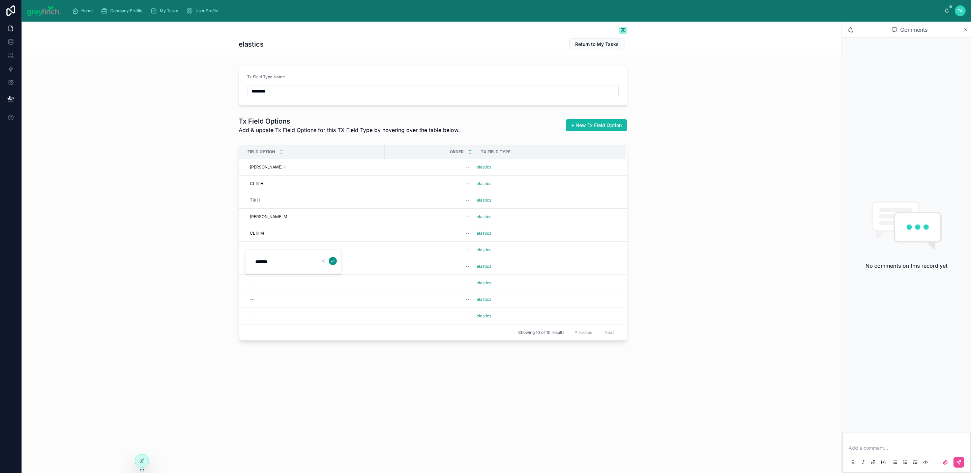
type input "*******"
click at [334, 258] on icon "submit" at bounding box center [332, 260] width 5 height 5
click at [269, 253] on div "NT ONLY NT ONLY" at bounding box center [314, 249] width 134 height 11
click at [279, 254] on div "NT ONLY NT ONLY" at bounding box center [314, 249] width 134 height 11
type input "***"
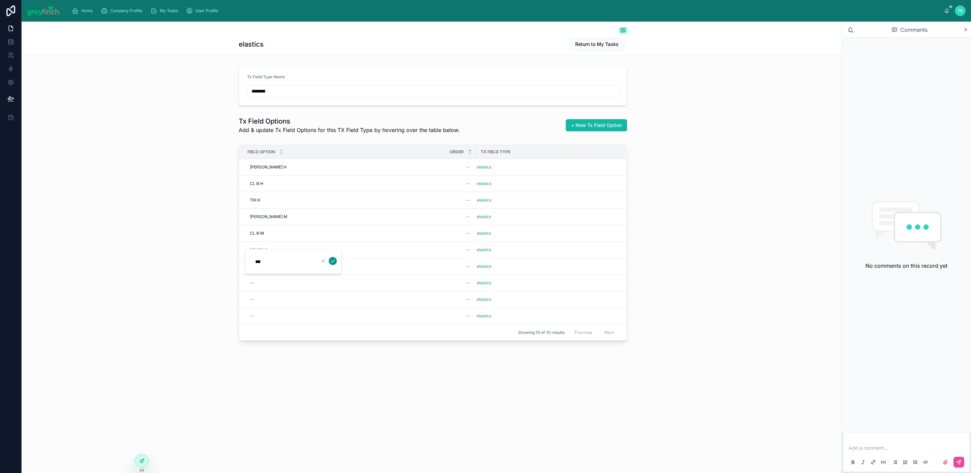
click at [333, 260] on icon "submit" at bounding box center [332, 261] width 3 height 2
click at [256, 269] on div "--" at bounding box center [314, 266] width 134 height 11
type input "**"
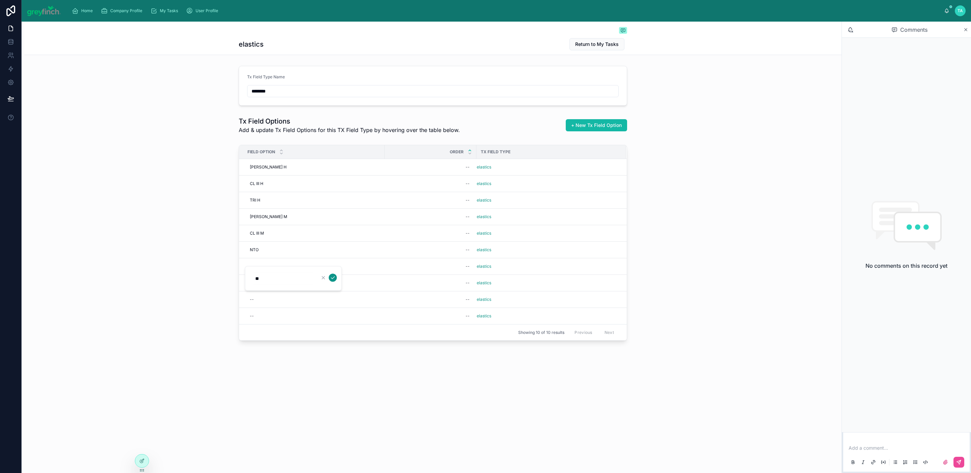
click at [333, 277] on icon "submit" at bounding box center [332, 277] width 5 height 5
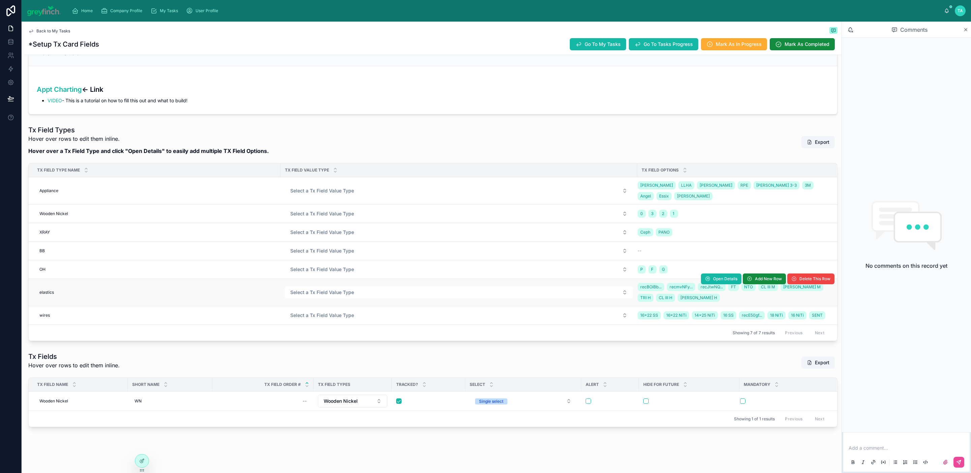
scroll to position [119, 0]
click at [760, 389] on span "Add New Row" at bounding box center [768, 391] width 27 height 5
click at [755, 389] on span "Add New Row" at bounding box center [768, 391] width 27 height 5
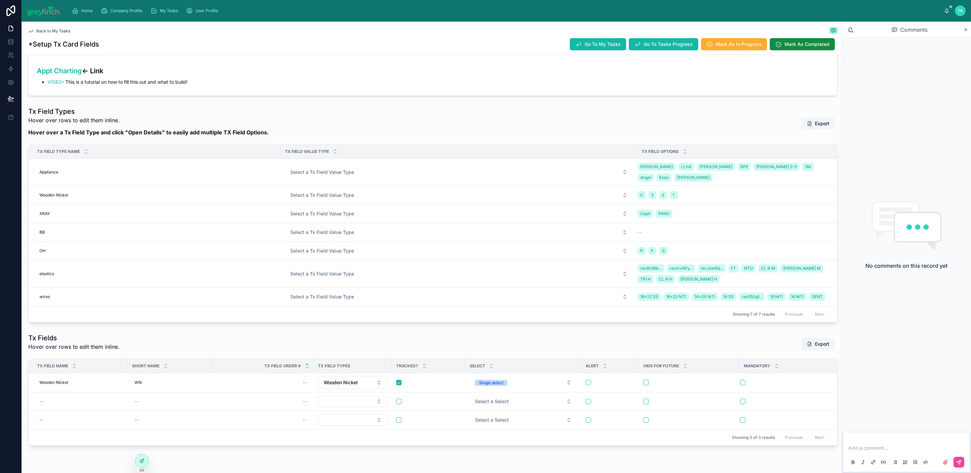
click at [0, 0] on span "Add New Row" at bounding box center [0, 0] width 0 height 0
click at [752, 383] on tr "Wooden Nickel Wooden Nickel WN WN -- Wooden Nickel Single select Add New Row De…" at bounding box center [433, 382] width 809 height 19
click at [0, 0] on span "Add New Row" at bounding box center [0, 0] width 0 height 0
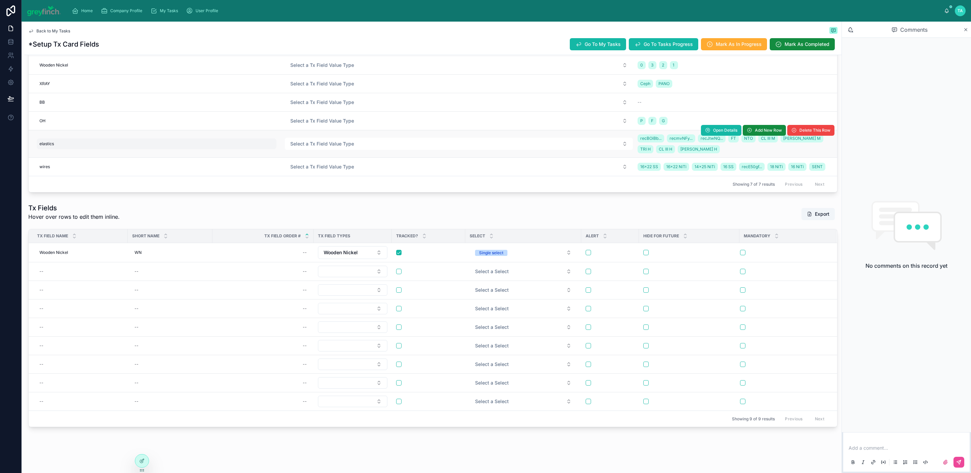
scroll to position [268, 0]
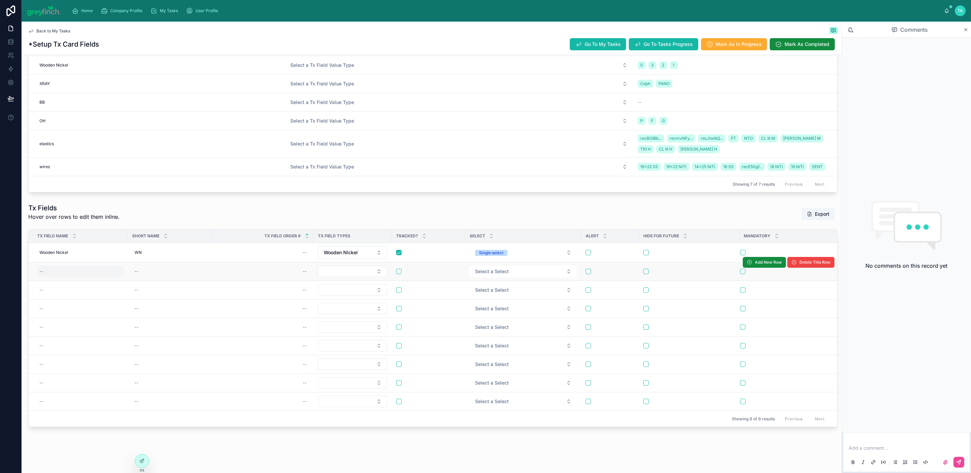
click at [47, 266] on div "--" at bounding box center [80, 271] width 87 height 11
click at [57, 266] on div "--" at bounding box center [80, 271] width 87 height 11
type input "*"
type input "****"
click at [123, 270] on icon "submit" at bounding box center [122, 271] width 5 height 5
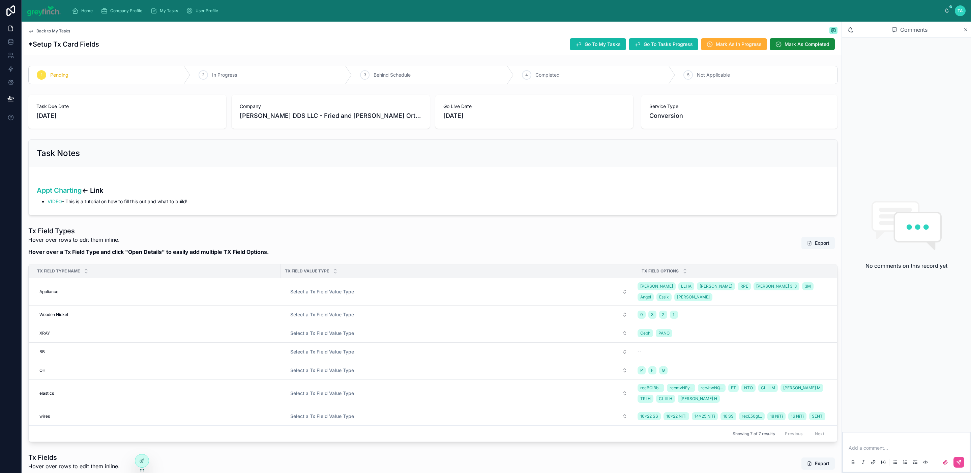
scroll to position [268, 0]
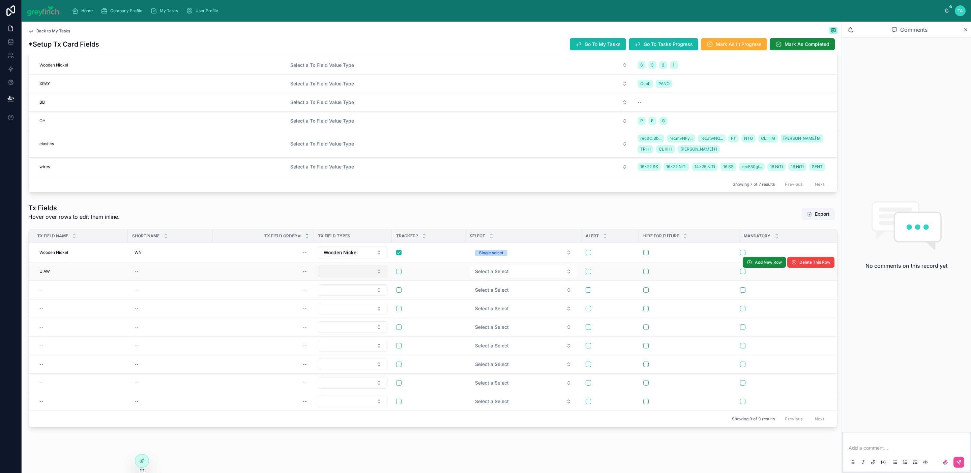
click at [379, 265] on button "Select Button" at bounding box center [352, 270] width 69 height 11
click at [346, 355] on div "wires" at bounding box center [352, 354] width 81 height 11
click at [401, 268] on button "button" at bounding box center [398, 270] width 5 height 5
click at [553, 265] on button "Select a Select" at bounding box center [523, 271] width 107 height 12
click at [522, 290] on div "Single select" at bounding box center [524, 290] width 104 height 10
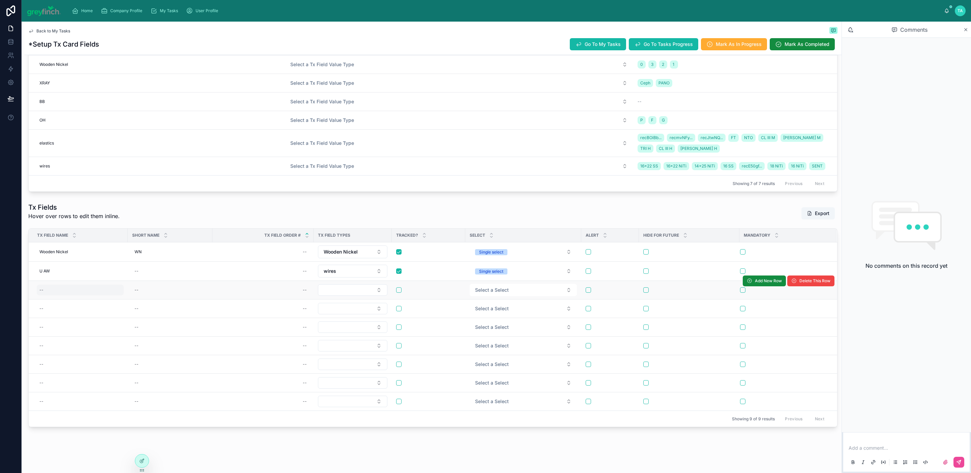
click at [57, 284] on div "--" at bounding box center [80, 289] width 87 height 11
type input "****"
click at [60, 284] on div "--" at bounding box center [80, 289] width 87 height 11
click at [121, 290] on icon "submit" at bounding box center [122, 291] width 5 height 5
click at [345, 284] on button "Select Button" at bounding box center [352, 289] width 69 height 11
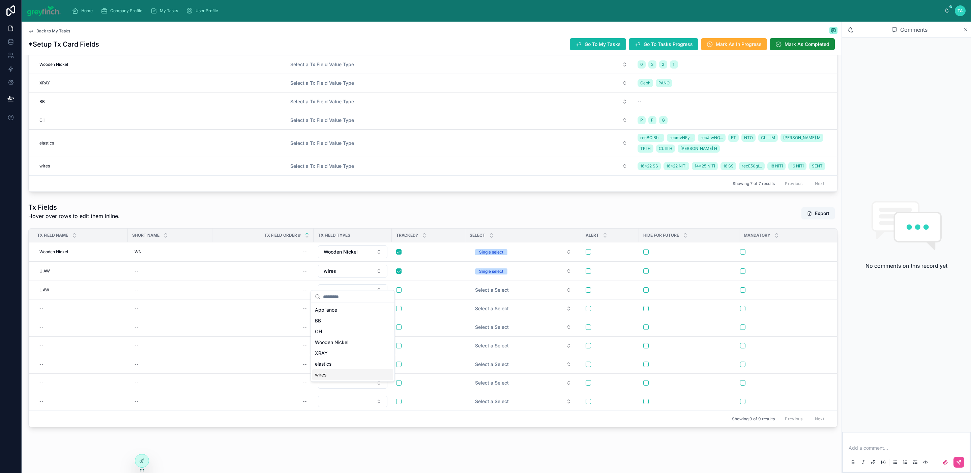
click at [334, 376] on div "wires" at bounding box center [352, 374] width 81 height 11
click at [399, 287] on button "button" at bounding box center [398, 289] width 5 height 5
click at [89, 303] on div "--" at bounding box center [80, 308] width 87 height 11
click at [88, 303] on div "--" at bounding box center [80, 308] width 87 height 11
type input "****"
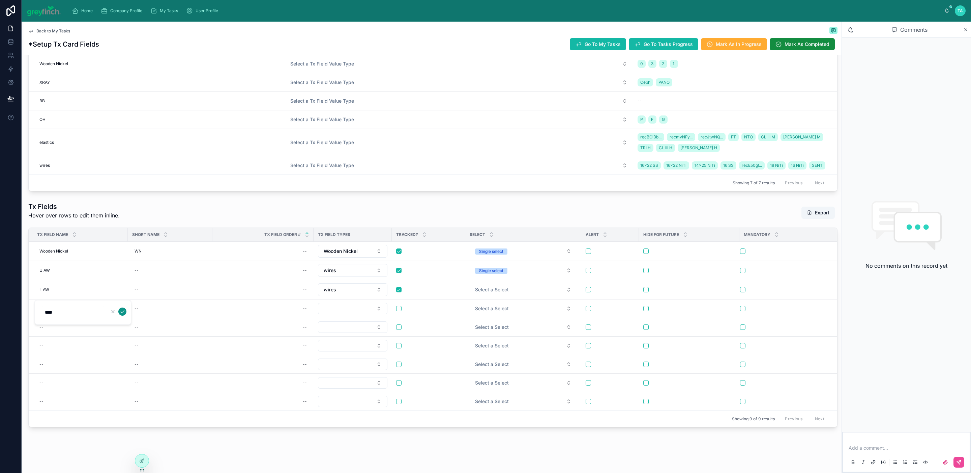
click at [123, 311] on icon "submit" at bounding box center [122, 311] width 3 height 2
click at [357, 304] on button "Select Button" at bounding box center [352, 308] width 69 height 11
click at [349, 309] on td at bounding box center [353, 308] width 78 height 19
click at [349, 305] on button "Select Button" at bounding box center [352, 308] width 69 height 11
click at [342, 384] on div "elastics" at bounding box center [352, 382] width 81 height 11
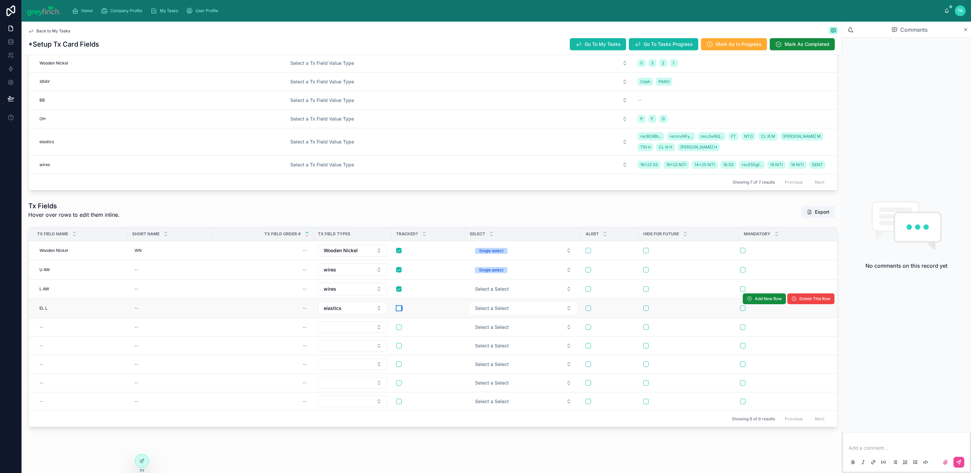
click at [398, 305] on button "button" at bounding box center [398, 307] width 5 height 5
click at [493, 305] on span "Select a Select" at bounding box center [492, 308] width 34 height 7
click at [499, 307] on button "Select a Select" at bounding box center [523, 308] width 107 height 12
click at [502, 337] on span "Multi-select" at bounding box center [490, 340] width 31 height 6
click at [498, 286] on button "Select a Select" at bounding box center [523, 289] width 107 height 12
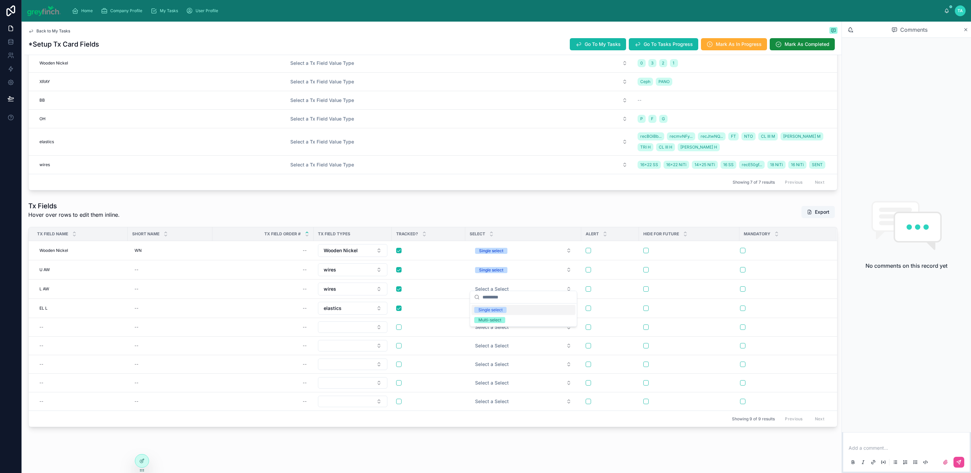
click at [504, 309] on span "Single select" at bounding box center [491, 310] width 32 height 6
click at [66, 324] on div "--" at bounding box center [80, 326] width 87 height 11
type input "****"
click at [122, 330] on icon "submit" at bounding box center [122, 331] width 5 height 5
click at [343, 323] on button "Select Button" at bounding box center [352, 326] width 69 height 11
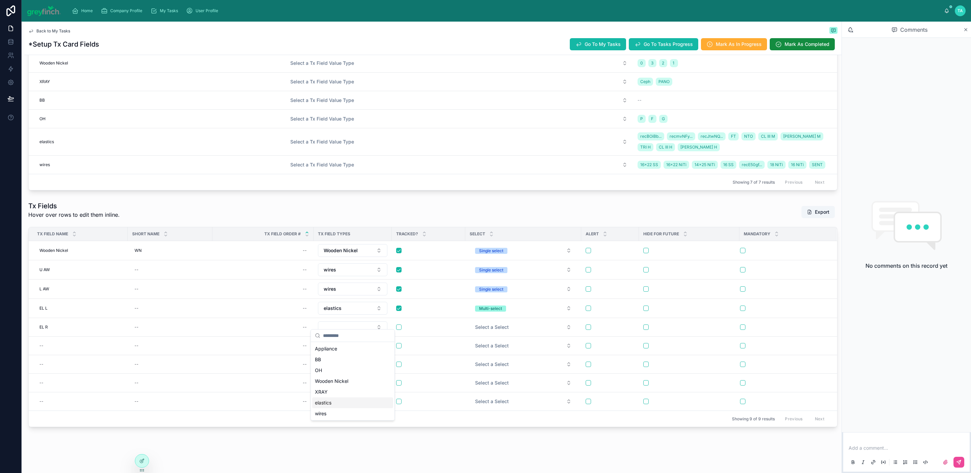
click at [334, 401] on div "elastics" at bounding box center [352, 402] width 81 height 11
click at [401, 324] on button "button" at bounding box center [398, 326] width 5 height 5
click at [495, 323] on span "Select a Select" at bounding box center [492, 326] width 34 height 7
click at [496, 326] on button "Select a Select" at bounding box center [523, 326] width 107 height 12
click at [494, 357] on div "Multi-select" at bounding box center [490, 359] width 23 height 6
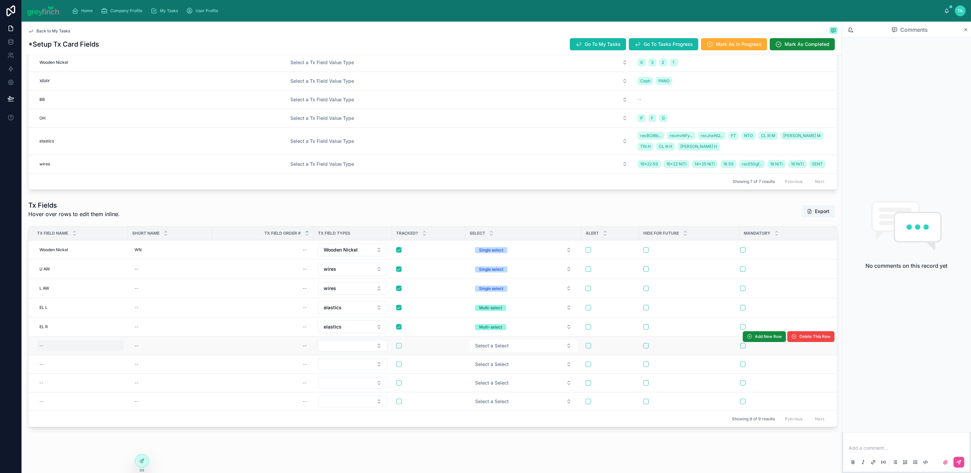
click at [79, 342] on div "--" at bounding box center [80, 345] width 87 height 11
type input "***"
click at [74, 340] on div "--" at bounding box center [80, 345] width 87 height 11
type input "*****"
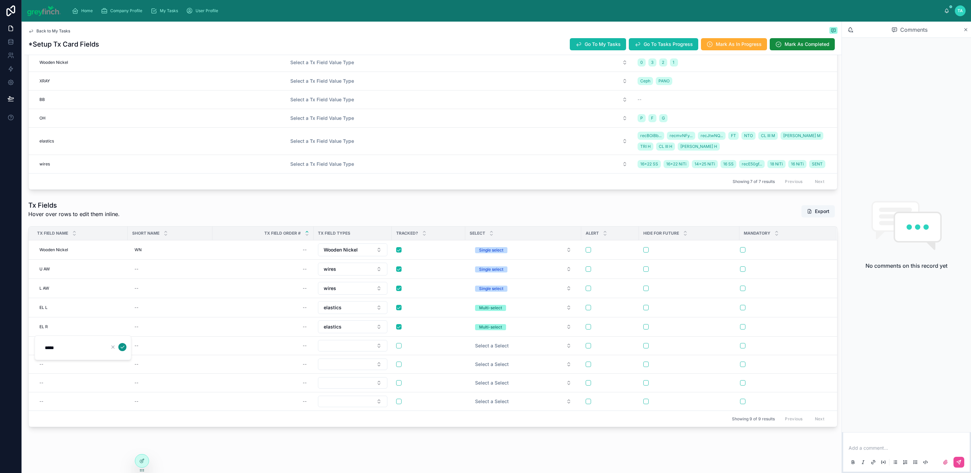
click at [123, 346] on icon "submit" at bounding box center [122, 347] width 3 height 2
click at [339, 340] on button "Select Button" at bounding box center [352, 345] width 69 height 11
click at [353, 341] on button "Select Button" at bounding box center [352, 345] width 69 height 11
click at [355, 367] on div "Appliance" at bounding box center [352, 364] width 81 height 11
click at [399, 342] on button "button" at bounding box center [398, 344] width 5 height 5
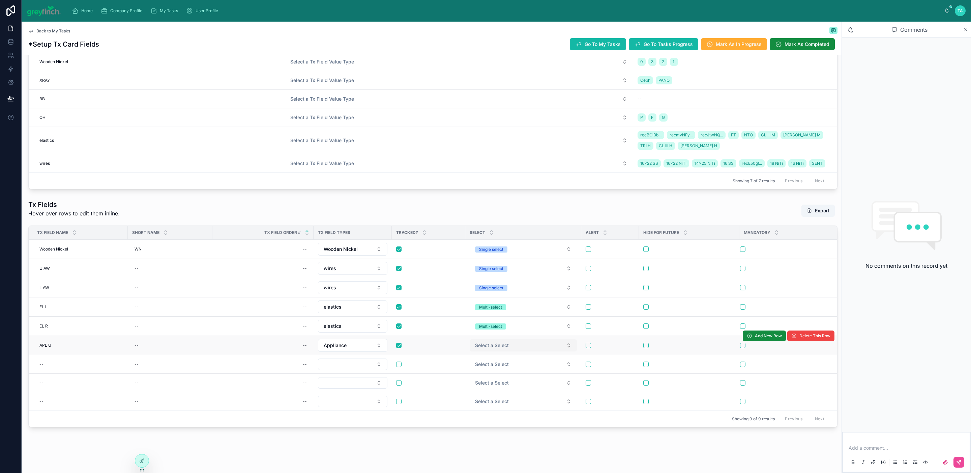
click at [489, 342] on span "Select a Select" at bounding box center [492, 345] width 34 height 7
click at [499, 366] on div "Single select" at bounding box center [491, 365] width 24 height 6
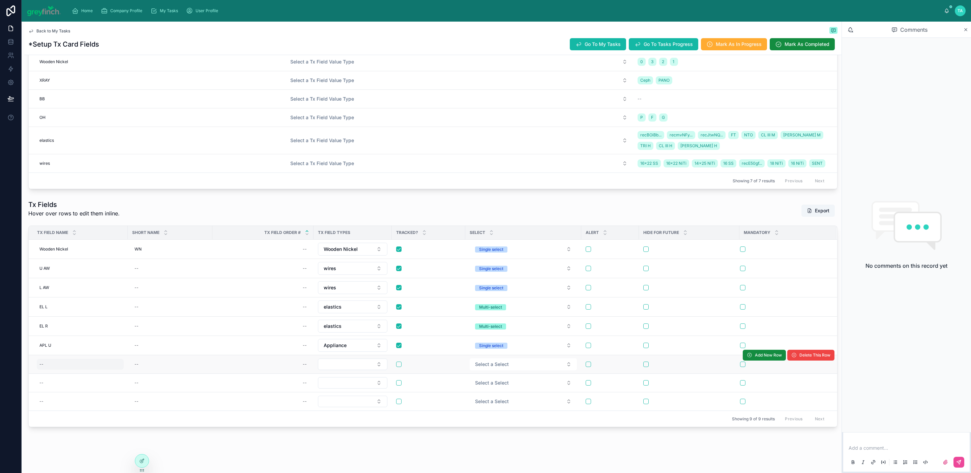
click at [66, 359] on div "--" at bounding box center [80, 364] width 87 height 11
type input "*****"
click at [121, 367] on icon "submit" at bounding box center [122, 366] width 5 height 5
click at [350, 358] on button "Select Button" at bounding box center [352, 363] width 69 height 11
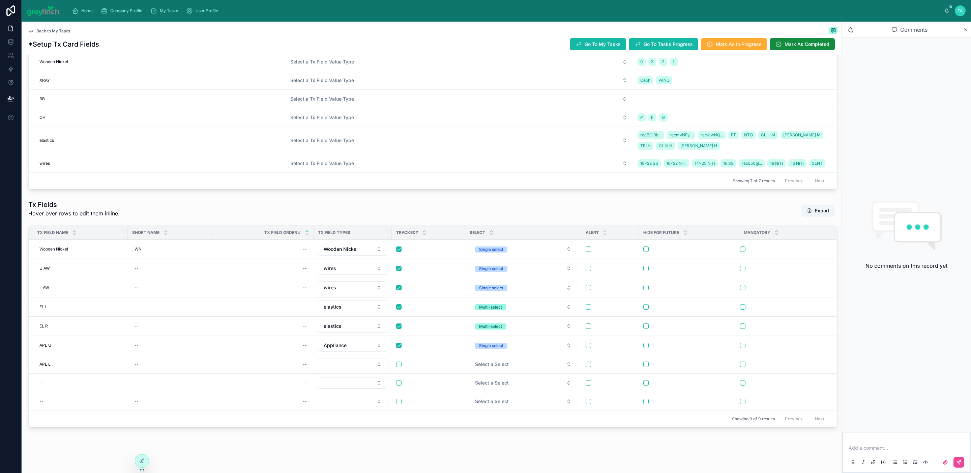
click at [344, 392] on td at bounding box center [353, 401] width 78 height 19
click at [346, 361] on button "Select Button" at bounding box center [352, 363] width 69 height 11
click at [351, 383] on div "Appliance" at bounding box center [352, 383] width 81 height 11
click at [400, 361] on button "button" at bounding box center [398, 363] width 5 height 5
click at [485, 360] on span "Select a Select" at bounding box center [492, 363] width 34 height 7
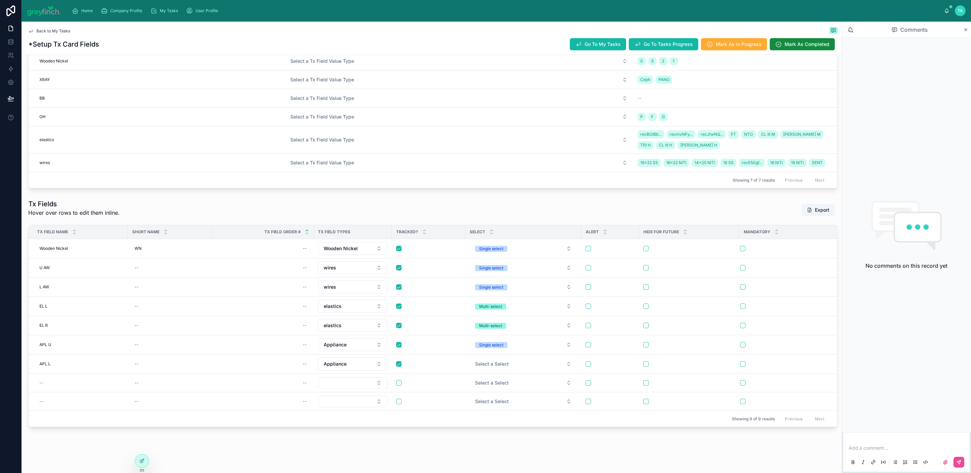
click at [488, 360] on span "Select a Select" at bounding box center [492, 363] width 34 height 7
click at [494, 394] on div "Multi-select" at bounding box center [490, 395] width 23 height 6
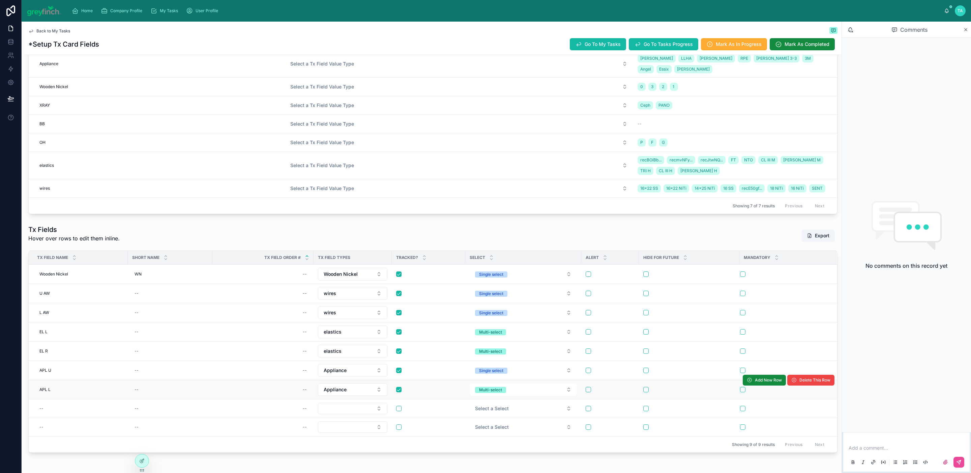
scroll to position [265, 0]
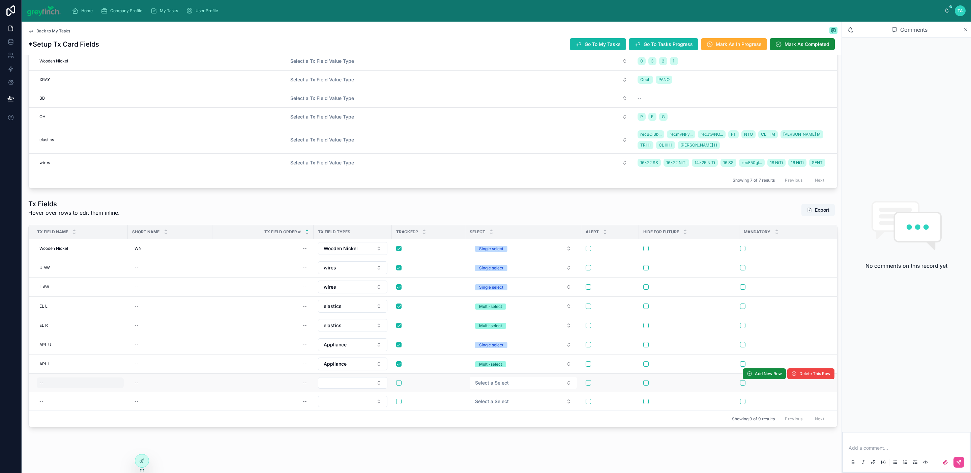
click at [63, 384] on div "--" at bounding box center [80, 382] width 87 height 11
click at [70, 388] on div "--" at bounding box center [80, 382] width 87 height 11
type input "****"
click at [122, 393] on icon "submit" at bounding box center [122, 393] width 5 height 5
click at [373, 386] on button "Select Button" at bounding box center [352, 382] width 69 height 11
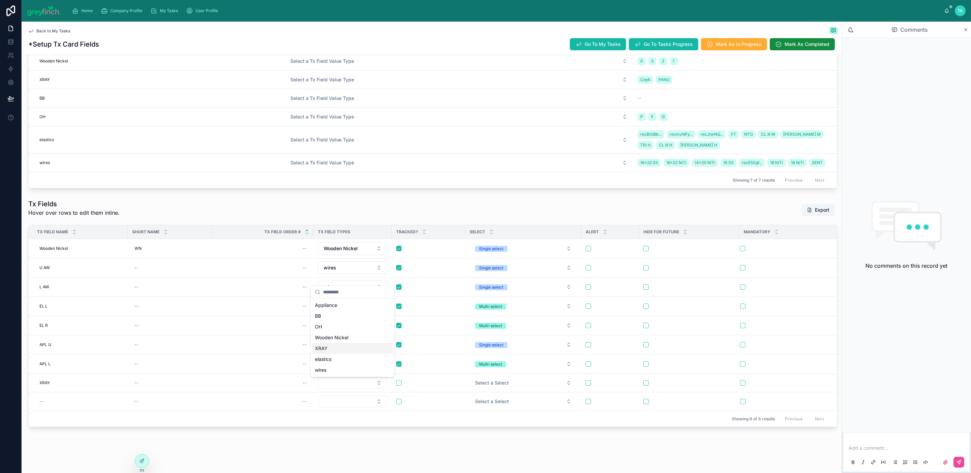
click at [353, 352] on div "XRAY" at bounding box center [352, 348] width 81 height 11
click at [494, 381] on span "Select a Select" at bounding box center [492, 382] width 34 height 7
click at [505, 421] on span "Multi-select" at bounding box center [490, 422] width 31 height 6
click at [49, 396] on div "--" at bounding box center [80, 401] width 87 height 11
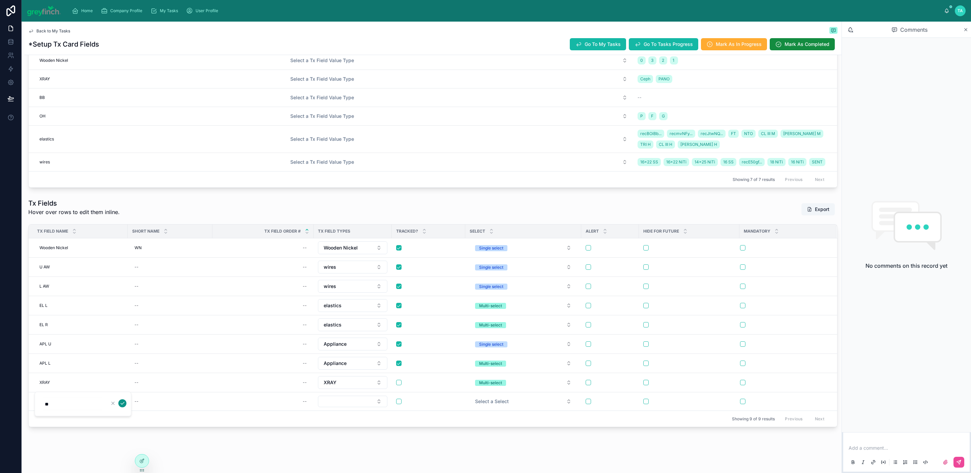
type input "**"
click at [123, 403] on icon "submit" at bounding box center [122, 403] width 3 height 2
click at [371, 396] on button "Select Button" at bounding box center [352, 400] width 69 height 11
click at [357, 337] on button "Appliance" at bounding box center [352, 343] width 69 height 13
click at [417, 413] on div "Showing 9 of 9 results Previous Next" at bounding box center [433, 418] width 809 height 16
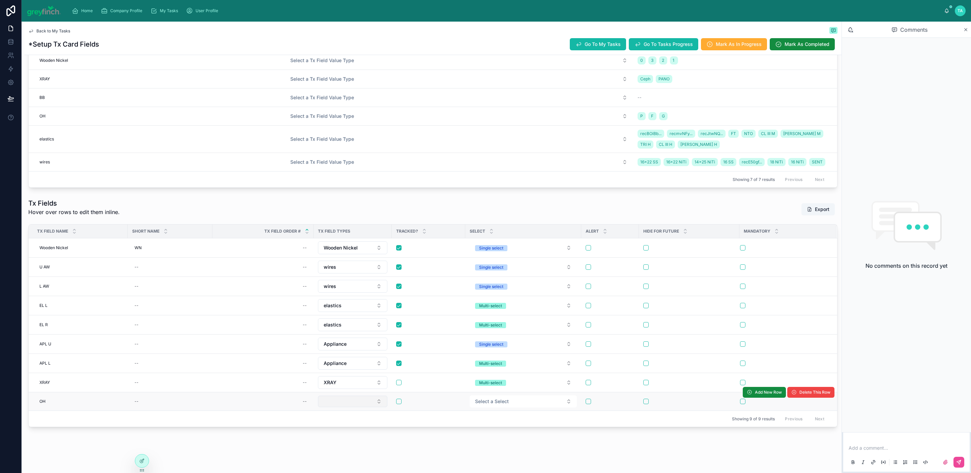
click at [379, 395] on button "Select Button" at bounding box center [352, 400] width 69 height 11
click at [357, 337] on div "OH" at bounding box center [352, 335] width 81 height 11
click at [509, 395] on button "Select a Select" at bounding box center [523, 401] width 107 height 12
click at [498, 398] on button "Select a Select" at bounding box center [523, 401] width 107 height 12
click at [509, 421] on div "Single select" at bounding box center [524, 421] width 104 height 10
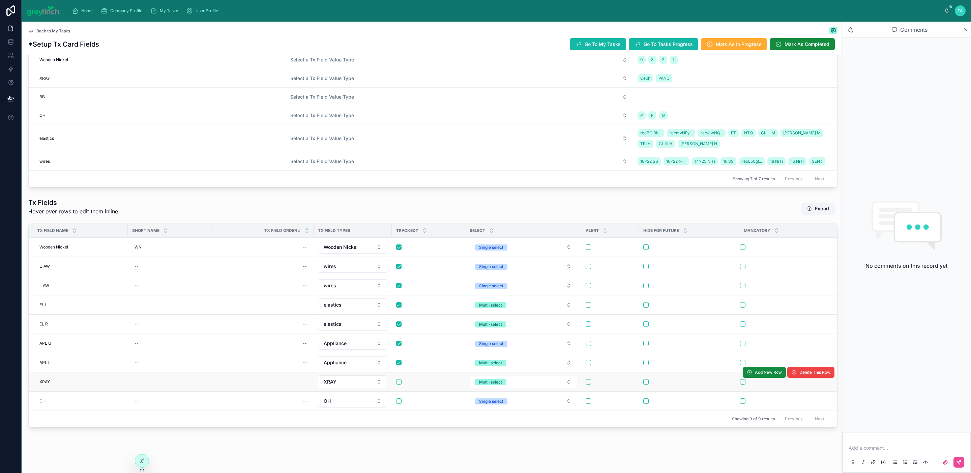
scroll to position [277, 0]
click at [767, 235] on span "Add New Row" at bounding box center [768, 237] width 27 height 5
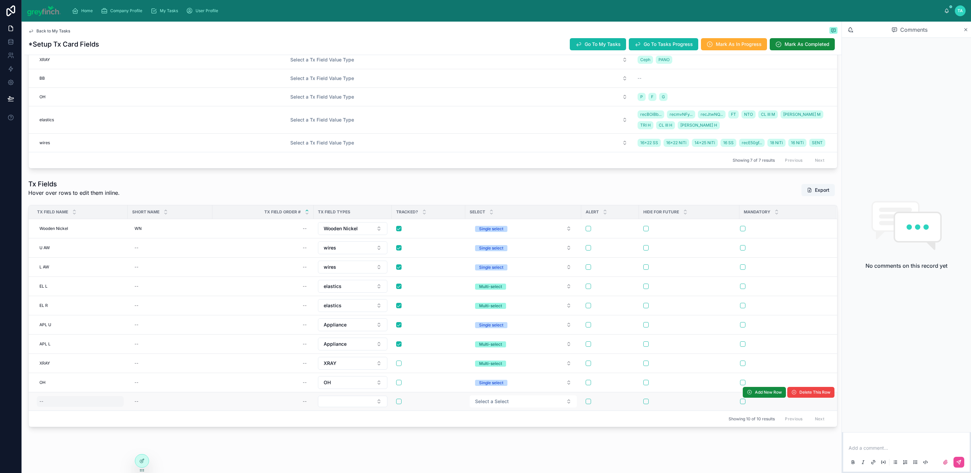
scroll to position [295, 0]
click at [79, 396] on div "--" at bounding box center [80, 401] width 87 height 11
type input "**"
click at [122, 402] on icon "submit" at bounding box center [122, 402] width 5 height 5
click at [327, 395] on button "Select Button" at bounding box center [352, 400] width 69 height 11
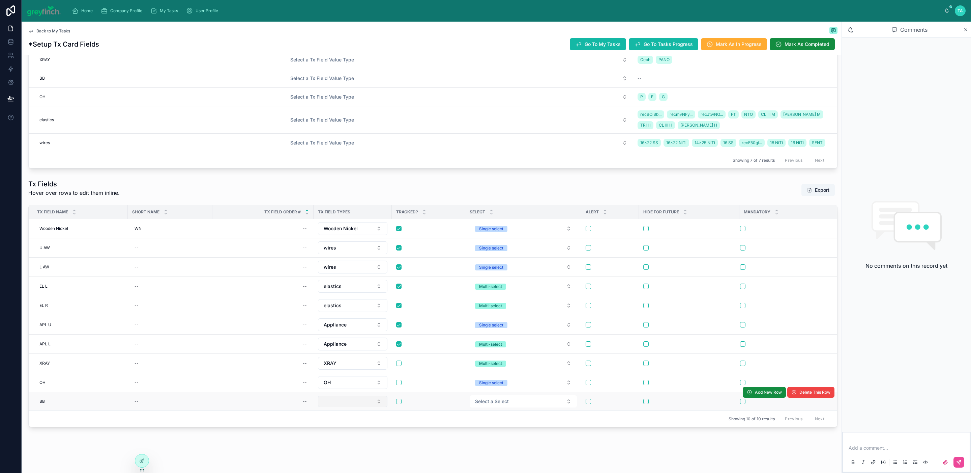
click at [357, 395] on button "Select Button" at bounding box center [352, 400] width 69 height 11
click at [347, 328] on div "BB" at bounding box center [352, 324] width 81 height 11
click at [480, 398] on button "Select a Select" at bounding box center [523, 401] width 107 height 12
click at [519, 420] on div "Single select" at bounding box center [524, 421] width 104 height 10
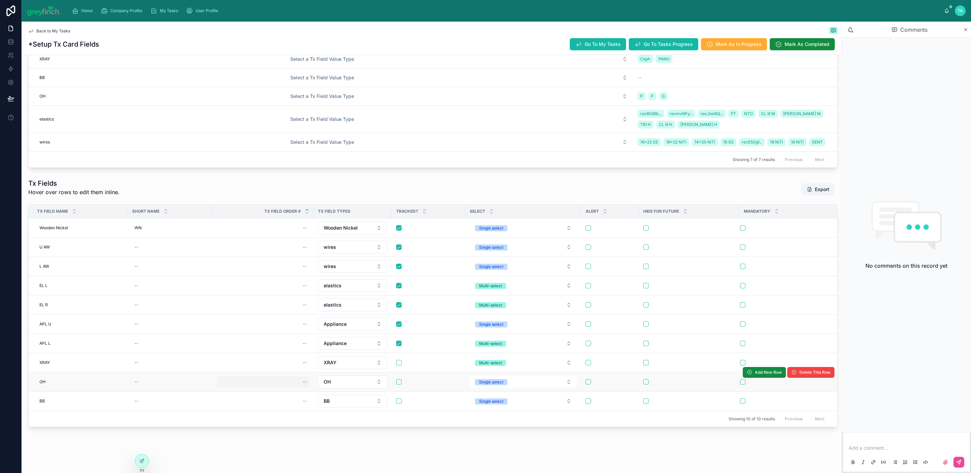
click at [307, 384] on div "--" at bounding box center [305, 381] width 4 height 5
type input "*"
click at [385, 401] on icon "submit" at bounding box center [386, 399] width 5 height 5
click at [306, 288] on div "--" at bounding box center [305, 285] width 4 height 5
type input "*"
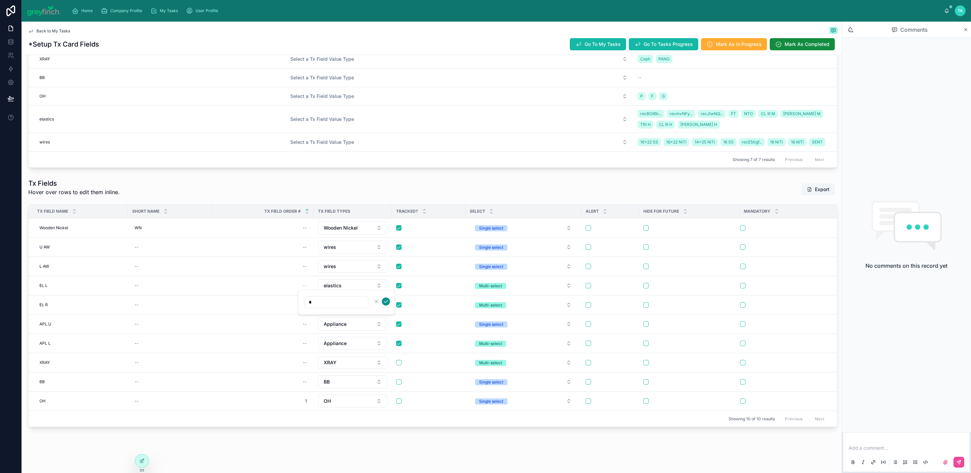
click at [385, 302] on icon "submit" at bounding box center [386, 301] width 3 height 2
click at [306, 307] on div "--" at bounding box center [305, 304] width 4 height 5
type input "*"
drag, startPoint x: 384, startPoint y: 319, endPoint x: 350, endPoint y: 316, distance: 34.2
click at [350, 314] on td "Appliance" at bounding box center [353, 304] width 78 height 19
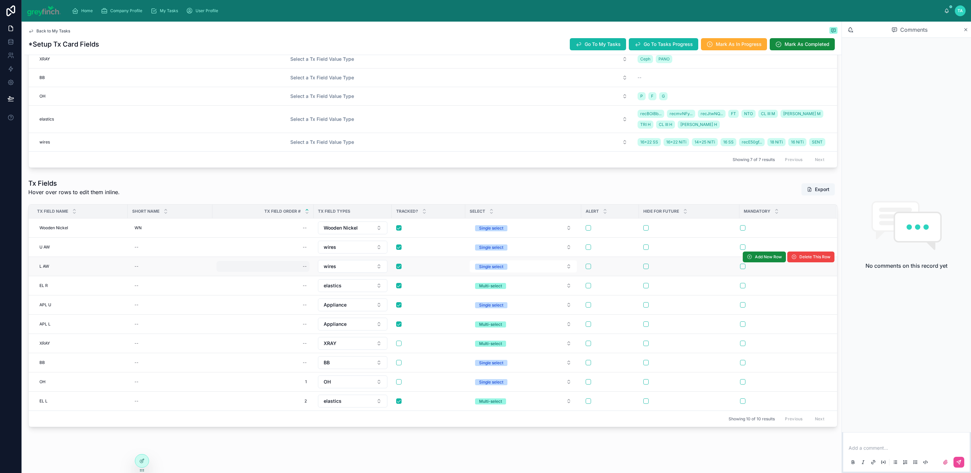
click at [303, 271] on div "--" at bounding box center [263, 266] width 93 height 11
drag, startPoint x: 290, startPoint y: 289, endPoint x: 294, endPoint y: 290, distance: 3.4
click at [291, 289] on div "--" at bounding box center [263, 285] width 93 height 11
click at [386, 300] on icon "submit" at bounding box center [386, 301] width 5 height 5
click at [304, 250] on div "--" at bounding box center [305, 246] width 4 height 5
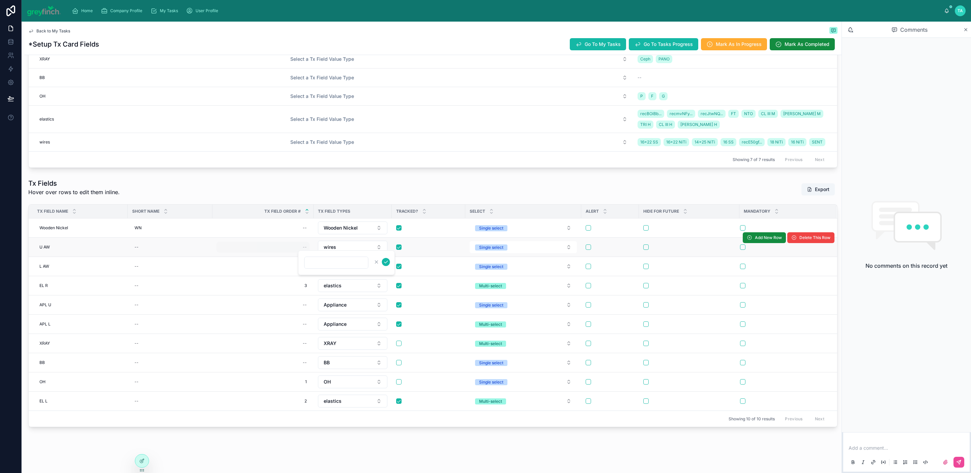
type input "*"
click at [303, 252] on div "--" at bounding box center [263, 247] width 93 height 11
click at [385, 260] on icon "submit" at bounding box center [386, 261] width 5 height 5
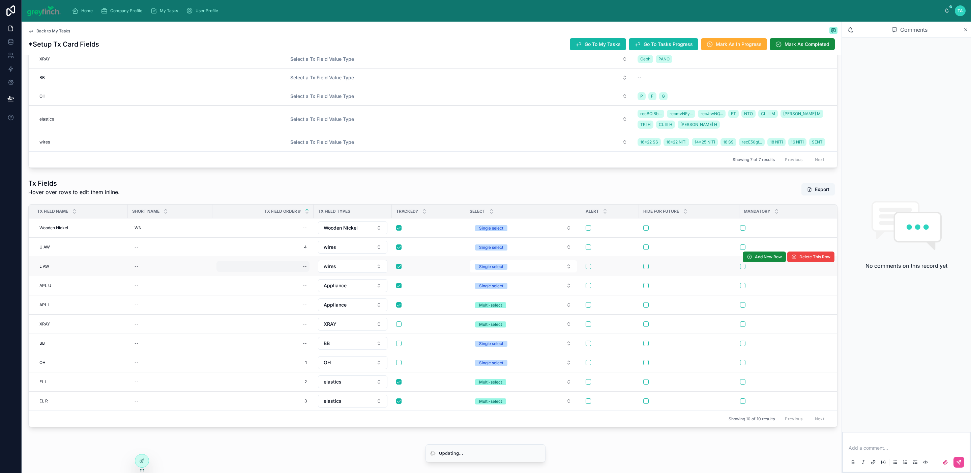
click at [302, 267] on div "--" at bounding box center [263, 266] width 93 height 11
type input "*"
click at [386, 281] on icon "submit" at bounding box center [386, 281] width 3 height 2
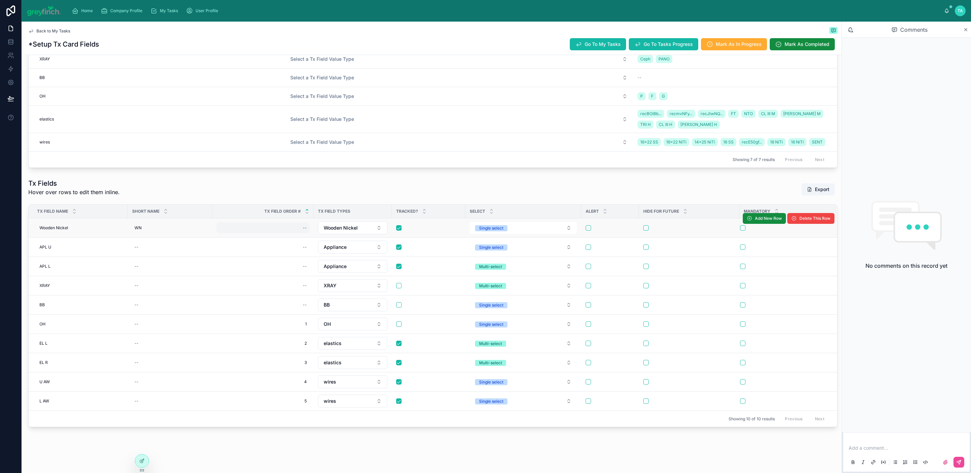
click at [306, 230] on div "--" at bounding box center [305, 227] width 4 height 5
type input "*"
click at [385, 242] on icon "submit" at bounding box center [386, 241] width 5 height 5
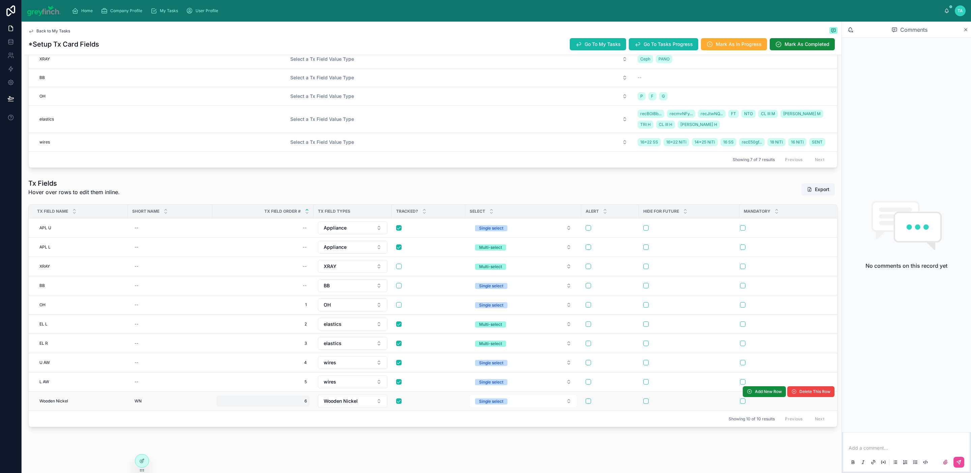
click at [306, 403] on span "6" at bounding box center [263, 400] width 88 height 5
click at [302, 419] on icon "submit" at bounding box center [302, 419] width 5 height 5
click at [291, 232] on div "--" at bounding box center [263, 227] width 93 height 11
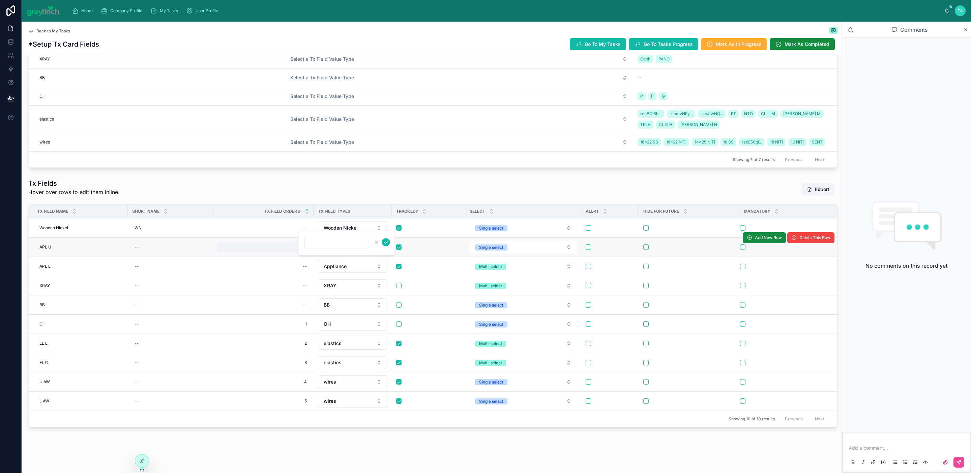
click at [283, 252] on div "--" at bounding box center [263, 247] width 93 height 11
type input "*"
click at [387, 261] on icon "submit" at bounding box center [386, 261] width 5 height 5
click at [306, 250] on div "--" at bounding box center [305, 246] width 4 height 5
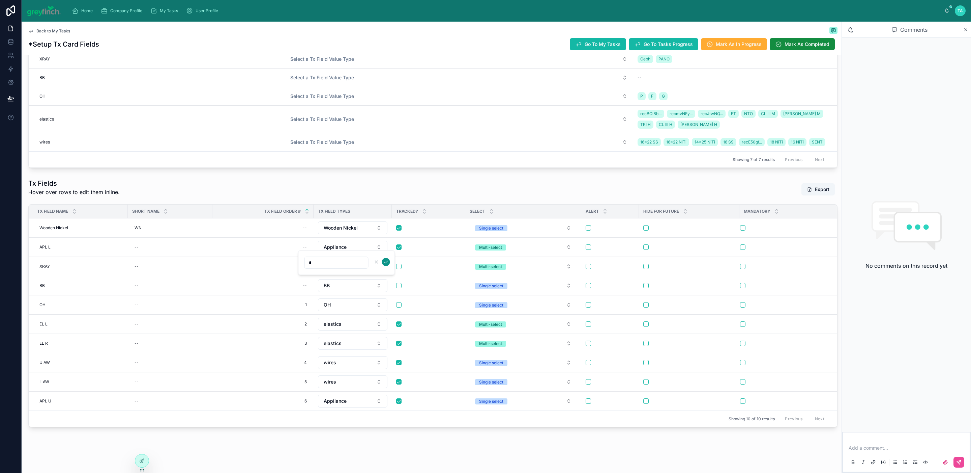
type input "*"
click at [384, 260] on icon "submit" at bounding box center [386, 261] width 5 height 5
click at [302, 251] on div "--" at bounding box center [263, 247] width 93 height 11
type input "*"
click at [387, 259] on icon "submit" at bounding box center [386, 261] width 5 height 5
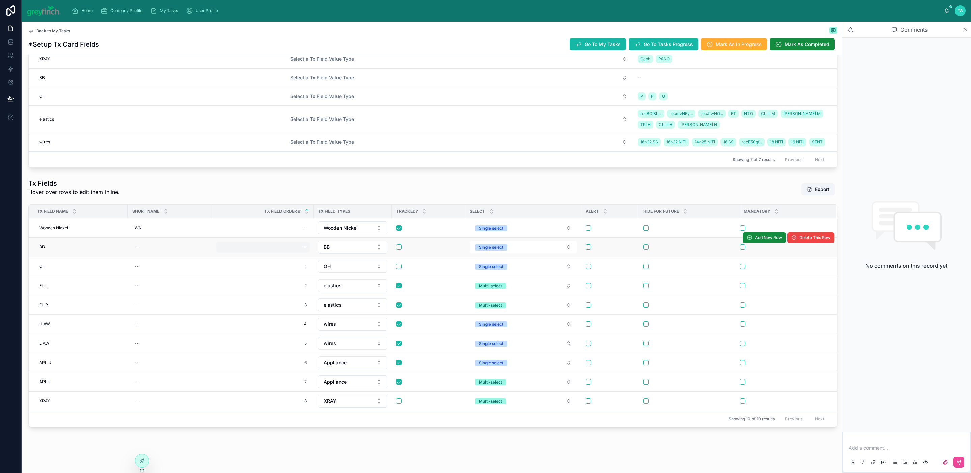
click at [305, 252] on div "--" at bounding box center [263, 247] width 93 height 11
type input "*"
click at [386, 259] on icon "submit" at bounding box center [386, 261] width 5 height 5
click at [303, 233] on div "--" at bounding box center [263, 227] width 93 height 11
type input "**"
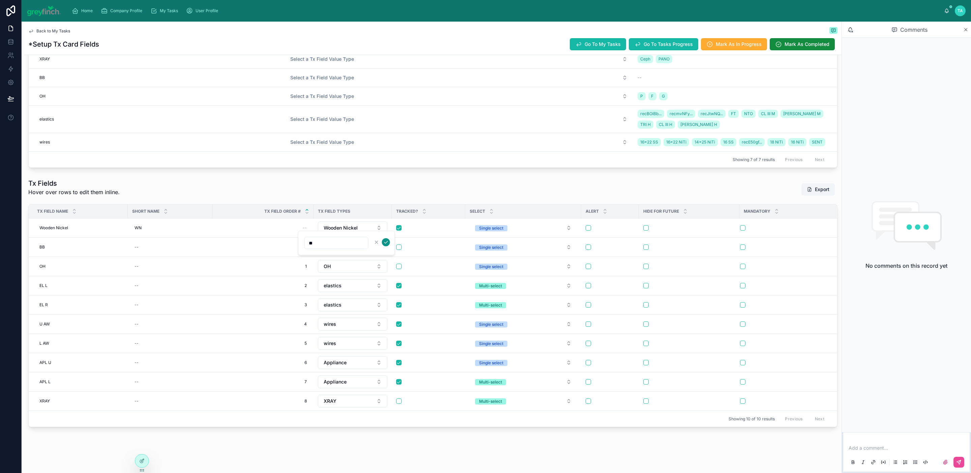
click at [384, 239] on icon "submit" at bounding box center [386, 241] width 5 height 5
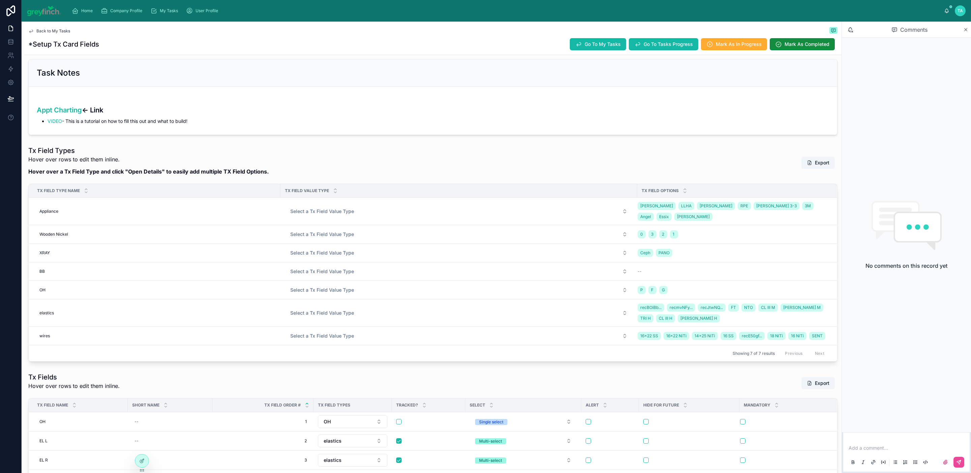
scroll to position [0, 0]
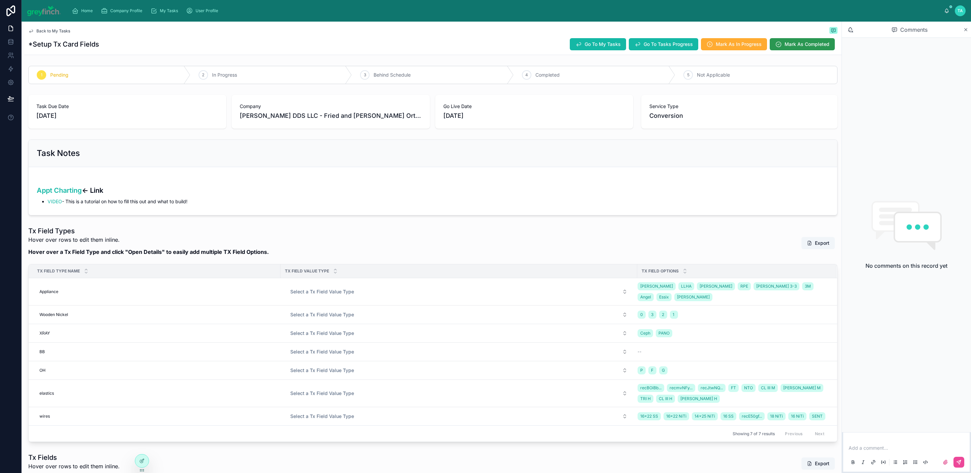
click at [792, 46] on span "Mark As Completed" at bounding box center [807, 44] width 45 height 7
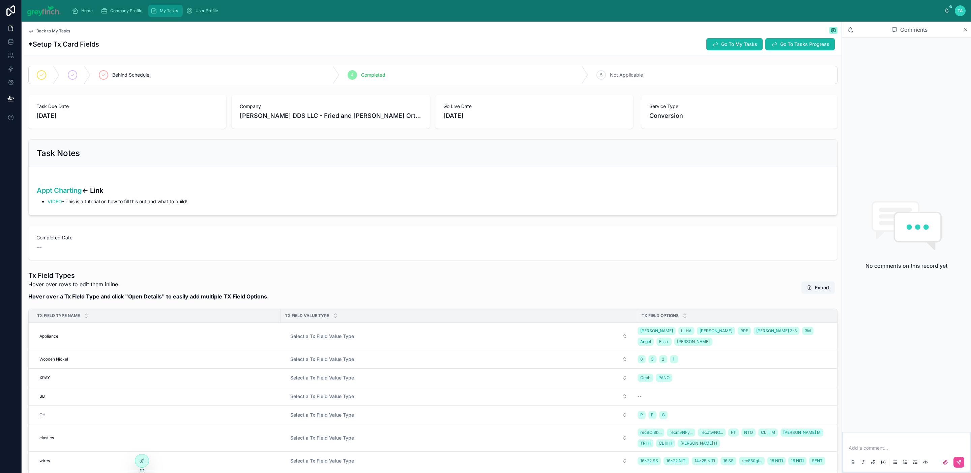
click at [160, 12] on span "My Tasks" at bounding box center [169, 10] width 18 height 5
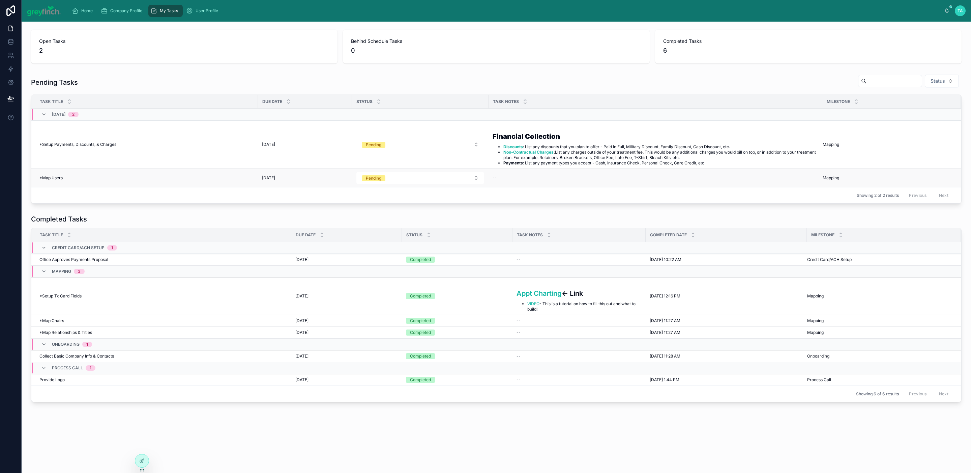
click at [164, 180] on div "*Map Users *Map Users" at bounding box center [146, 177] width 215 height 5
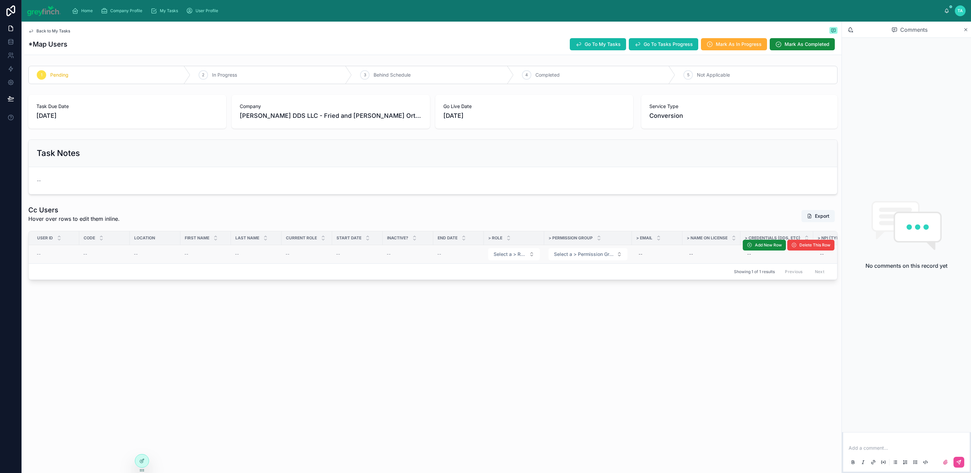
click at [197, 255] on div "--" at bounding box center [206, 253] width 42 height 5
click at [192, 257] on div "--" at bounding box center [206, 253] width 42 height 5
drag, startPoint x: 772, startPoint y: 249, endPoint x: 592, endPoint y: 276, distance: 182.2
click at [0, 0] on span "Add New Row" at bounding box center [0, 0] width 0 height 0
click at [191, 254] on div "--" at bounding box center [206, 253] width 42 height 5
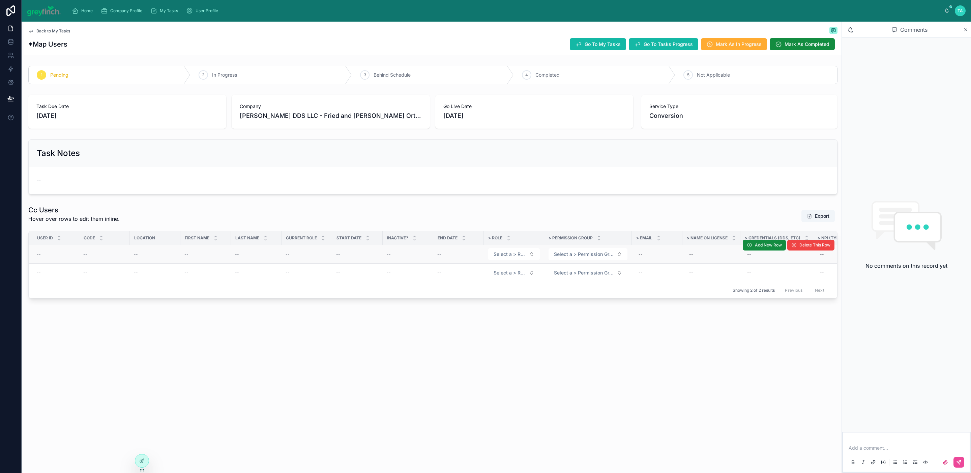
click at [188, 257] on span "--" at bounding box center [187, 253] width 4 height 5
click at [191, 274] on div "--" at bounding box center [206, 272] width 42 height 5
click at [185, 274] on span "--" at bounding box center [187, 272] width 4 height 5
click at [188, 274] on span "--" at bounding box center [187, 272] width 4 height 5
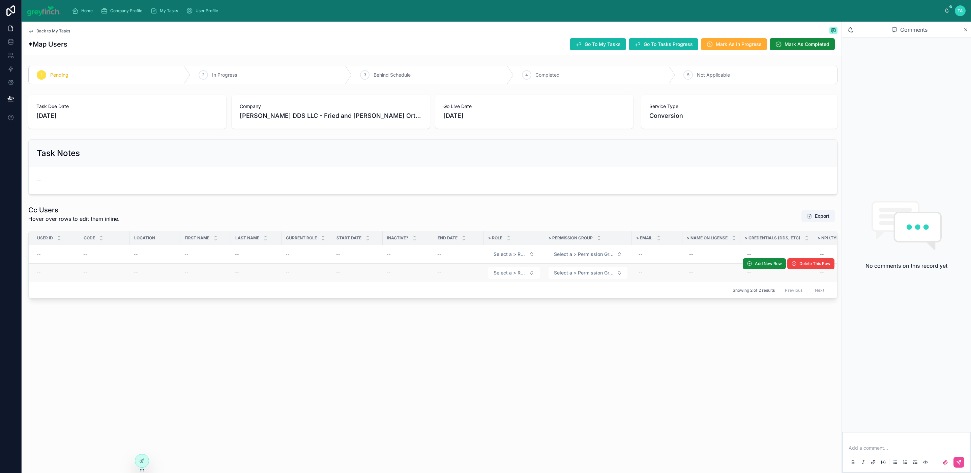
click at [186, 274] on span "--" at bounding box center [187, 272] width 4 height 5
click at [190, 274] on div "--" at bounding box center [206, 272] width 42 height 5
click at [500, 253] on span "Select a > Role" at bounding box center [510, 254] width 33 height 7
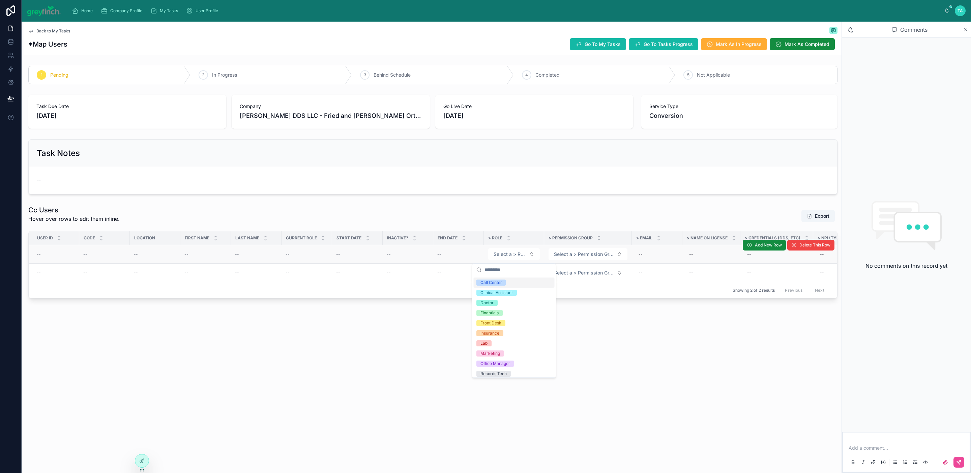
click at [360, 252] on td "--" at bounding box center [357, 254] width 51 height 19
drag, startPoint x: 315, startPoint y: 254, endPoint x: 292, endPoint y: 253, distance: 22.3
click at [314, 254] on div "--" at bounding box center [307, 253] width 42 height 5
click at [280, 252] on td "--" at bounding box center [256, 254] width 51 height 19
click at [239, 252] on td "--" at bounding box center [256, 254] width 51 height 19
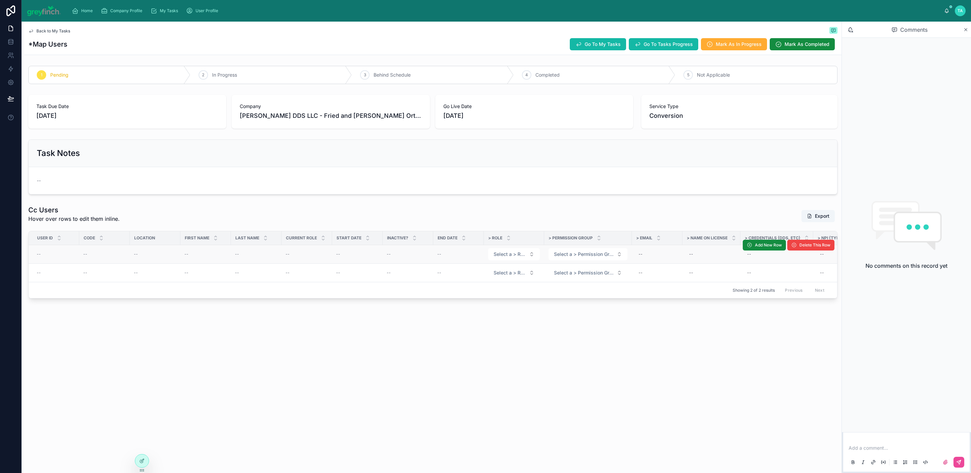
click at [228, 255] on td "--" at bounding box center [205, 254] width 51 height 19
click at [167, 11] on span "My Tasks" at bounding box center [169, 10] width 18 height 5
